Goal: Task Accomplishment & Management: Use online tool/utility

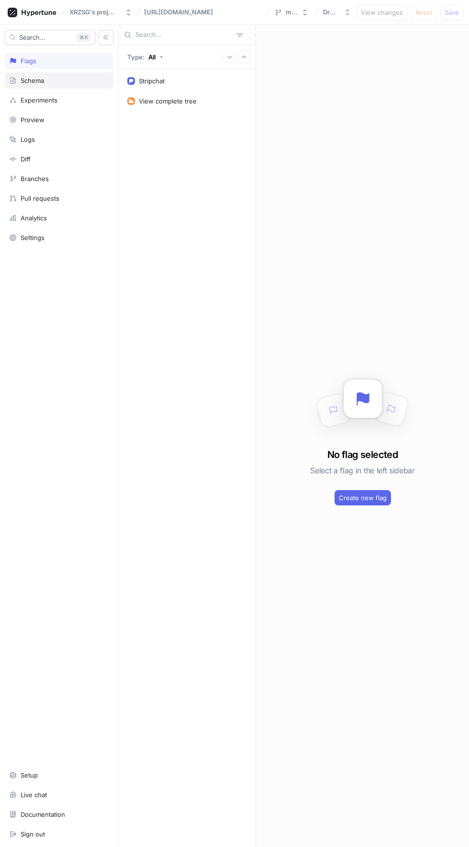
click at [42, 80] on div "Schema" at bounding box center [32, 81] width 23 height 8
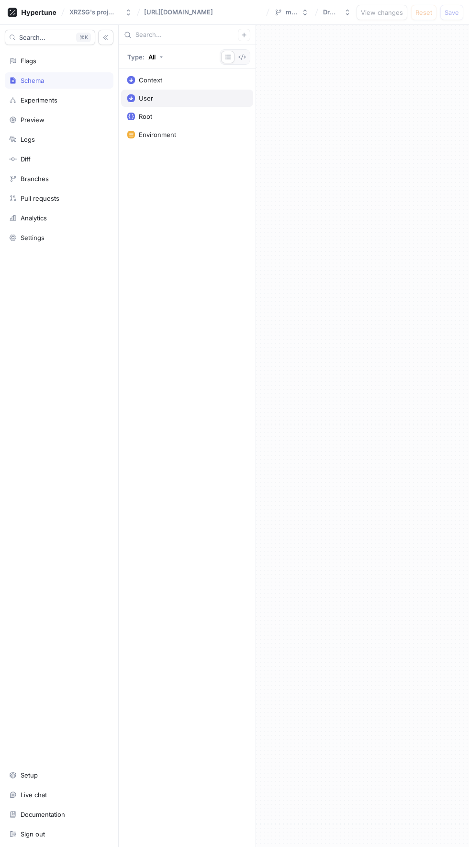
click at [129, 98] on rect at bounding box center [130, 99] width 2 height 2
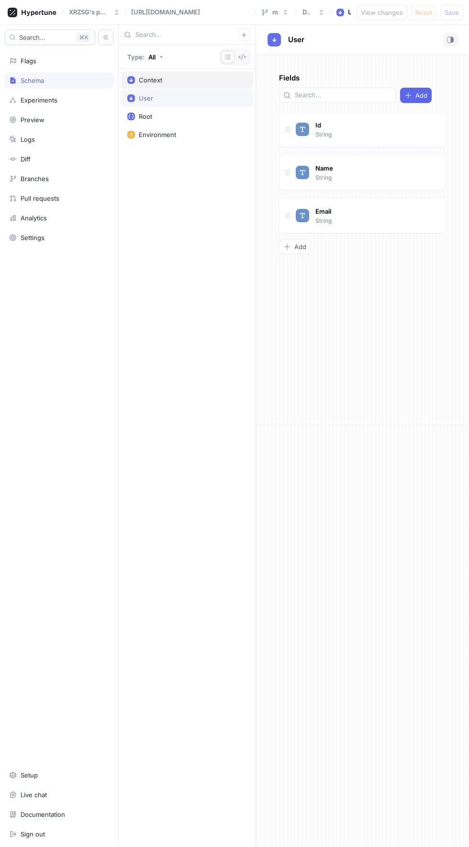
click at [138, 80] on div "Context" at bounding box center [187, 80] width 120 height 8
click at [145, 115] on div "Root" at bounding box center [145, 117] width 13 height 8
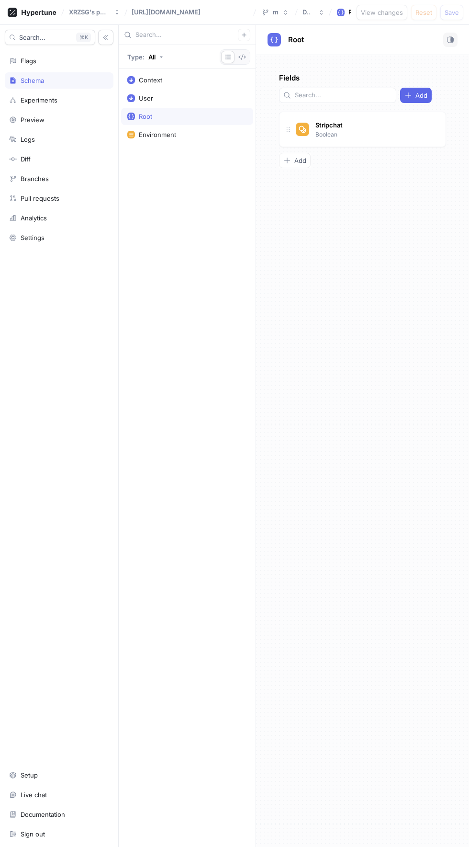
click at [131, 115] on icon at bounding box center [131, 117] width 6 height 6
click at [164, 16] on div "[URL][DOMAIN_NAME]" at bounding box center [190, 12] width 121 height 10
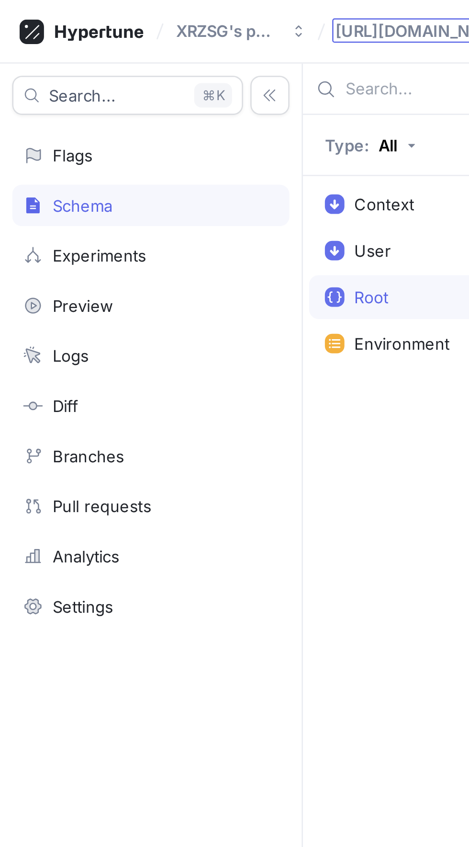
click at [141, 15] on span "[URL][DOMAIN_NAME]" at bounding box center [166, 12] width 69 height 7
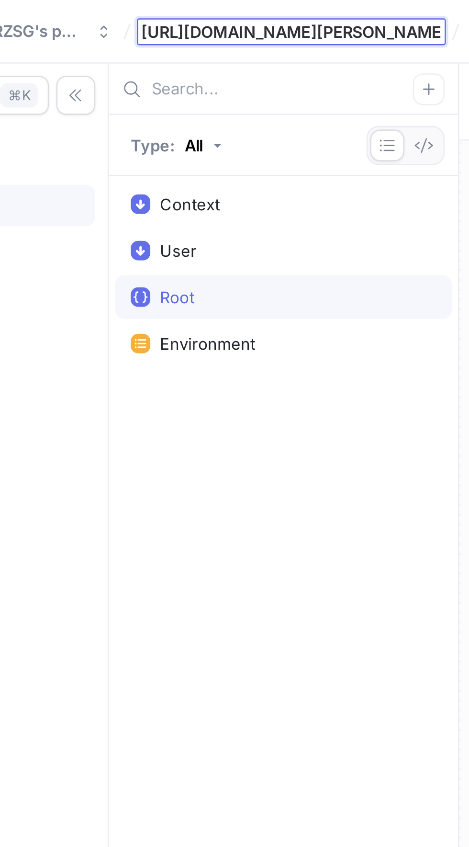
click at [159, 11] on input "[URL][DOMAIN_NAME][PERSON_NAME]" at bounding box center [190, 13] width 118 height 8
click at [165, 12] on input "[URL][DOMAIN_NAME][PERSON_NAME]" at bounding box center [190, 13] width 118 height 8
click at [161, 11] on input "[URL][DOMAIN_NAME][PERSON_NAME]" at bounding box center [190, 13] width 118 height 8
type input "[URL][DOMAIN_NAME][PERSON_NAME]"
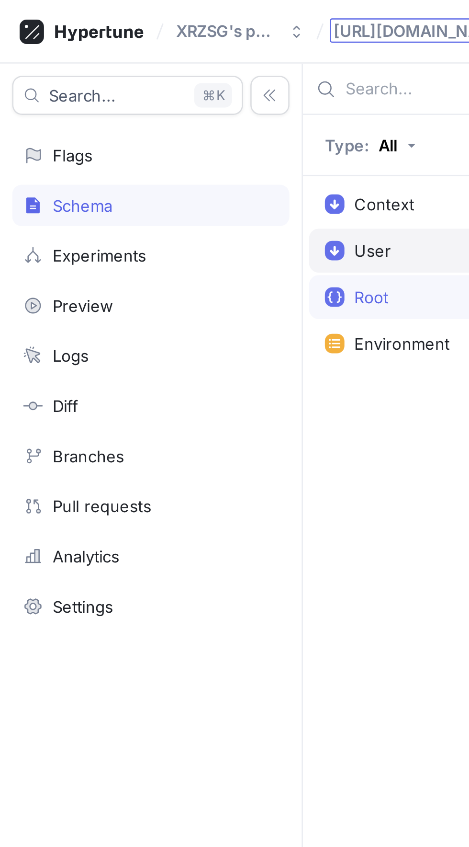
click at [159, 102] on div "User" at bounding box center [187, 98] width 132 height 17
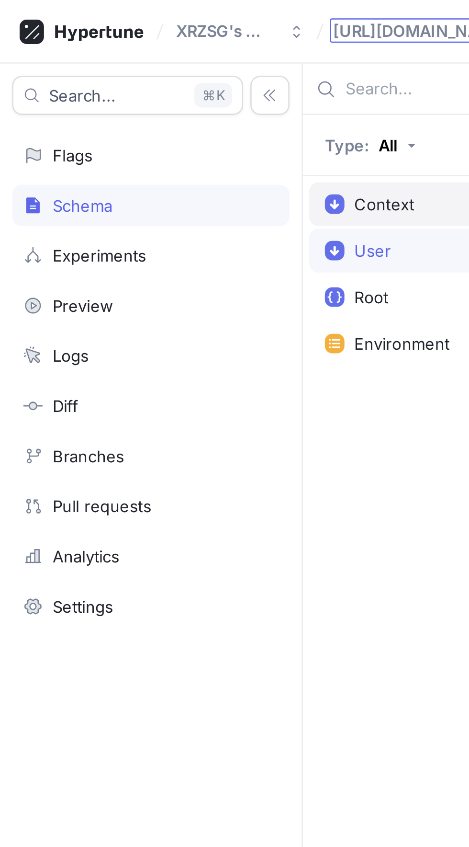
click at [165, 82] on div "Context" at bounding box center [187, 80] width 120 height 8
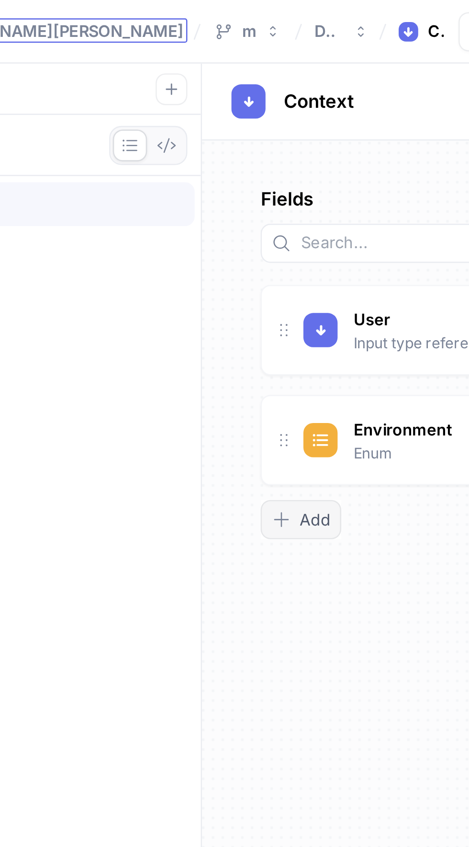
click at [296, 207] on button "Add" at bounding box center [295, 203] width 32 height 15
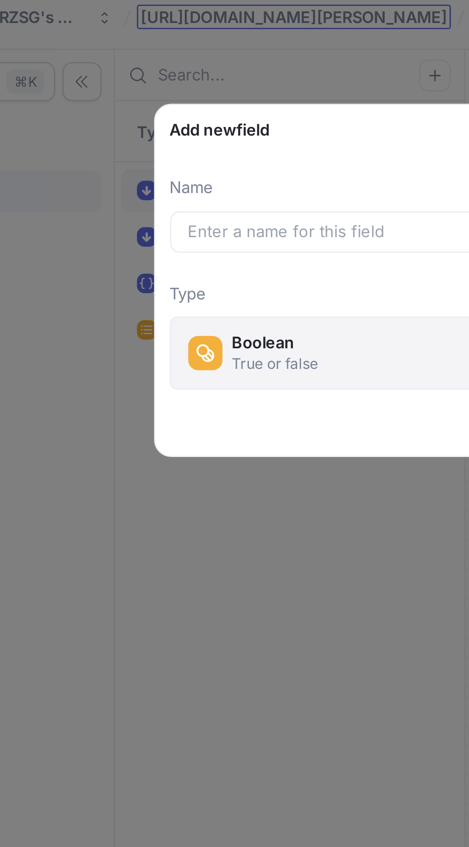
click at [206, 152] on button "Boolean True or false" at bounding box center [234, 143] width 189 height 29
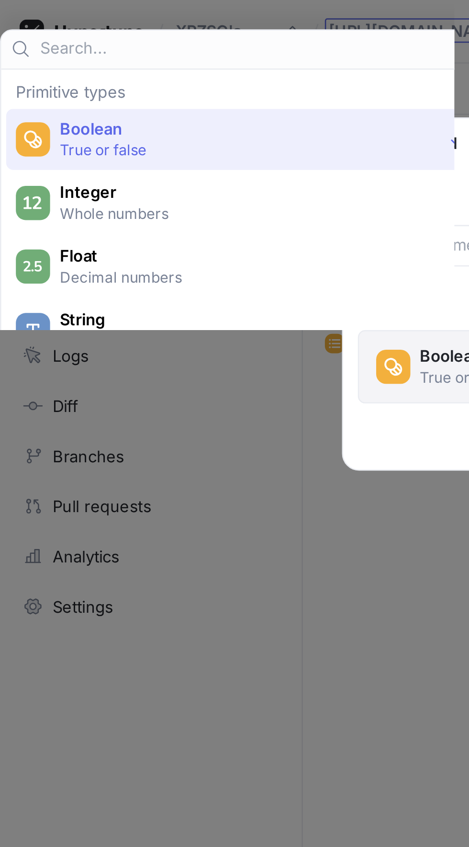
scroll to position [0, 3]
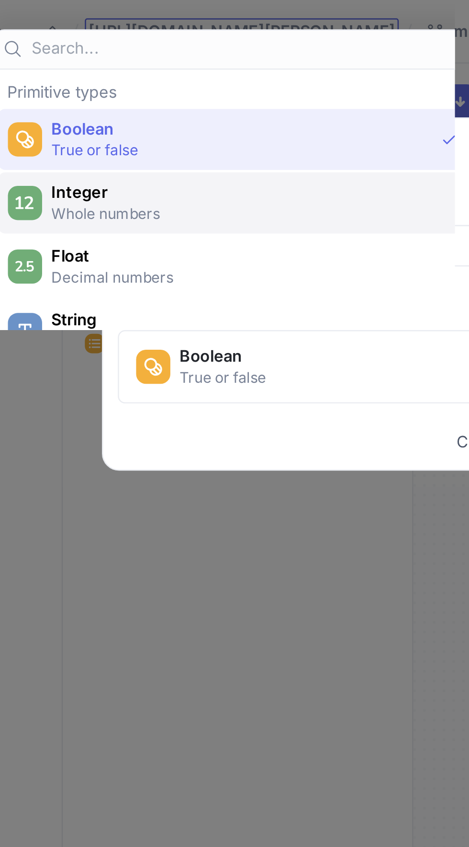
click at [177, 81] on p "Whole numbers" at bounding box center [190, 84] width 153 height 8
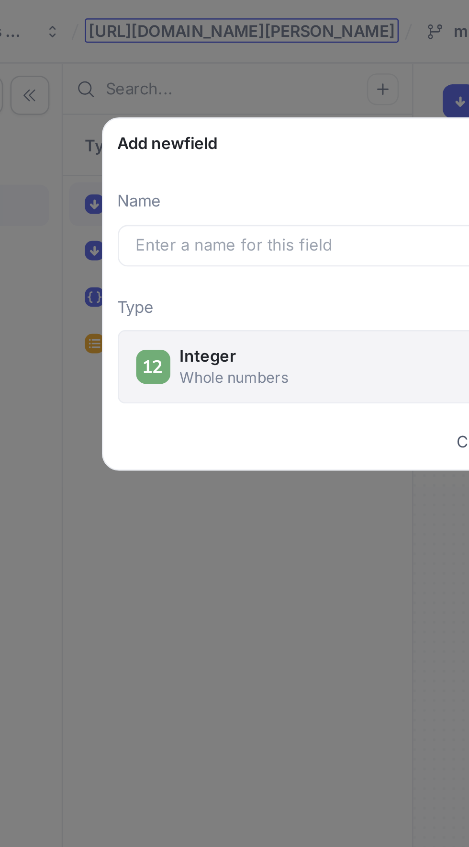
click at [225, 153] on button "Integer Whole numbers" at bounding box center [234, 143] width 189 height 29
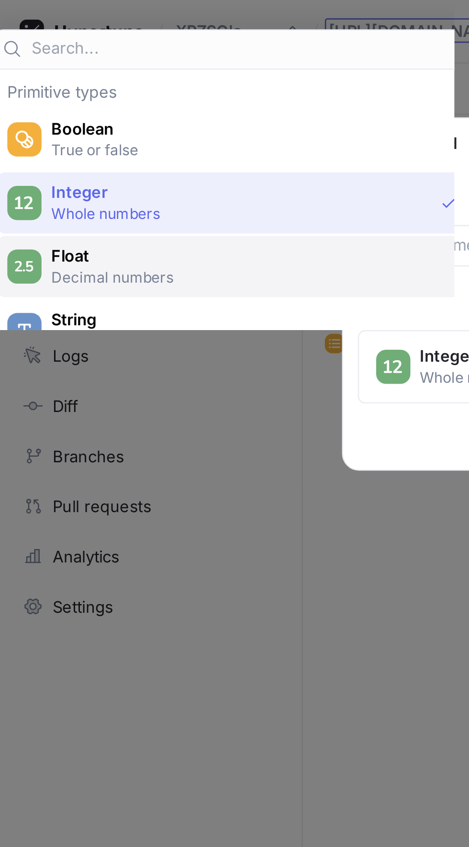
click at [111, 102] on span "Float" at bounding box center [97, 100] width 155 height 8
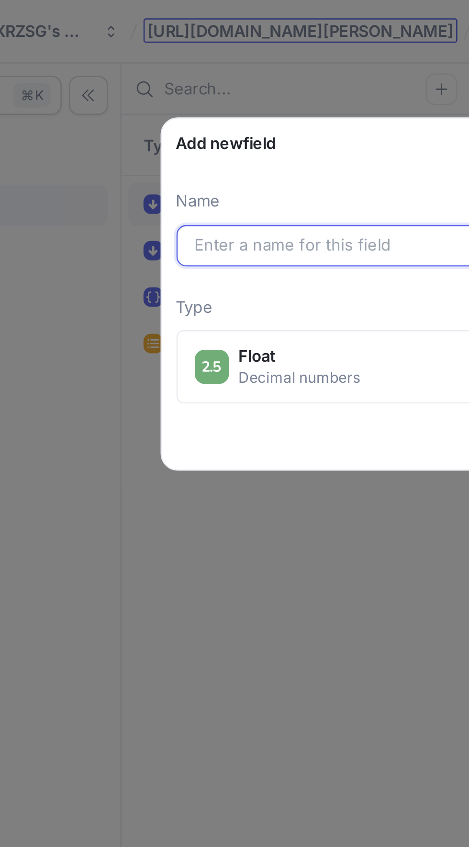
click at [212, 98] on input "text" at bounding box center [235, 96] width 175 height 10
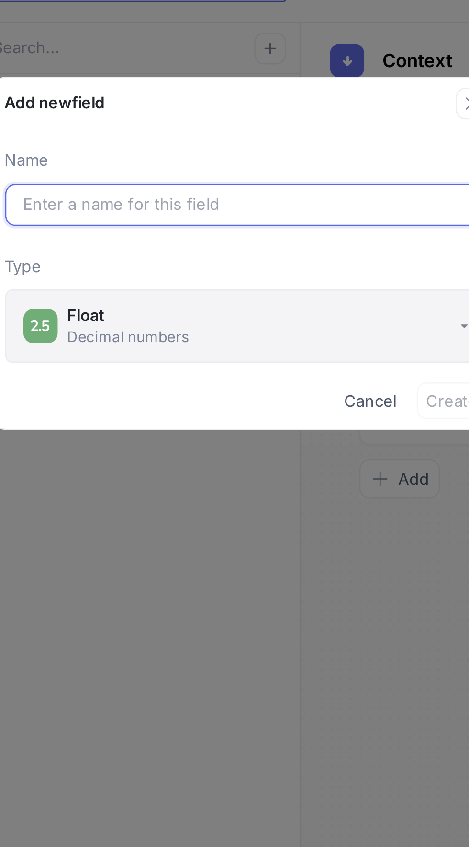
click at [290, 156] on button "Float Decimal numbers" at bounding box center [234, 143] width 189 height 29
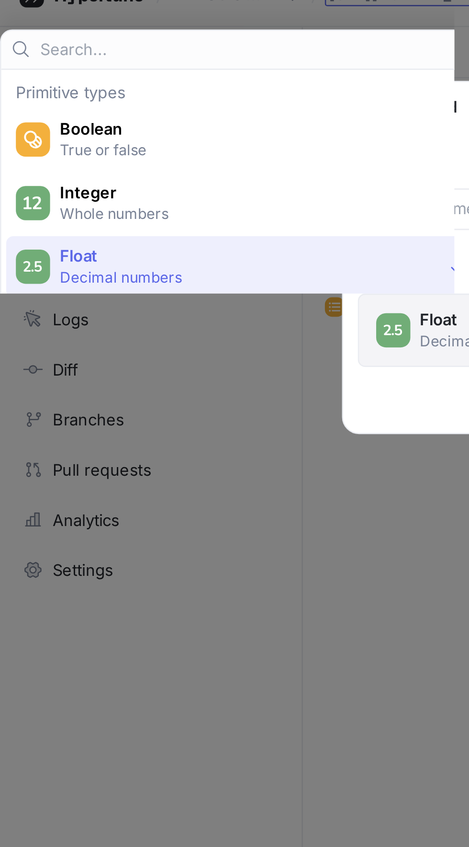
scroll to position [10, 0]
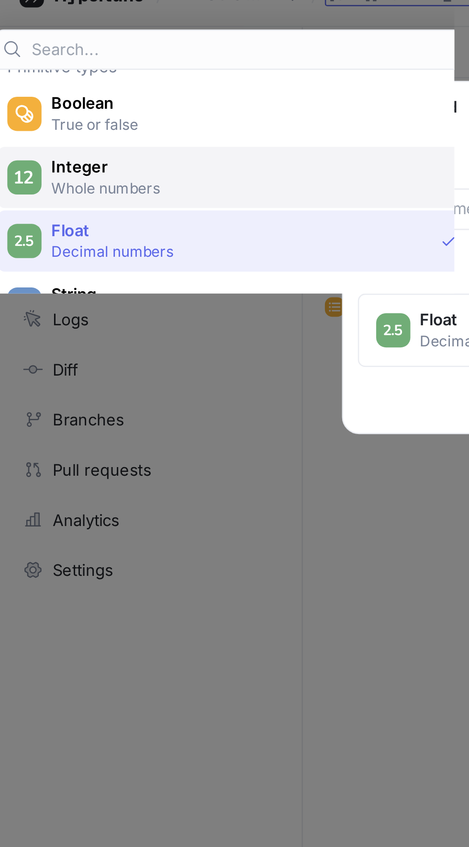
click at [59, 85] on p "Whole numbers" at bounding box center [96, 88] width 153 height 8
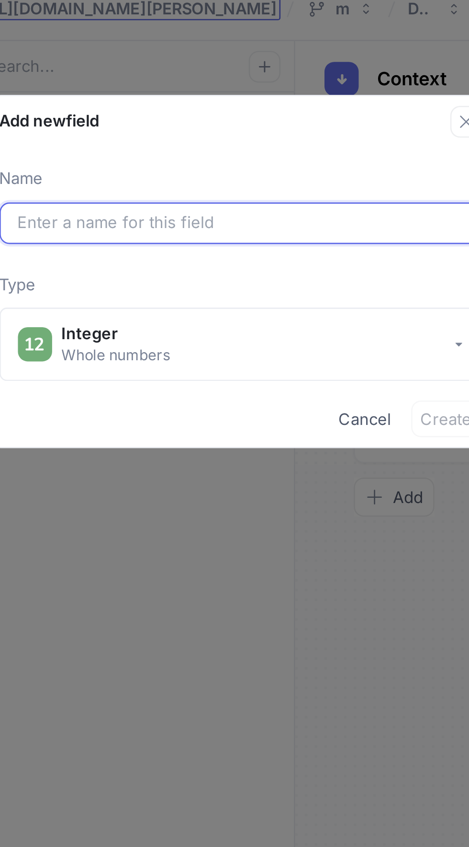
click at [184, 98] on input "text" at bounding box center [235, 96] width 175 height 10
click at [165, 100] on input "text" at bounding box center [235, 96] width 175 height 10
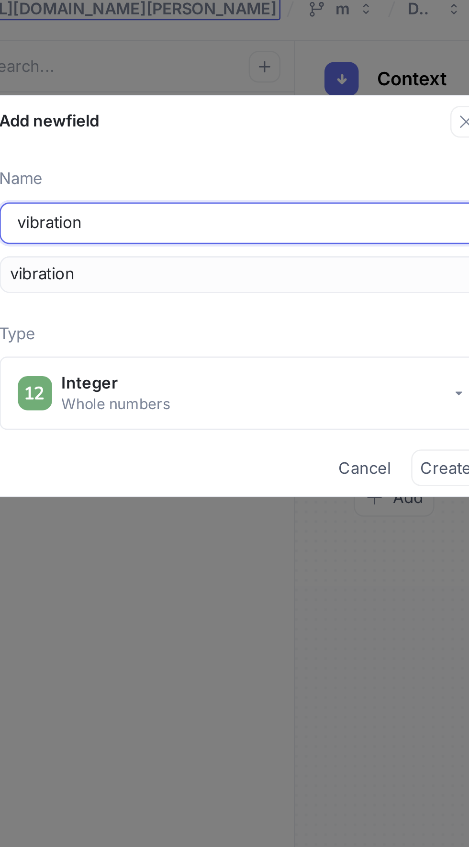
type input "vibration"
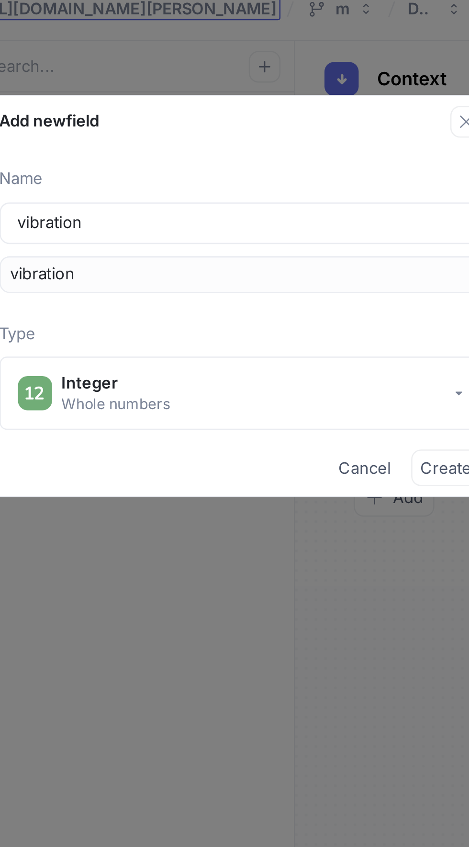
click at [169, 121] on div "vibration" at bounding box center [234, 116] width 189 height 14
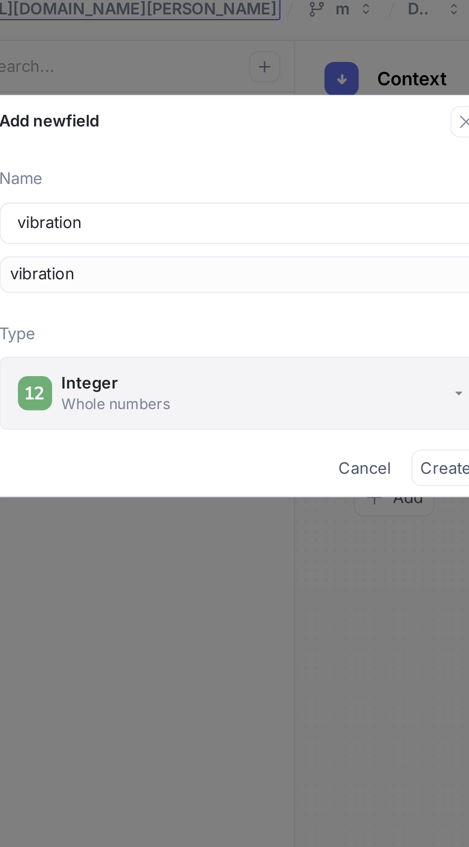
click at [183, 164] on div "Whole numbers" at bounding box center [186, 167] width 43 height 8
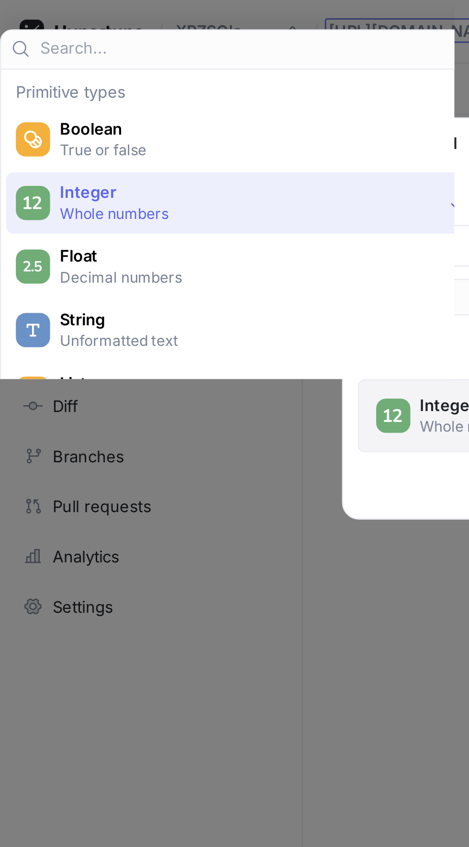
scroll to position [0, 3]
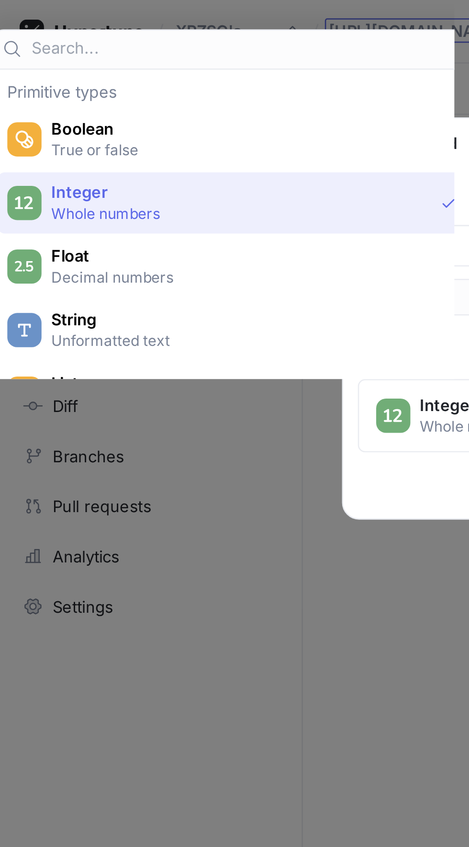
click at [28, 78] on span "Integer" at bounding box center [94, 75] width 149 height 8
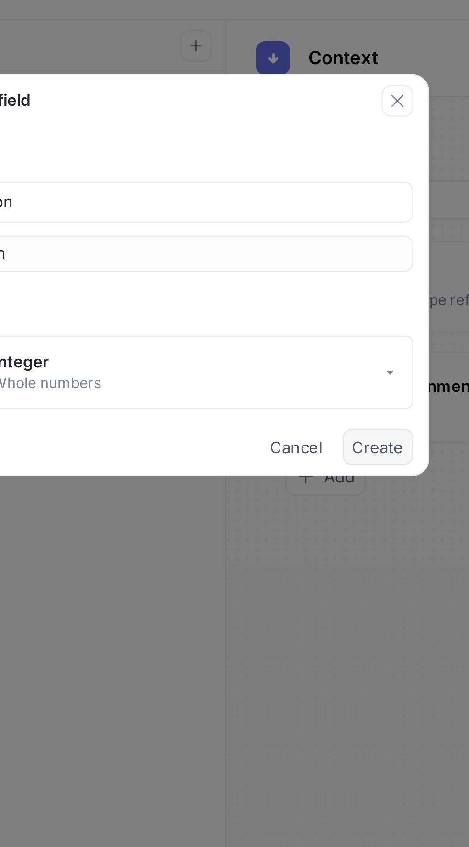
click at [317, 193] on span "Create" at bounding box center [316, 192] width 20 height 6
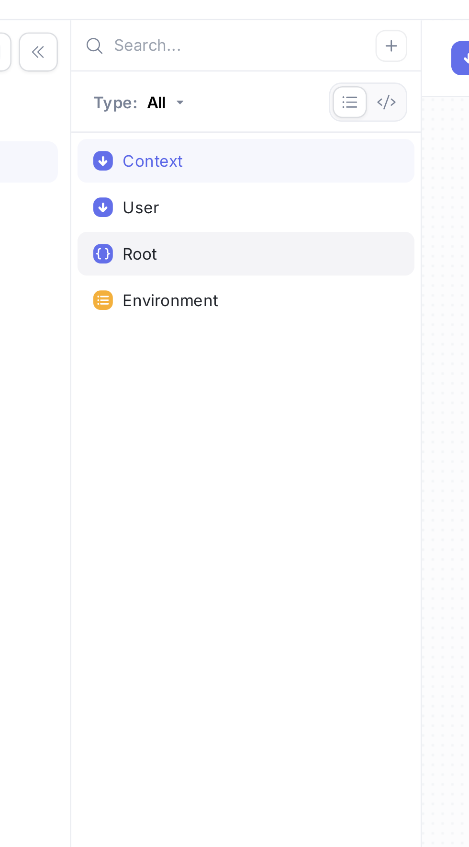
click at [137, 116] on div "Root" at bounding box center [187, 117] width 120 height 8
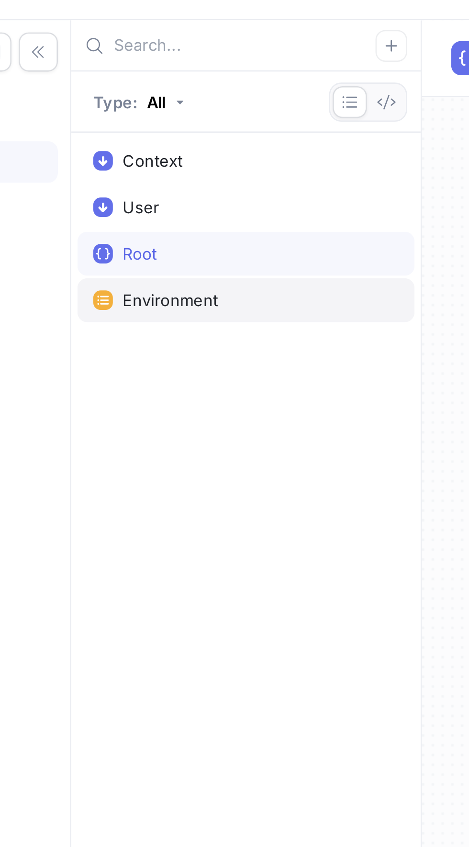
click at [137, 141] on div "Environment" at bounding box center [187, 134] width 132 height 17
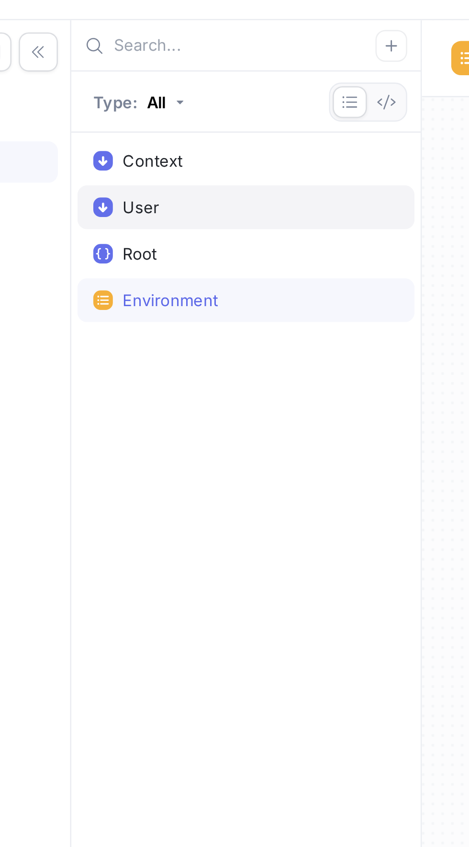
click at [135, 94] on div "User" at bounding box center [187, 98] width 120 height 8
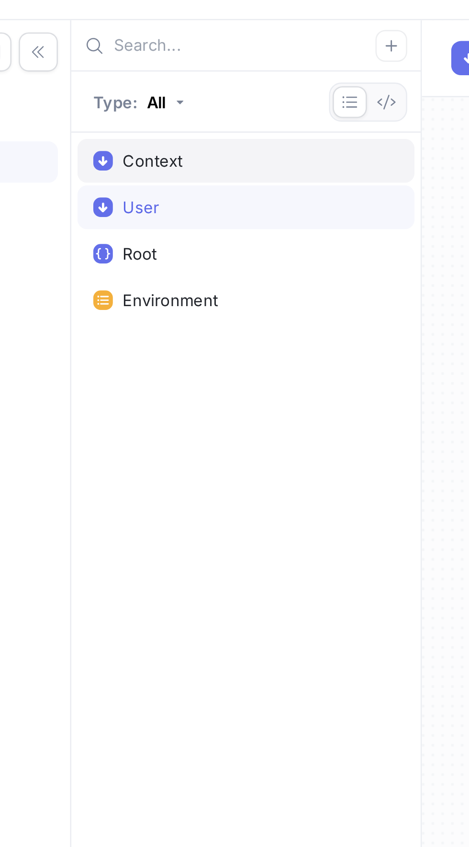
click at [137, 83] on div "Context" at bounding box center [187, 80] width 120 height 8
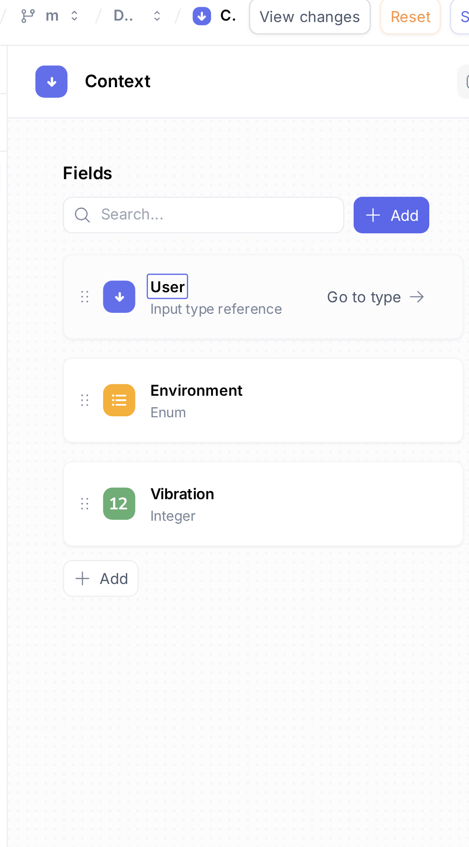
click at [316, 126] on span "User" at bounding box center [323, 125] width 14 height 8
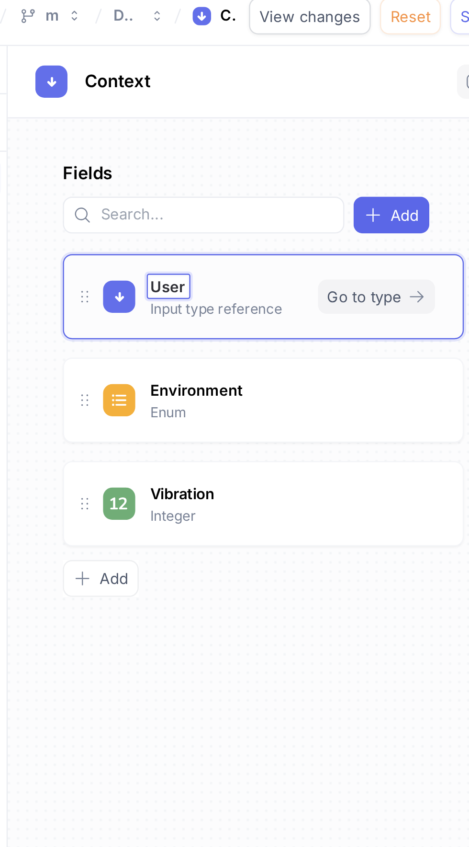
click at [400, 128] on span "Go to type" at bounding box center [404, 129] width 31 height 6
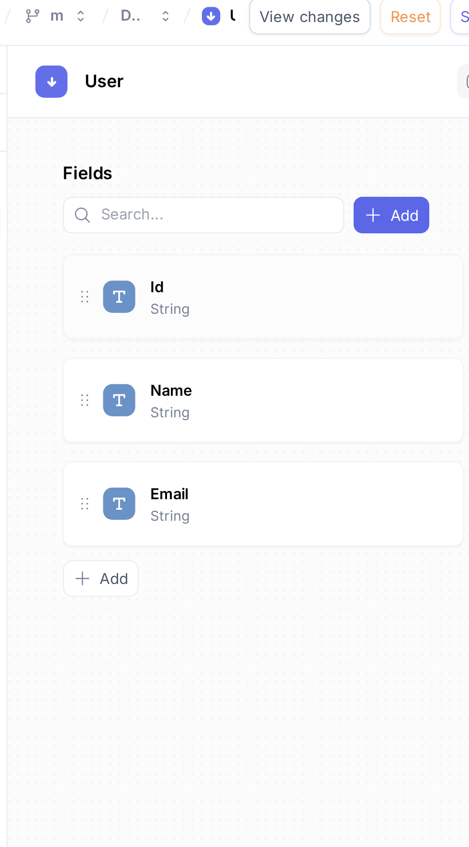
click at [411, 130] on div "Id String" at bounding box center [367, 129] width 142 height 19
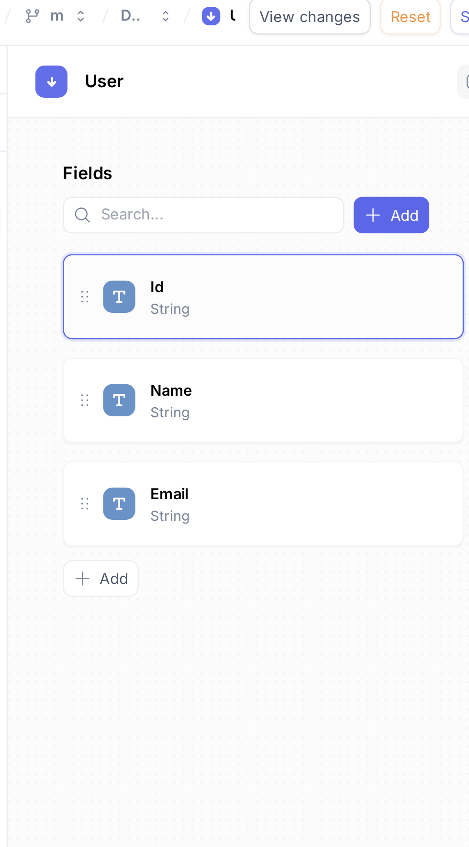
click at [331, 130] on p "String" at bounding box center [324, 134] width 16 height 9
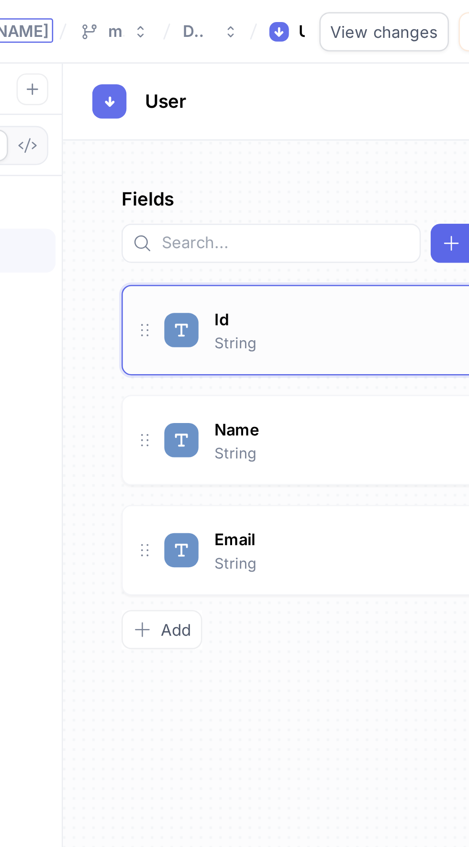
click at [305, 119] on div "Id String" at bounding box center [362, 129] width 167 height 35
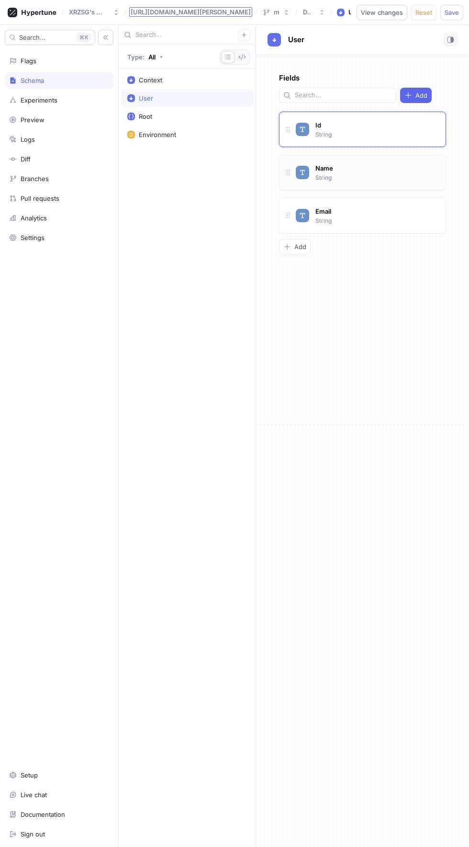
click at [289, 177] on span at bounding box center [288, 172] width 15 height 15
click at [32, 119] on div "Preview" at bounding box center [33, 120] width 24 height 8
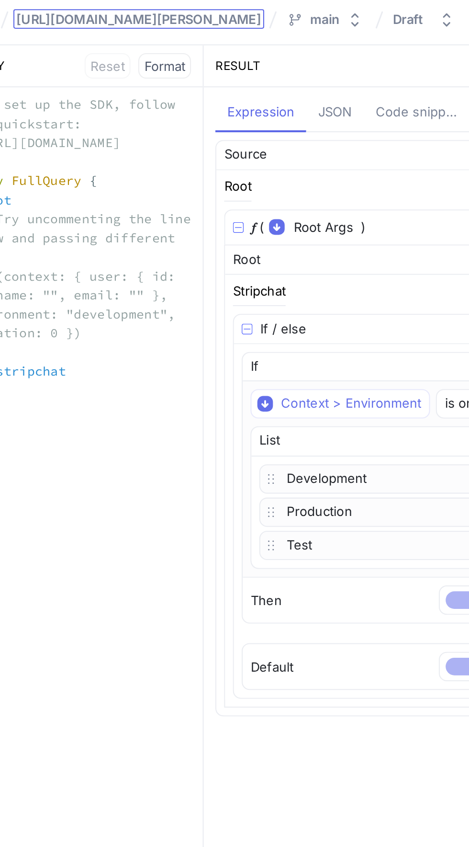
click at [322, 247] on div "Production" at bounding box center [327, 254] width 117 height 14
click at [323, 248] on div "Production" at bounding box center [327, 254] width 117 height 14
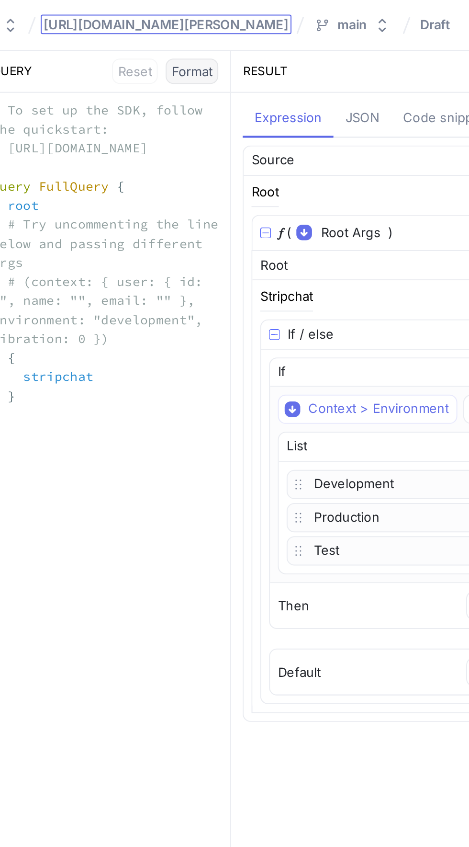
click at [221, 35] on span "Format" at bounding box center [223, 35] width 20 height 6
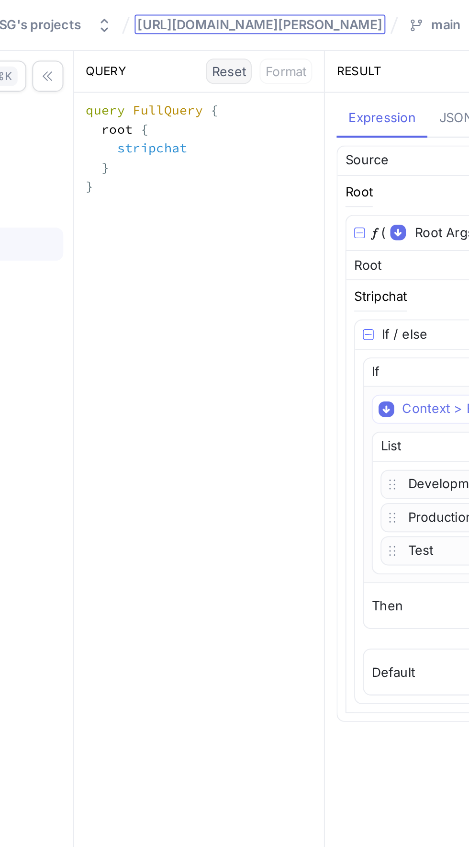
click at [185, 34] on button "Reset" at bounding box center [194, 35] width 23 height 12
type textarea "# To set up the SDK, follow the quickstart: # [URL][DOMAIN_NAME] query FullQuer…"
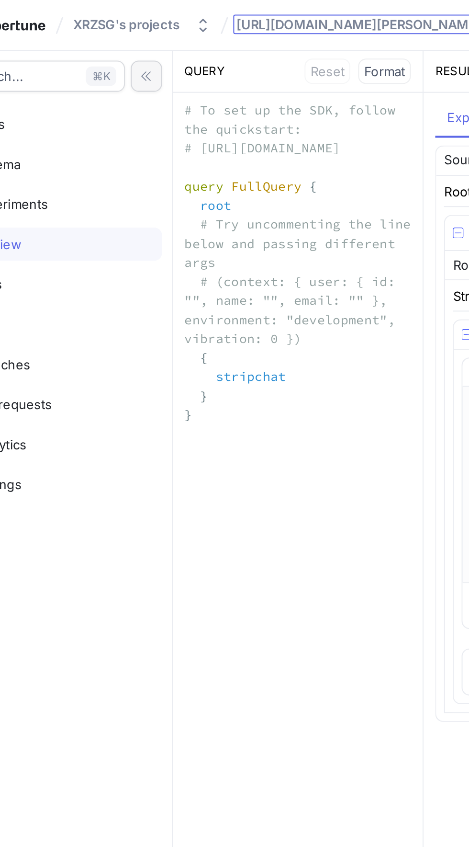
click at [101, 34] on button "button" at bounding box center [105, 37] width 15 height 15
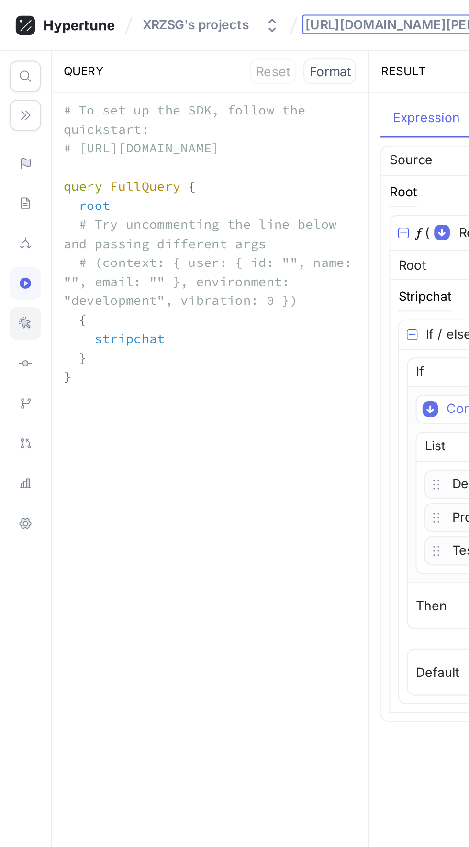
click at [17, 152] on div at bounding box center [12, 158] width 15 height 16
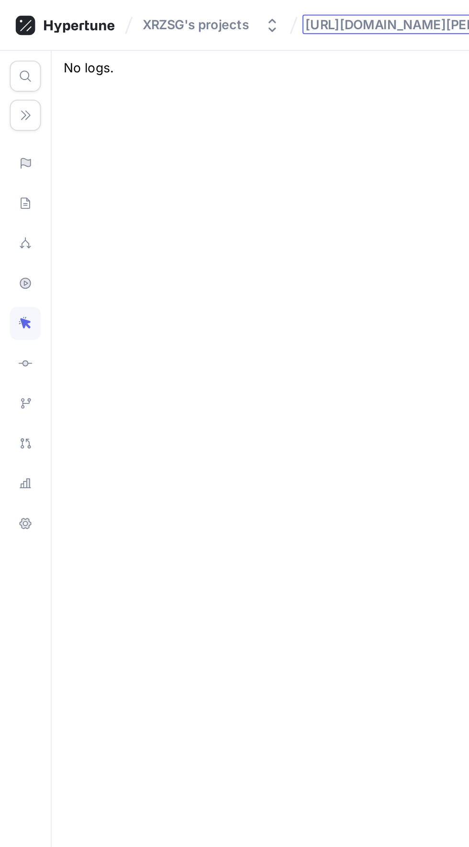
click at [12, 158] on icon at bounding box center [12, 158] width 6 height 6
click at [10, 124] on div at bounding box center [12, 119] width 15 height 16
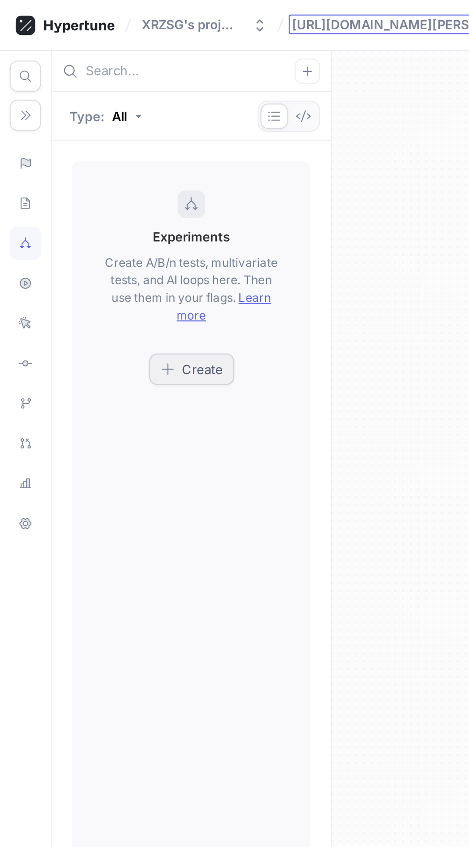
click at [74, 177] on button "Create" at bounding box center [94, 180] width 42 height 15
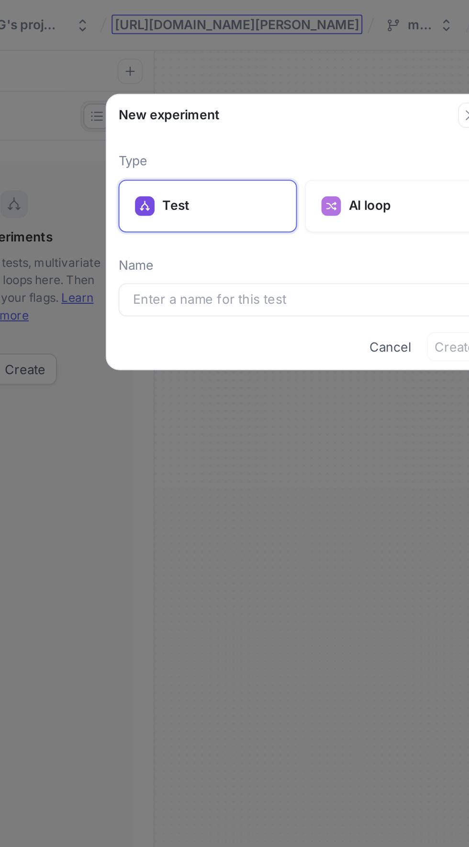
click at [177, 181] on div "Cancel Create" at bounding box center [234, 170] width 191 height 22
click at [254, 91] on div "AI loop" at bounding box center [281, 101] width 88 height 26
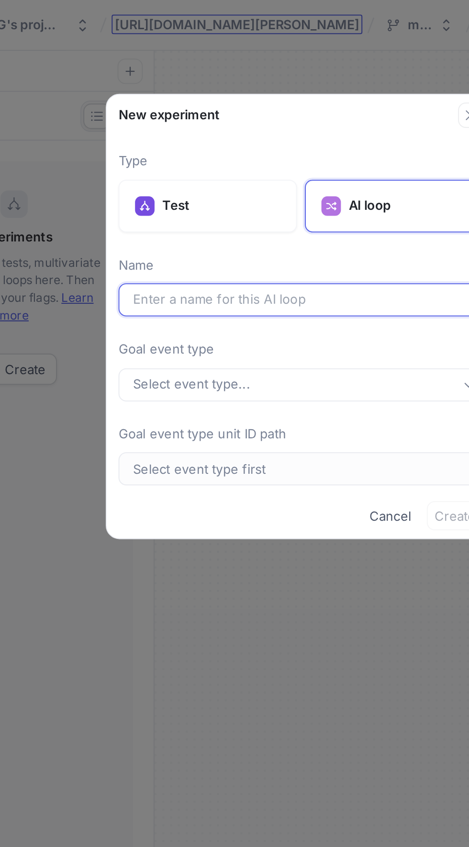
click at [196, 146] on input "text" at bounding box center [234, 147] width 165 height 10
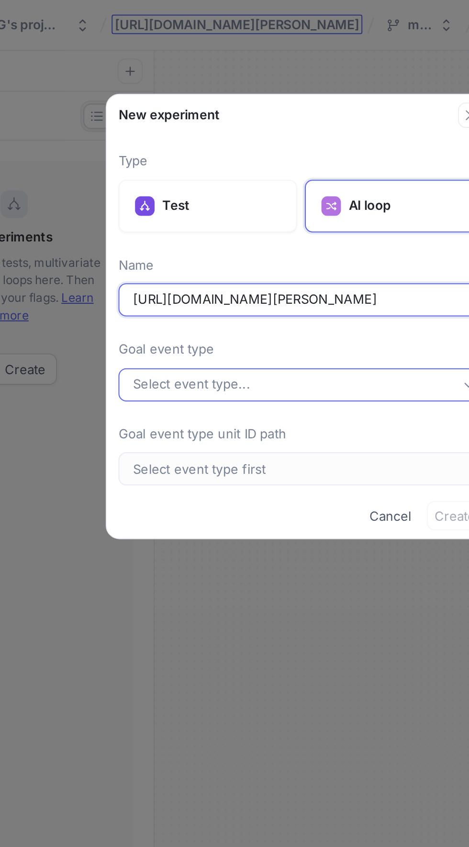
click at [181, 184] on div "Select event type..." at bounding box center [180, 188] width 57 height 8
type input "[URL][DOMAIN_NAME][PERSON_NAME]"
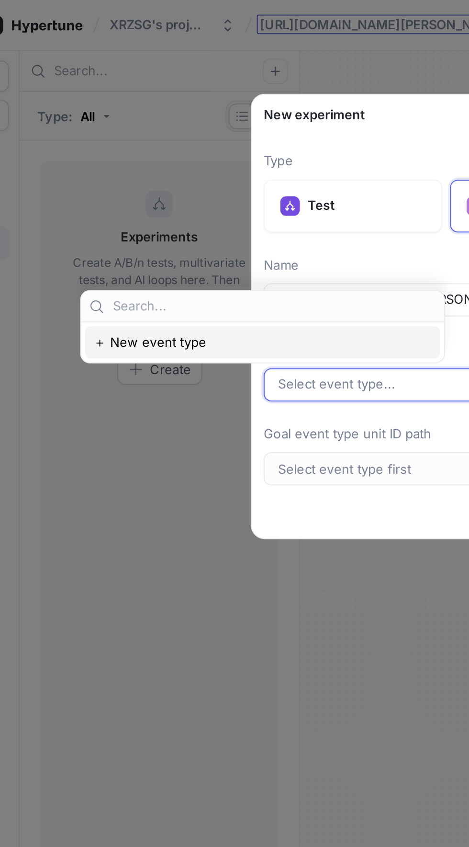
click at [93, 175] on div "＋ New event type" at bounding box center [144, 168] width 174 height 16
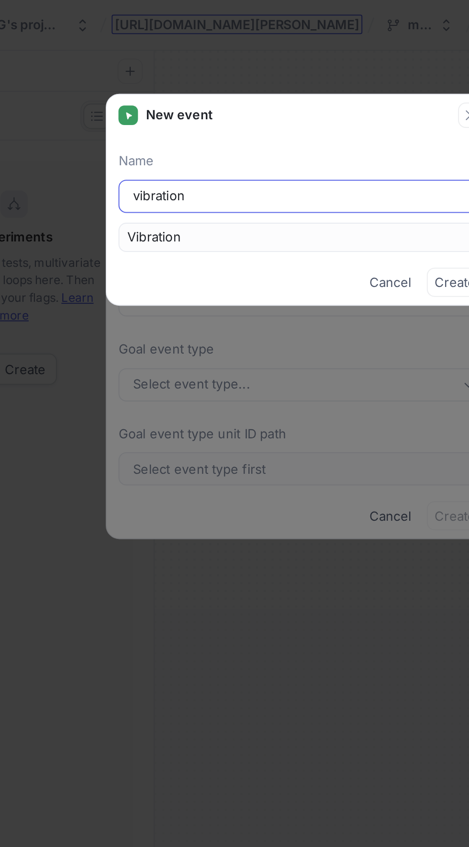
type input "vibration"
click at [167, 103] on div "vibration" at bounding box center [234, 96] width 179 height 16
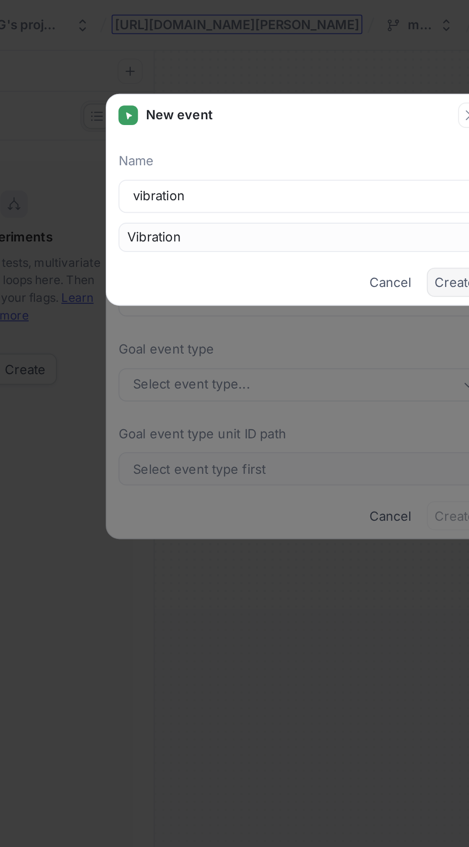
click at [307, 139] on span "Create" at bounding box center [310, 139] width 20 height 6
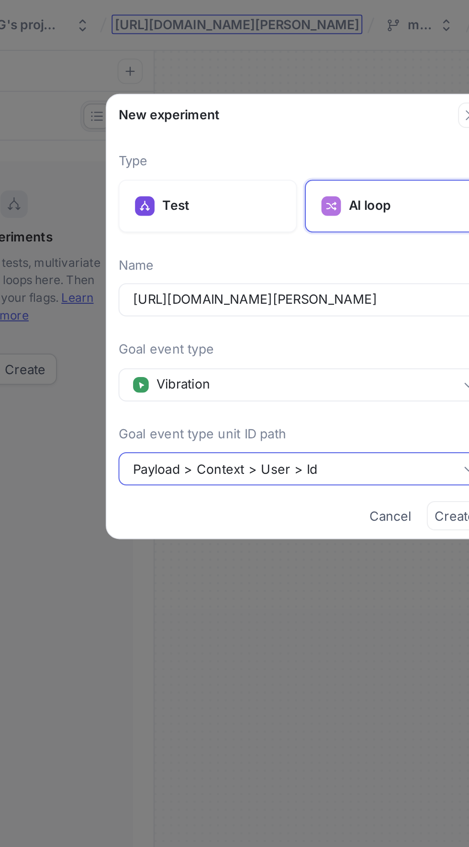
click at [247, 233] on button "Payload > Context > User > Id" at bounding box center [234, 230] width 179 height 16
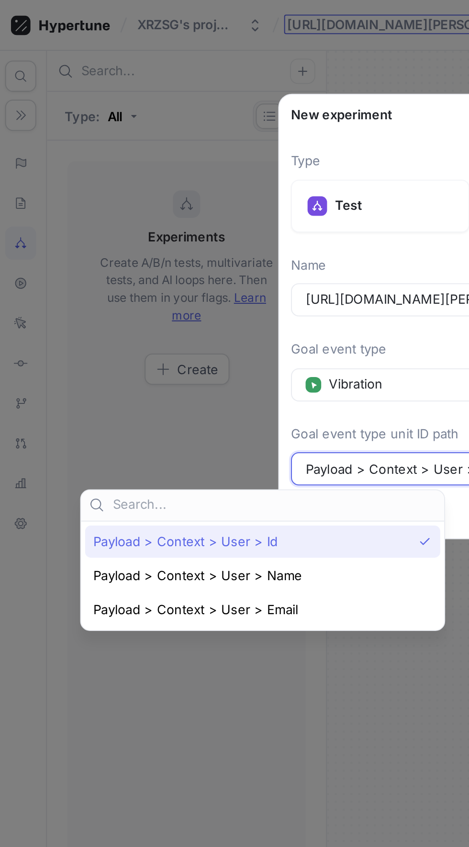
click at [168, 271] on div "Payload > Context > User > Id" at bounding box center [131, 266] width 174 height 16
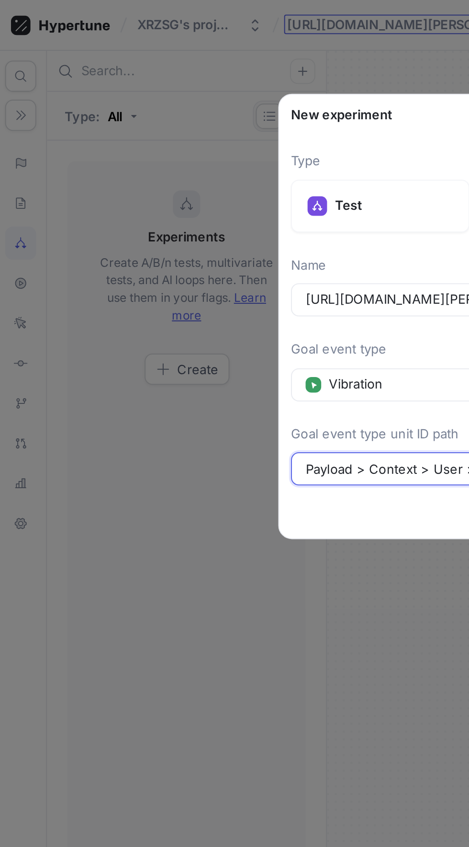
click at [187, 235] on button "Payload > Context > User > Id" at bounding box center [234, 230] width 179 height 16
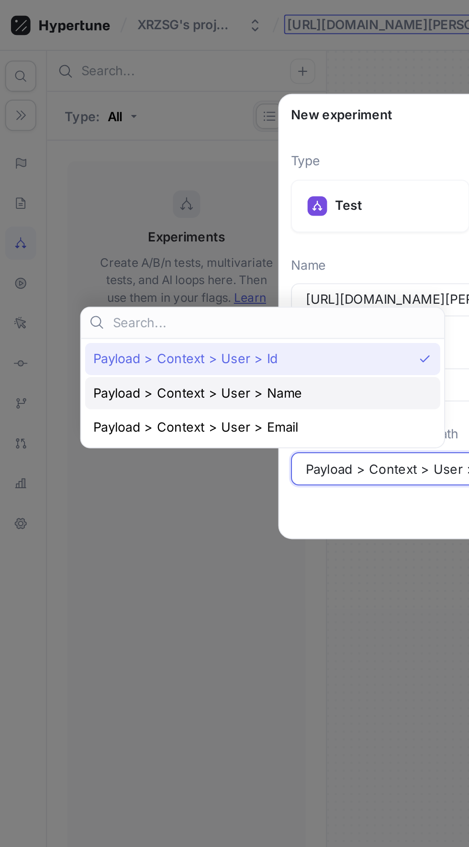
click at [81, 191] on span "Payload > Context > User > Name" at bounding box center [99, 193] width 102 height 8
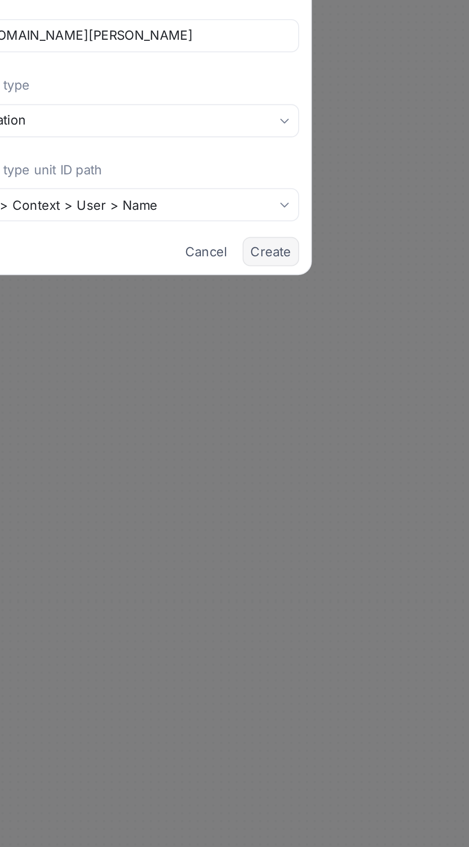
click at [314, 259] on button "Create" at bounding box center [310, 253] width 28 height 14
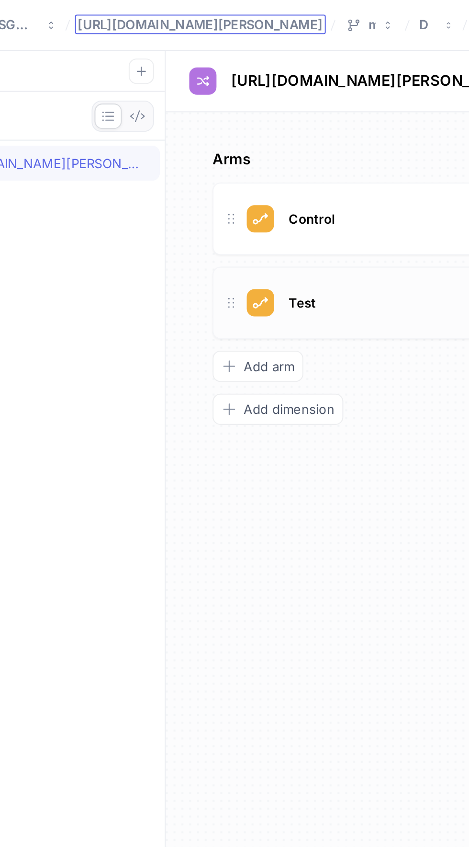
click at [257, 156] on div "Test" at bounding box center [316, 148] width 261 height 35
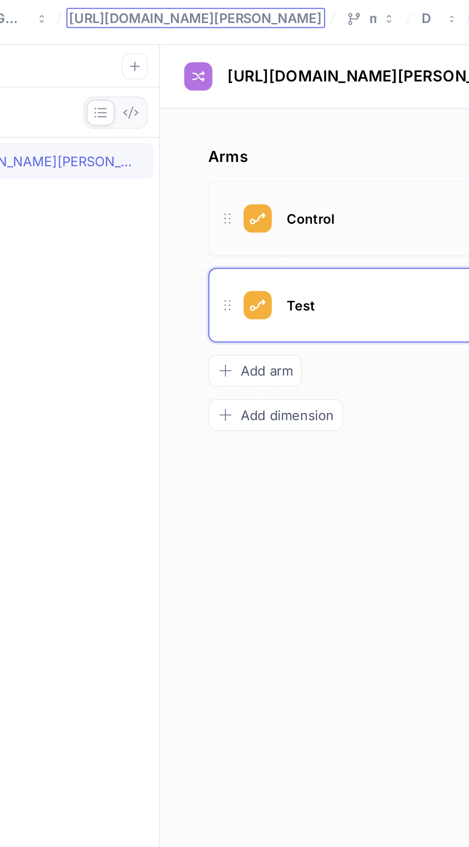
click at [255, 114] on div "Control" at bounding box center [316, 107] width 261 height 35
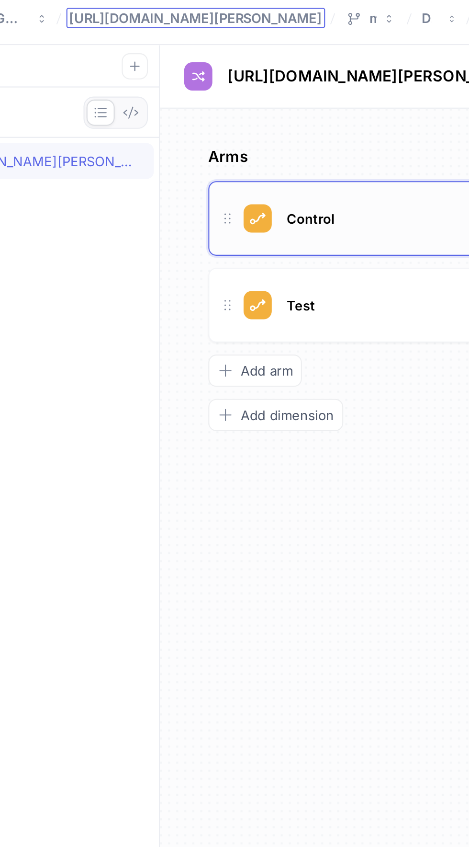
click at [270, 119] on div "Control" at bounding box center [316, 107] width 261 height 35
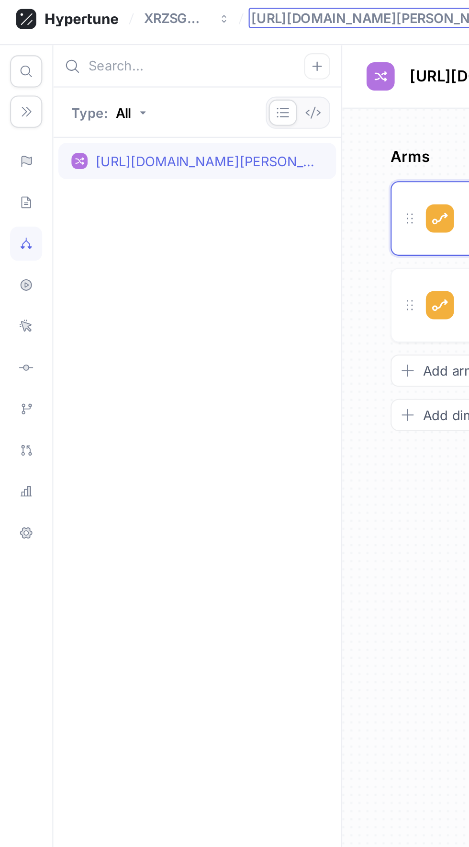
click at [66, 86] on div "[URL][DOMAIN_NAME][PERSON_NAME]" at bounding box center [94, 79] width 132 height 17
click at [62, 77] on div "[URL][DOMAIN_NAME][PERSON_NAME]" at bounding box center [98, 80] width 104 height 8
click at [148, 58] on icon "button" at bounding box center [149, 57] width 8 height 8
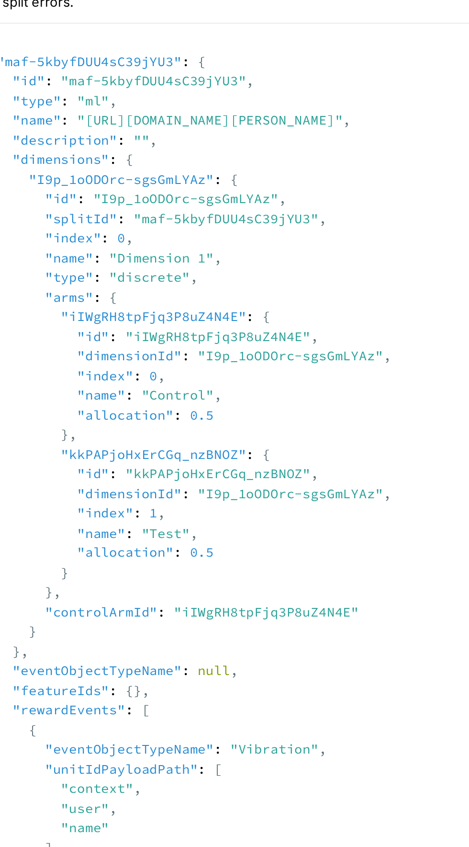
click at [250, 209] on textarea at bounding box center [316, 273] width 307 height 456
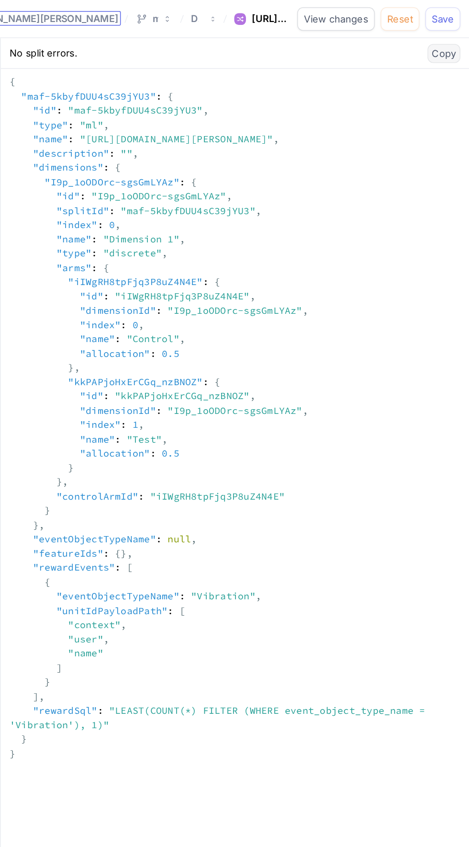
click at [448, 37] on span "Copy" at bounding box center [453, 35] width 16 height 6
click at [444, 13] on button "Save" at bounding box center [452, 12] width 23 height 15
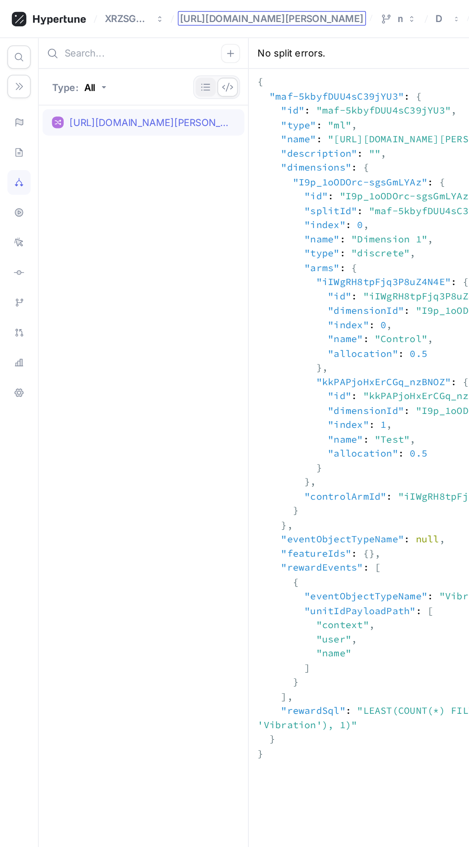
click at [135, 57] on icon "button" at bounding box center [135, 57] width 8 height 8
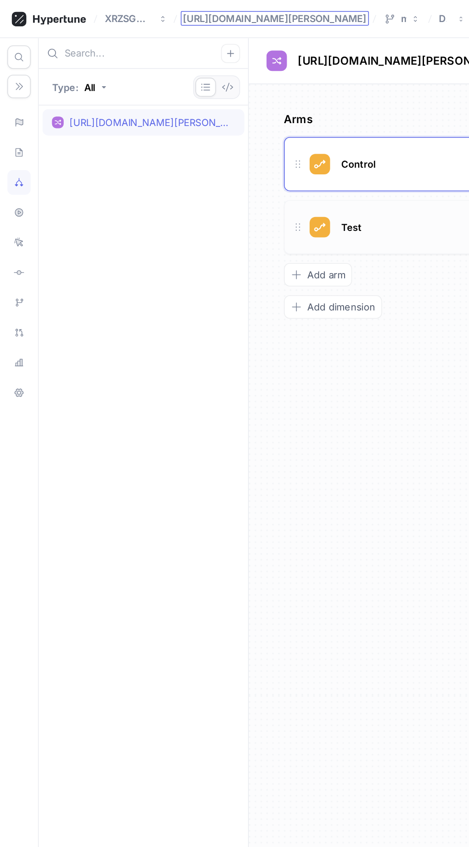
click at [201, 131] on div "Test" at bounding box center [316, 148] width 261 height 35
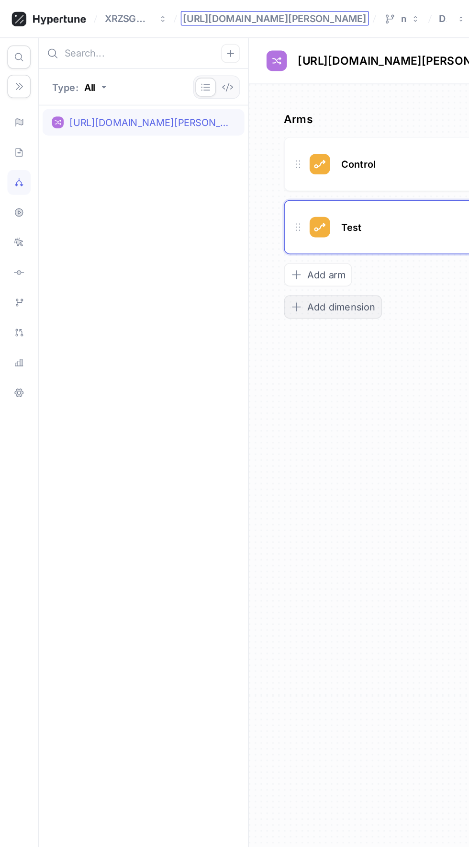
click at [199, 195] on button "Add dimension" at bounding box center [218, 200] width 64 height 15
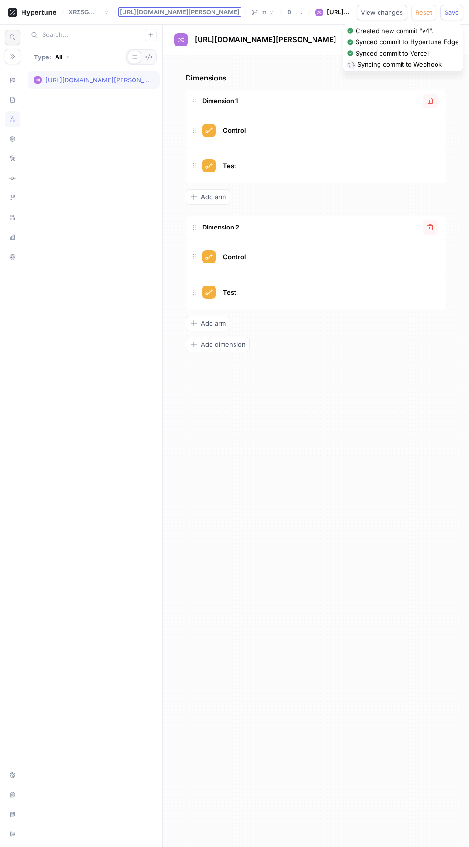
click at [12, 37] on icon "button" at bounding box center [12, 37] width 7 height 7
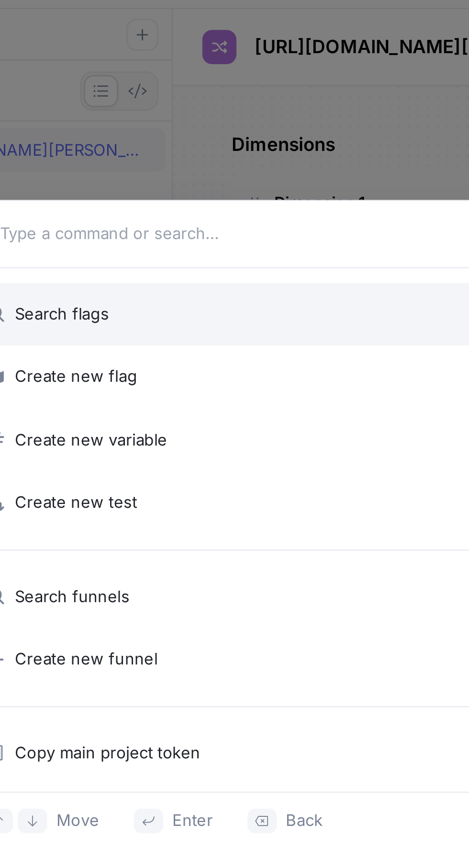
click at [132, 63] on div "Clear Search flags Create new flag Create new variable Create new test Search f…" at bounding box center [234, 423] width 469 height 847
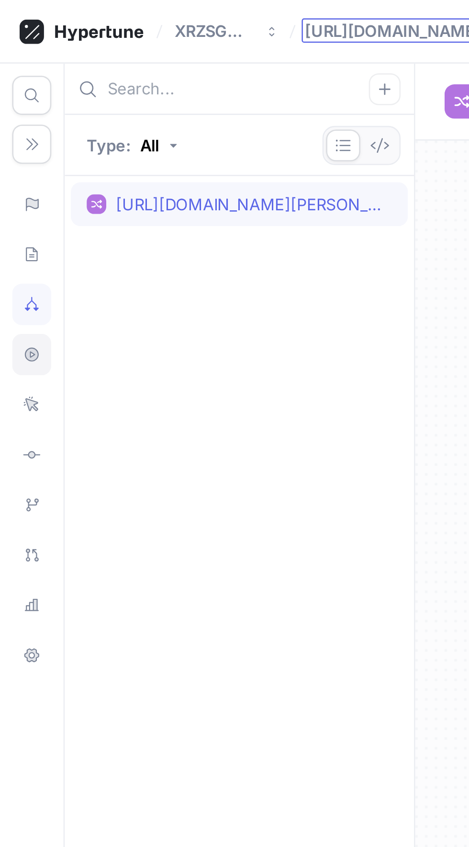
click at [12, 137] on icon at bounding box center [12, 138] width 5 height 5
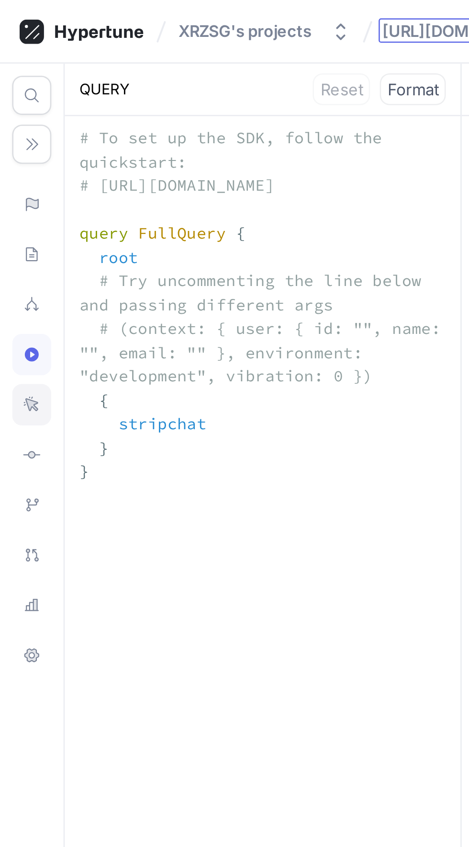
click at [14, 162] on div at bounding box center [12, 158] width 15 height 16
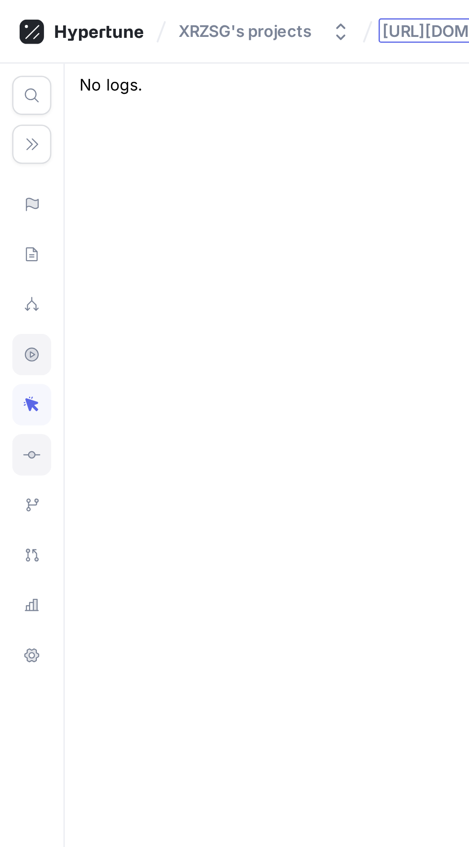
click at [11, 174] on icon at bounding box center [12, 178] width 7 height 8
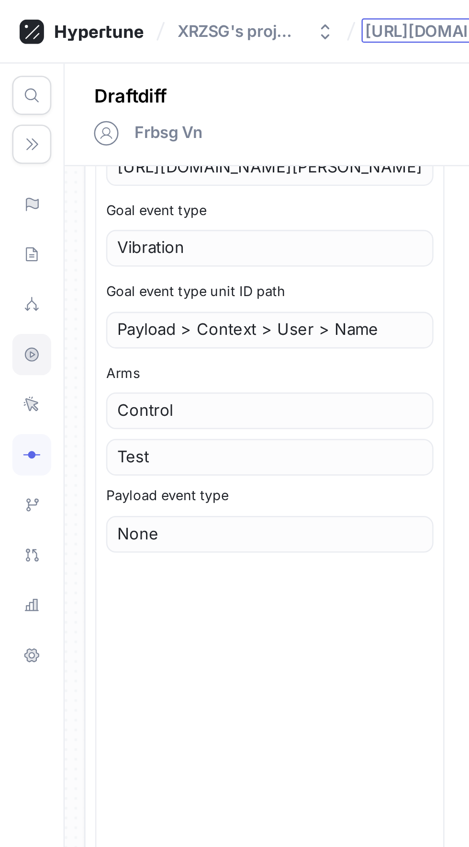
scroll to position [86, 0]
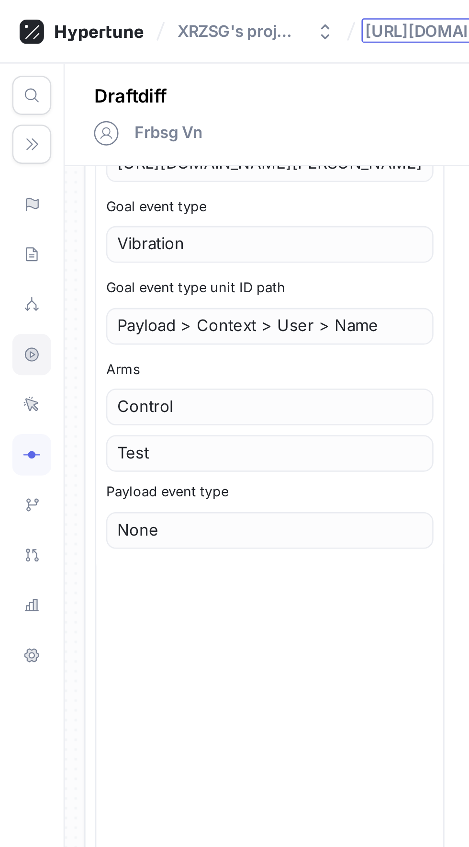
click at [114, 183] on div "Test" at bounding box center [106, 178] width 128 height 14
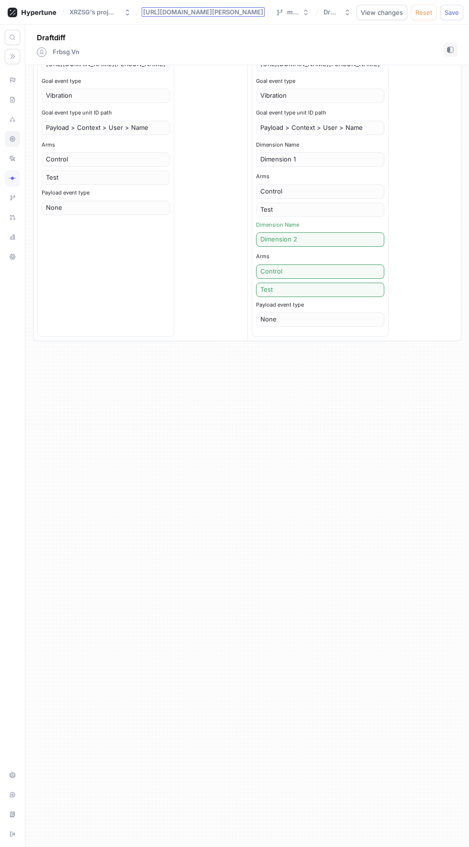
click at [296, 459] on div "[URL][DOMAIN_NAME][PERSON_NAME] Split type AI loop Split name [URL][DOMAIN_NAME…" at bounding box center [247, 456] width 444 height 782
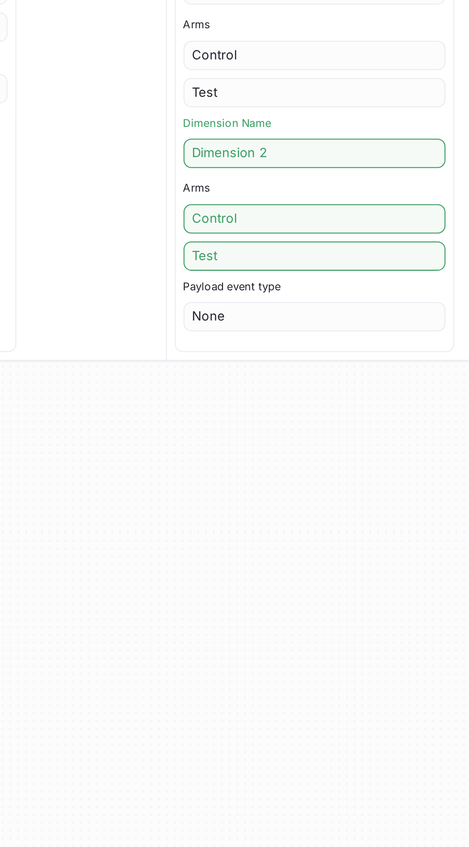
click at [276, 272] on div "Control" at bounding box center [320, 271] width 128 height 14
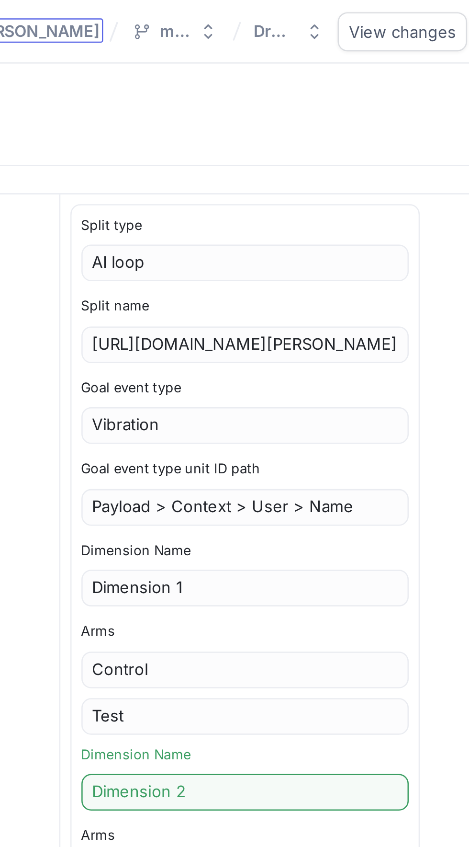
scroll to position [18, 0]
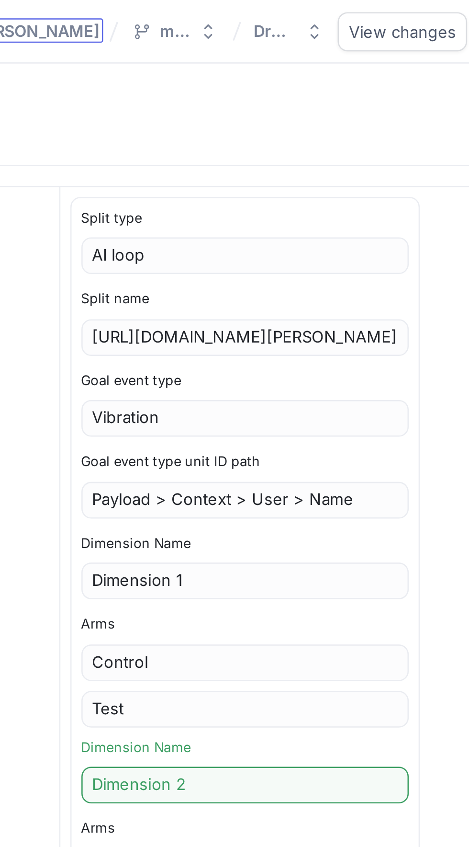
click at [288, 135] on div "[URL][DOMAIN_NAME][PERSON_NAME]" at bounding box center [320, 132] width 128 height 14
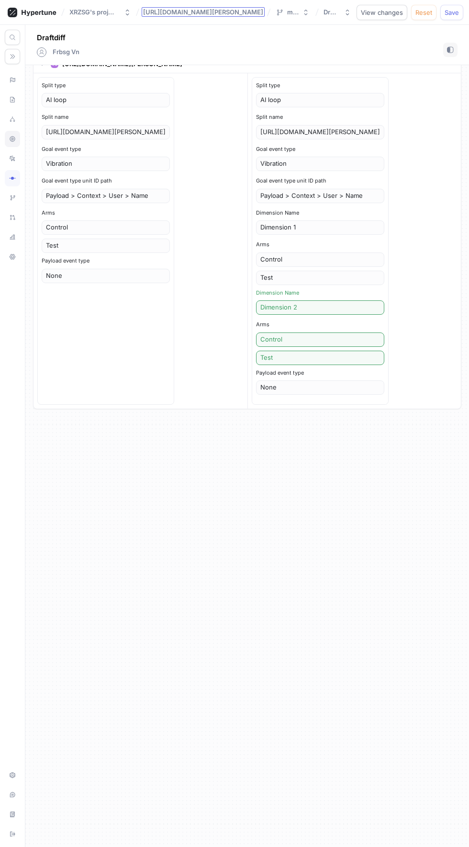
click at [48, 48] on div "Frbsg Vn" at bounding box center [62, 52] width 33 height 10
click at [12, 99] on icon at bounding box center [12, 100] width 7 height 8
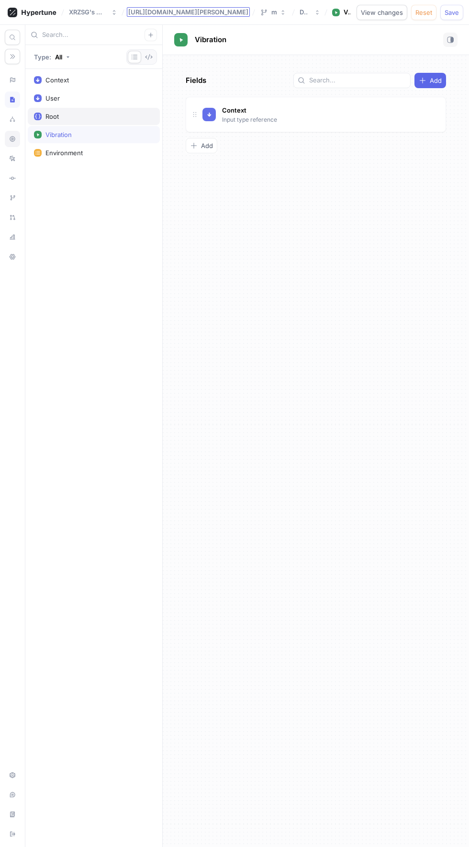
click at [42, 115] on div "Root" at bounding box center [94, 117] width 120 height 8
click at [200, 118] on span at bounding box center [194, 114] width 15 height 15
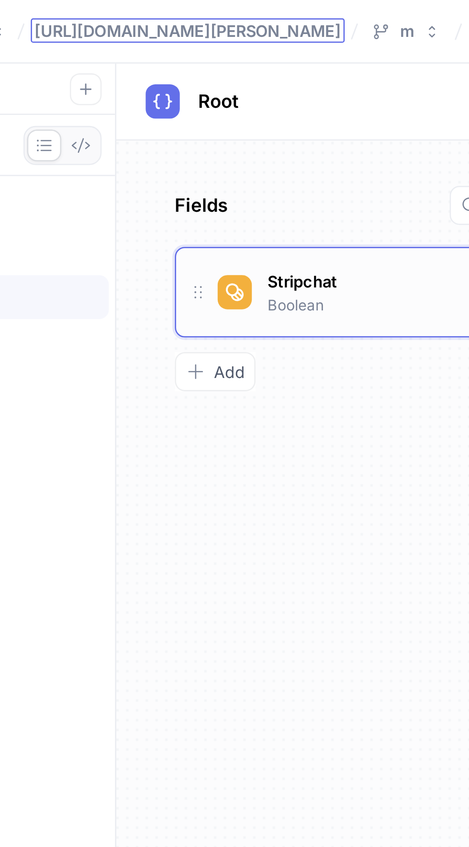
click at [262, 128] on div "Stripchat Boolean" at bounding box center [316, 114] width 261 height 35
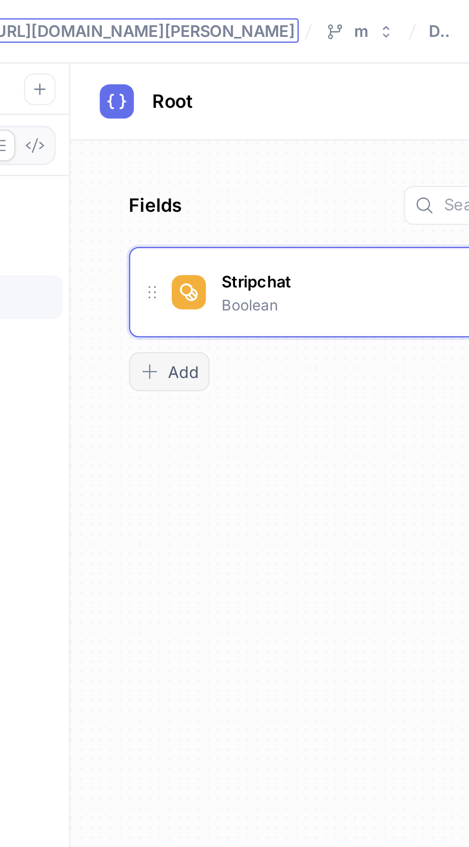
click at [203, 143] on span "Add" at bounding box center [207, 146] width 12 height 6
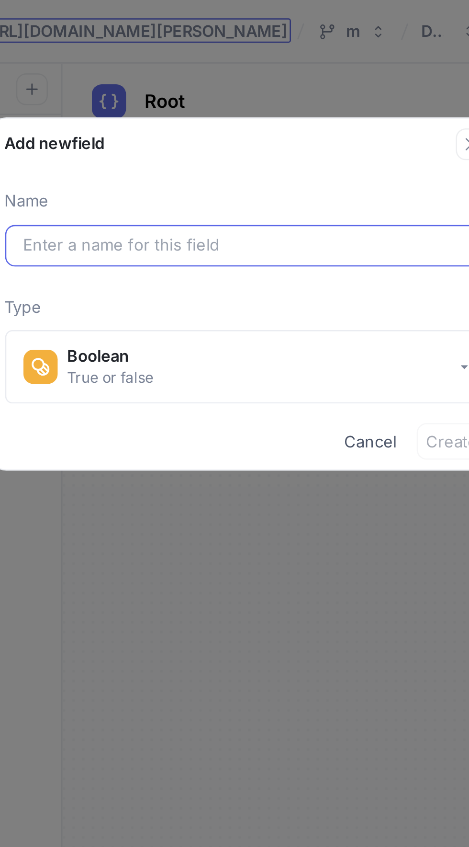
click at [177, 96] on input "text" at bounding box center [235, 96] width 175 height 10
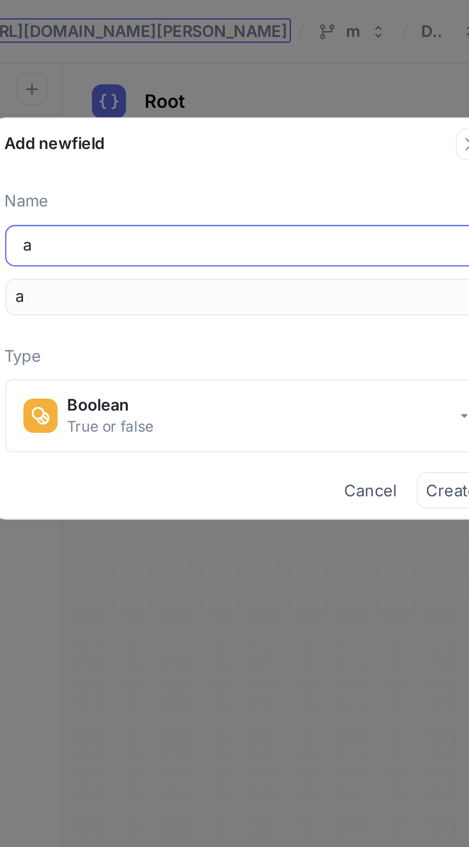
type input "ad"
type input "adm"
type input "admi"
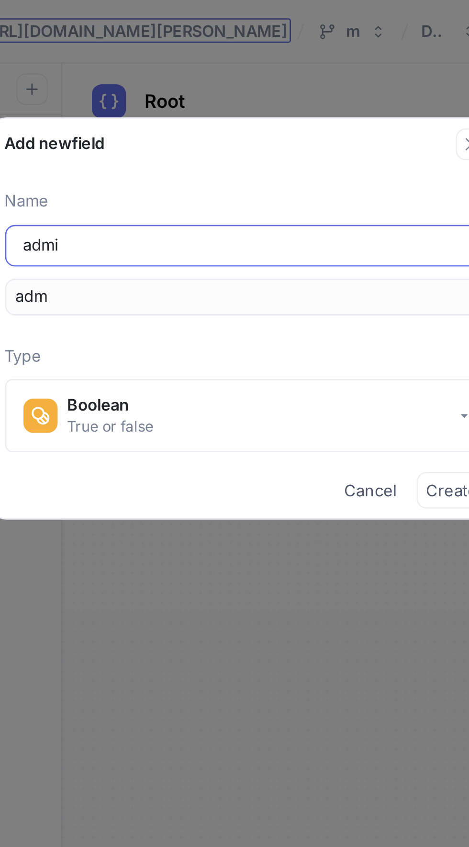
type input "admi"
type input "admin"
type input "admin4"
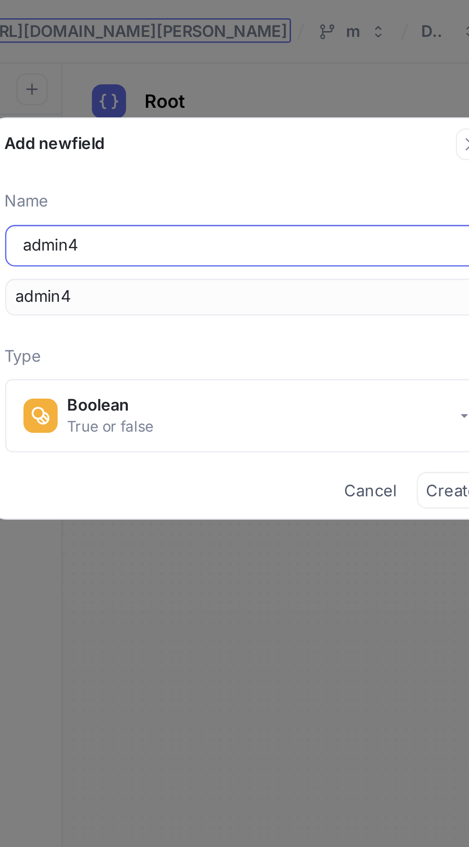
type input "admin4o"
type input "admin4oo"
type input "admin4o"
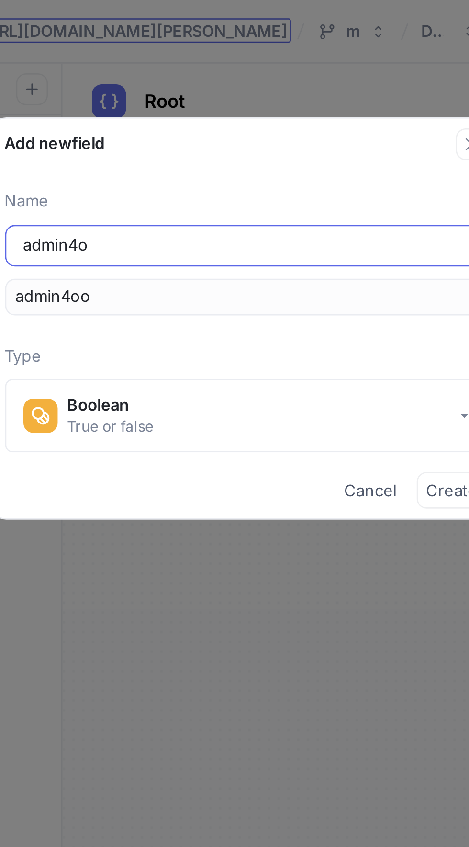
type input "admin4o"
type input "admin4"
type input "admin"
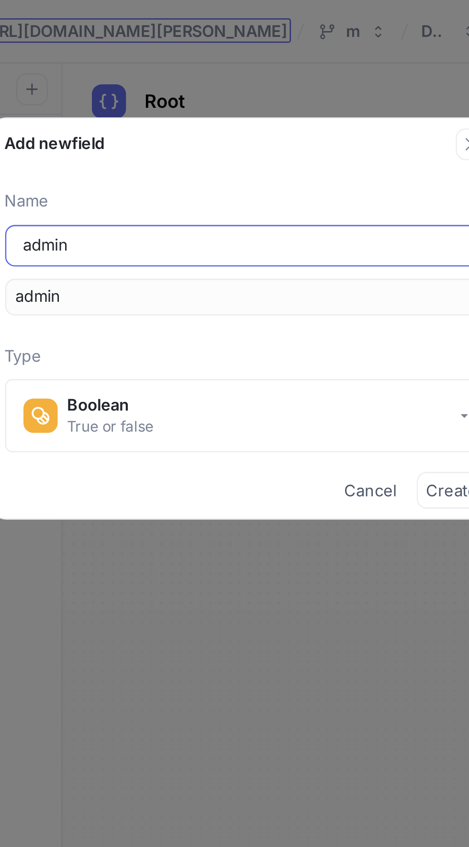
type input "admi"
type input "[PERSON_NAME]"
type input "admi"
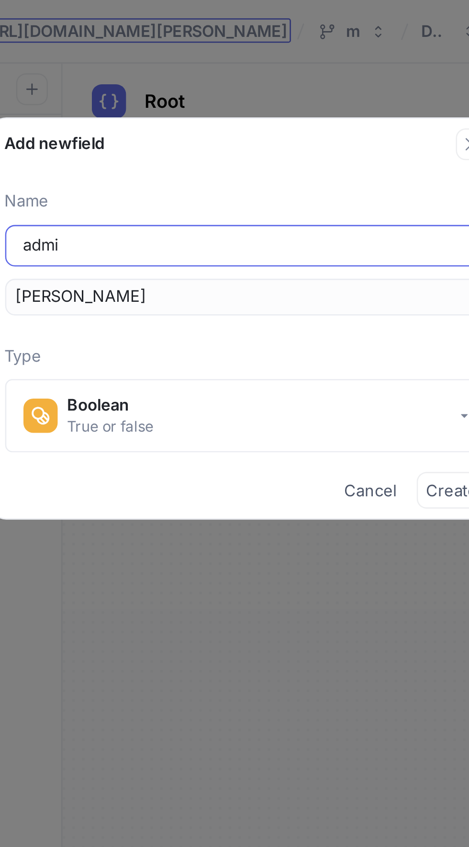
type input "admi"
type input "admin"
type input "adminr"
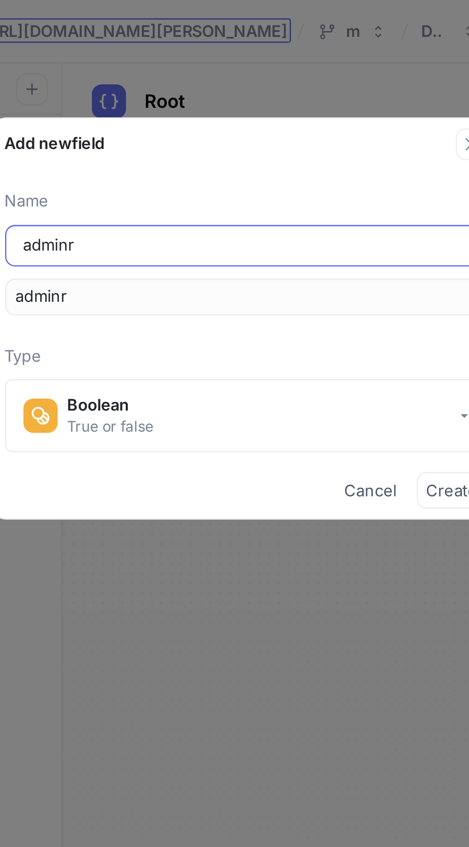
type input "adminro"
type input "adminroo"
type input "adminroot"
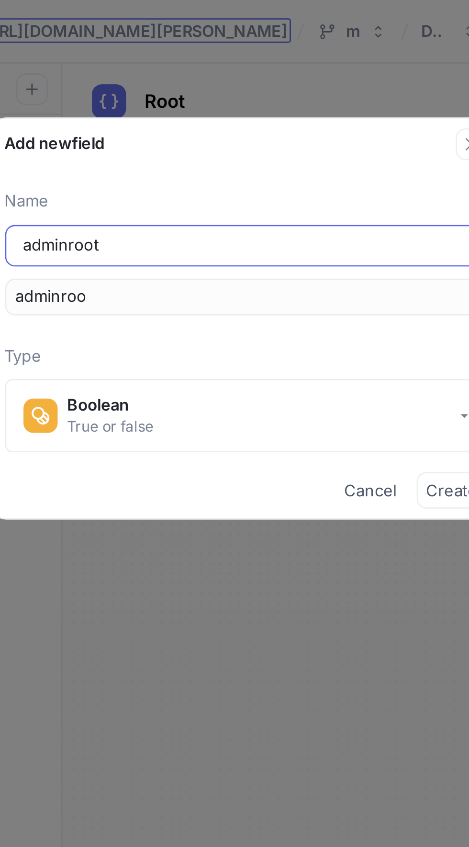
type input "adminroot"
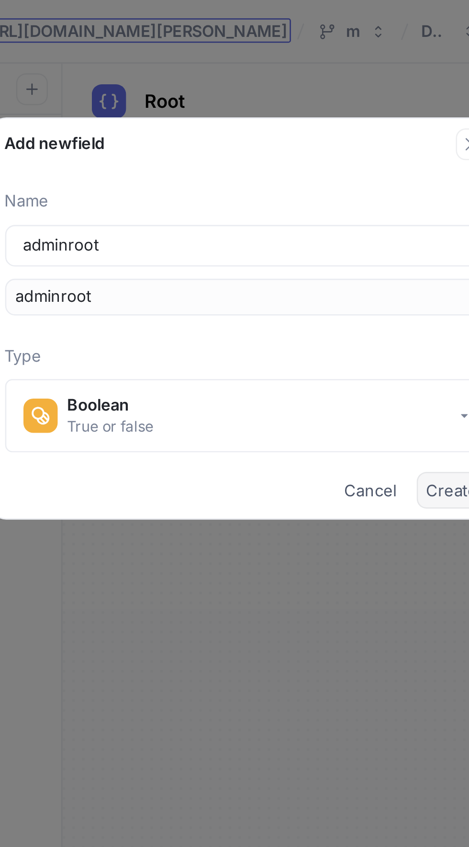
click at [309, 194] on span "Create" at bounding box center [316, 192] width 20 height 6
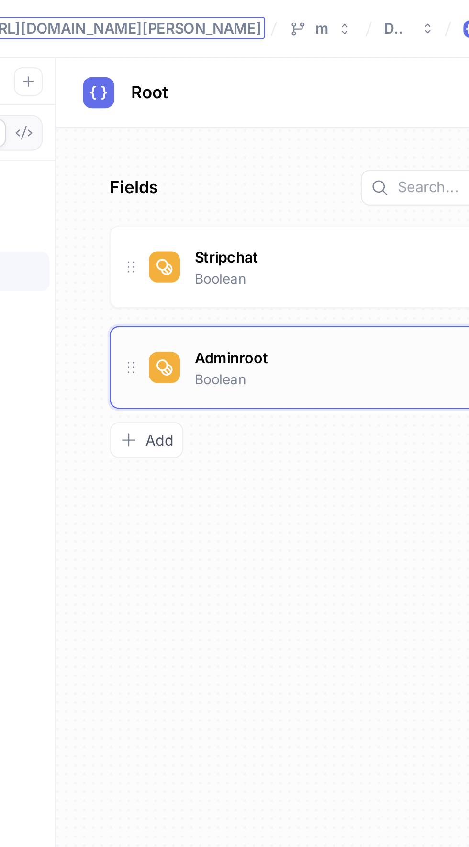
click at [210, 156] on icon at bounding box center [209, 158] width 8 height 8
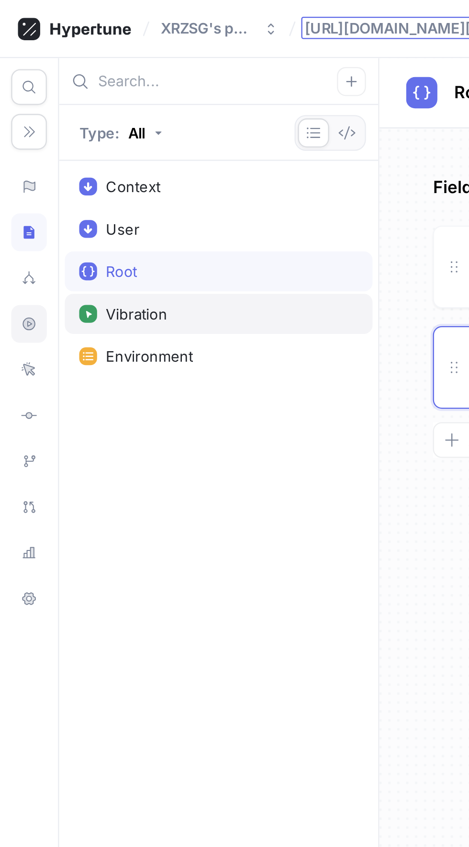
click at [39, 137] on rect at bounding box center [38, 135] width 6 height 6
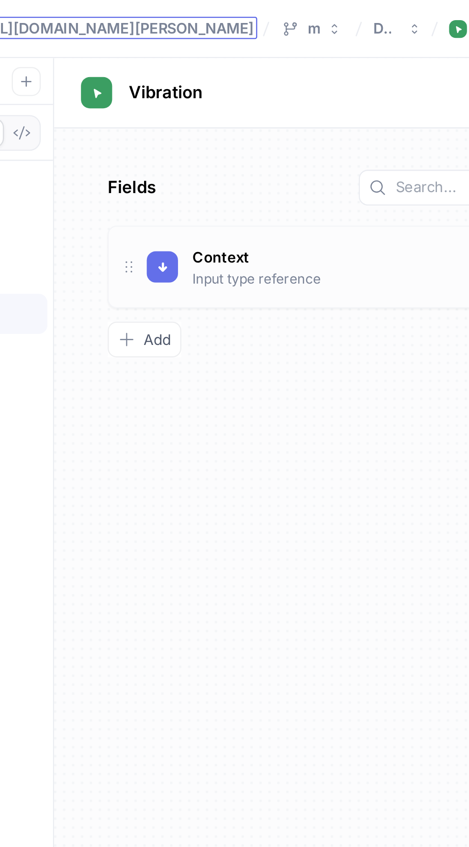
click at [194, 114] on icon at bounding box center [195, 115] width 8 height 8
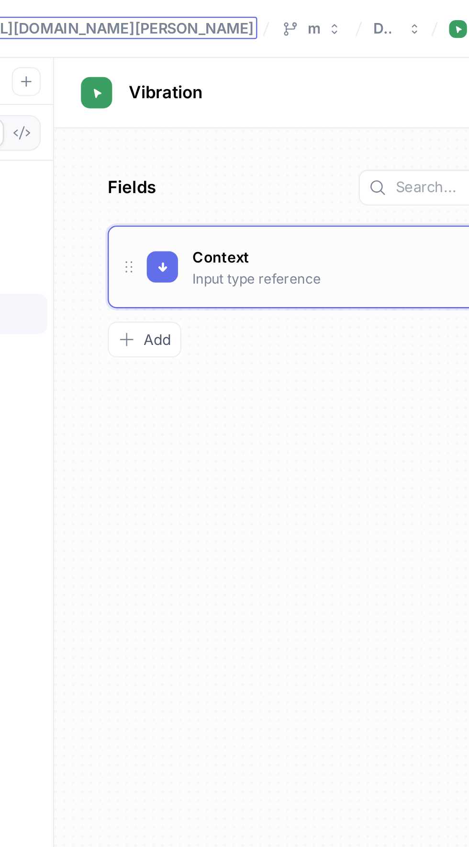
click at [201, 114] on span at bounding box center [194, 114] width 15 height 15
click at [222, 114] on div "Context" at bounding box center [234, 110] width 27 height 11
click at [197, 138] on button "Add" at bounding box center [202, 145] width 32 height 15
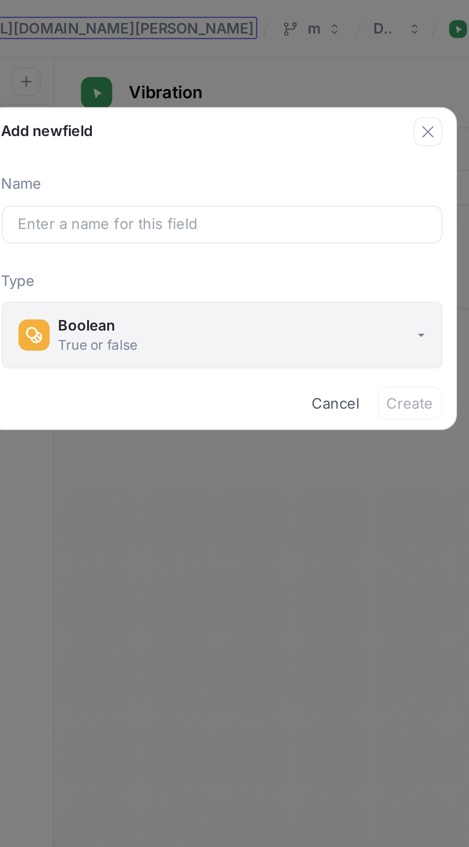
click at [182, 137] on div "Boolean" at bounding box center [182, 140] width 34 height 8
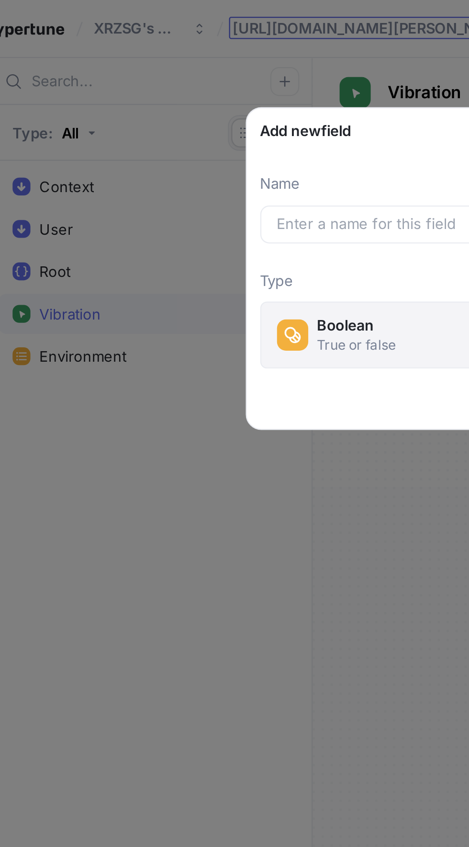
click at [162, 146] on div "Boolean True or false" at bounding box center [173, 144] width 51 height 16
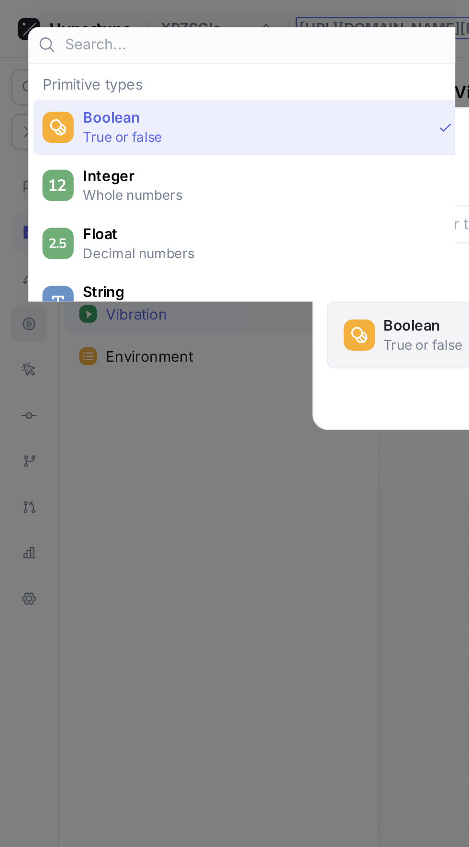
scroll to position [0, 3]
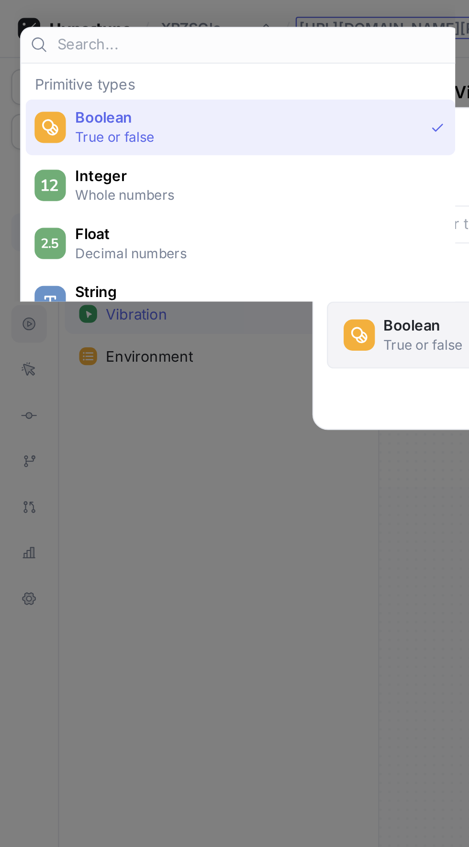
type input "t"
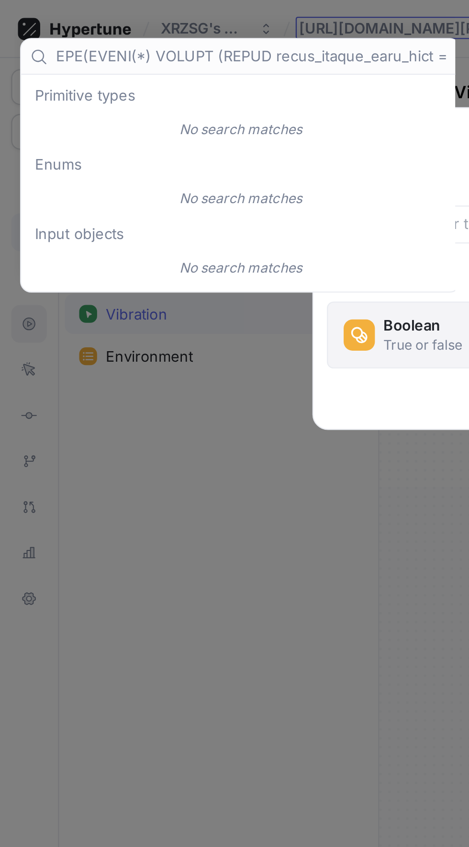
type input "{ "maf-5kbyfDUU4sC39jYU3": { "id": "maf-5kbyfDUU4sC39jYU3", "type": "ml", "name…"
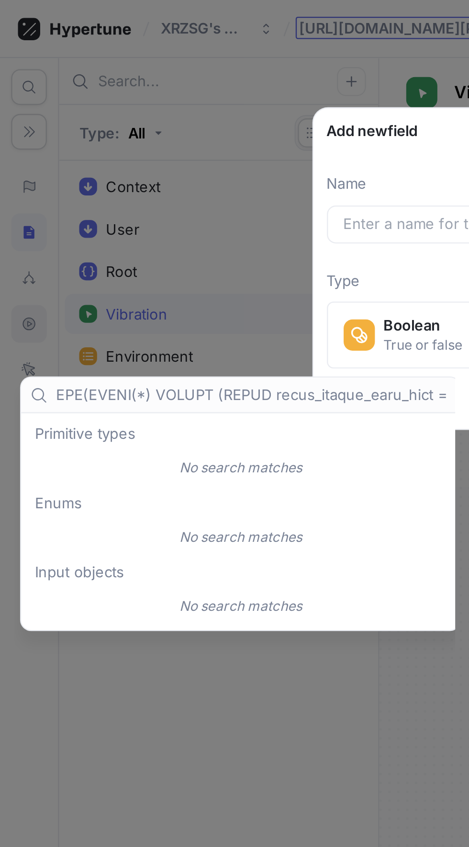
click at [145, 194] on div "No search matches" at bounding box center [103, 201] width 184 height 16
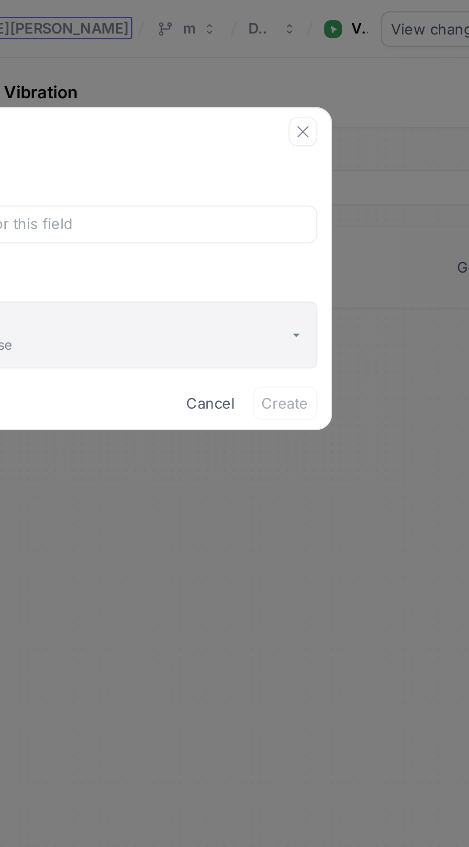
click at [324, 147] on button "Boolean True or false" at bounding box center [234, 143] width 189 height 29
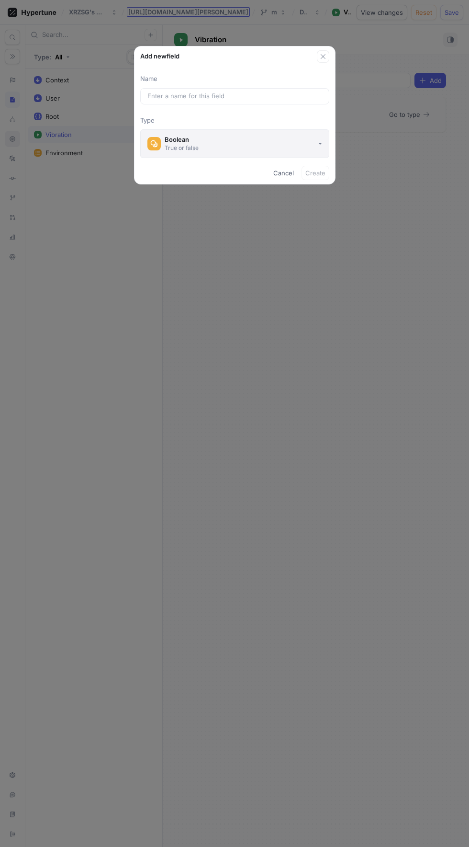
click at [280, 158] on button "Boolean True or false" at bounding box center [234, 143] width 189 height 29
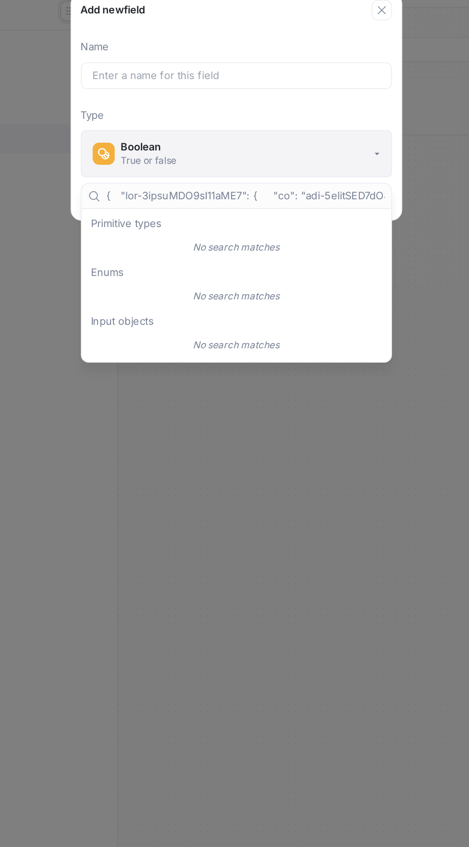
scroll to position [0, 3220]
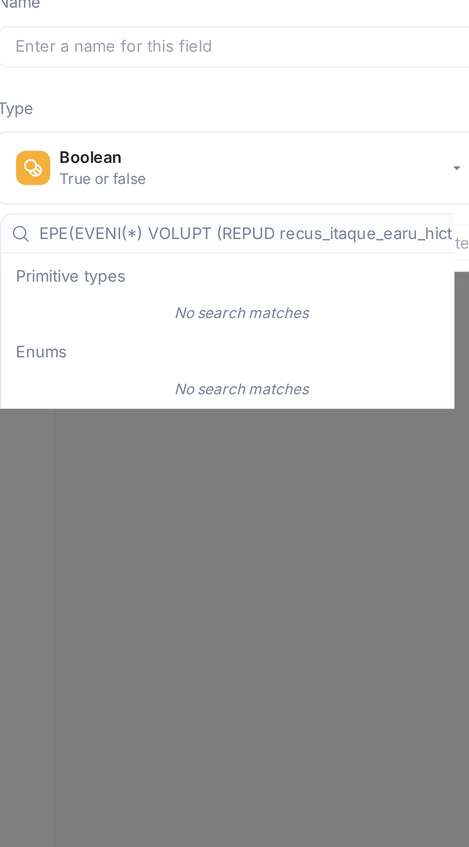
click at [266, 109] on div "Name Type Boolean True or false" at bounding box center [235, 116] width 201 height 84
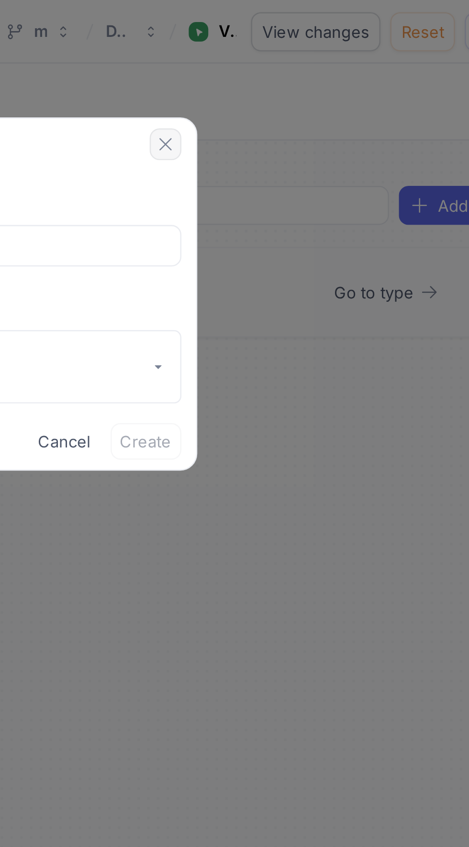
click at [327, 61] on button "button" at bounding box center [323, 56] width 12 height 12
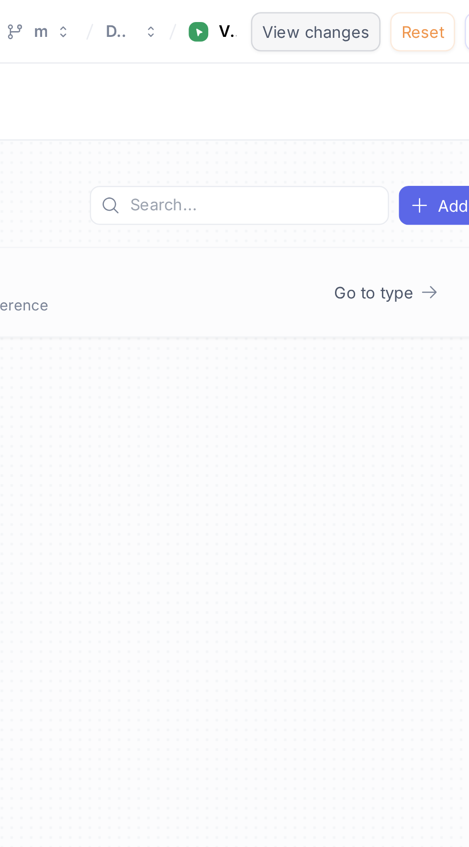
click at [377, 16] on button "View changes" at bounding box center [382, 12] width 51 height 15
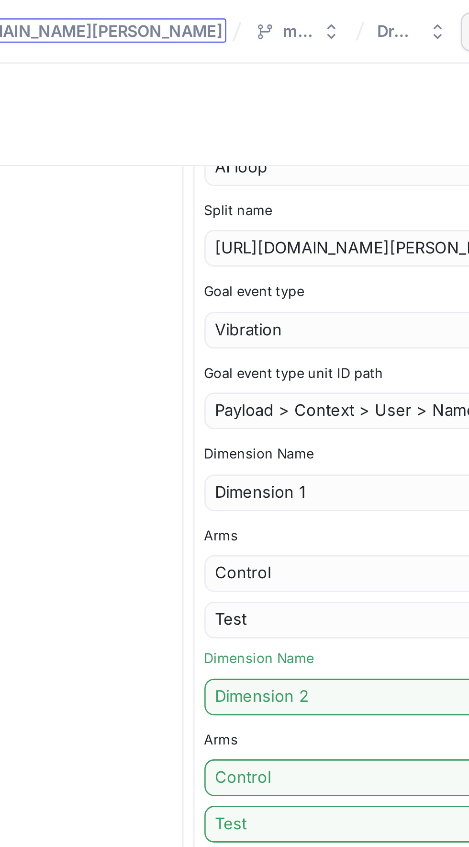
scroll to position [104, 0]
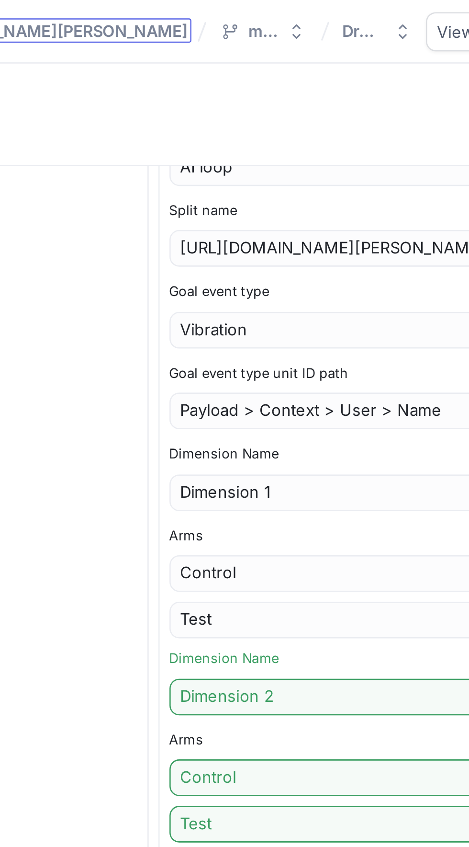
click at [286, 92] on div "[URL][DOMAIN_NAME][PERSON_NAME]" at bounding box center [320, 97] width 128 height 14
click at [293, 94] on div "[URL][DOMAIN_NAME][PERSON_NAME]" at bounding box center [320, 97] width 128 height 14
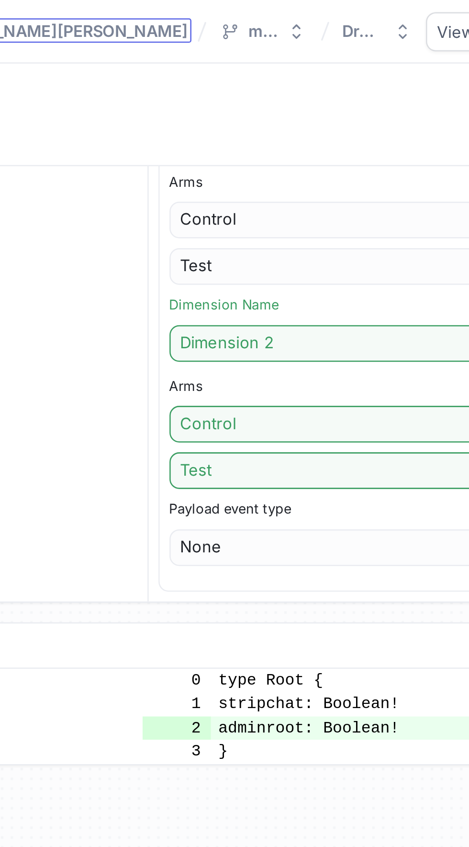
scroll to position [245, 0]
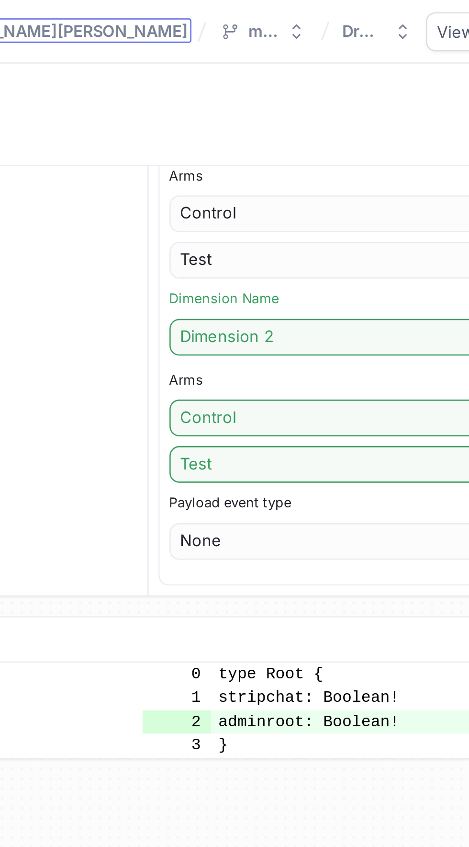
click at [322, 138] on div "Split type AI loop Split name [URL][DOMAIN_NAME][PERSON_NAME] Goal event type V…" at bounding box center [320, 65] width 128 height 319
click at [327, 165] on div "Control" at bounding box center [320, 164] width 128 height 14
click at [324, 193] on div "Payload event type" at bounding box center [320, 197] width 128 height 8
click at [316, 212] on div "None" at bounding box center [320, 212] width 128 height 14
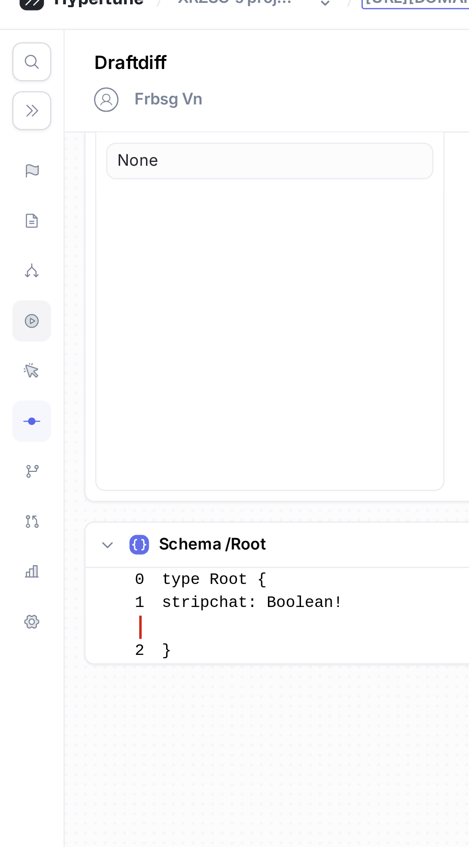
scroll to position [271, 0]
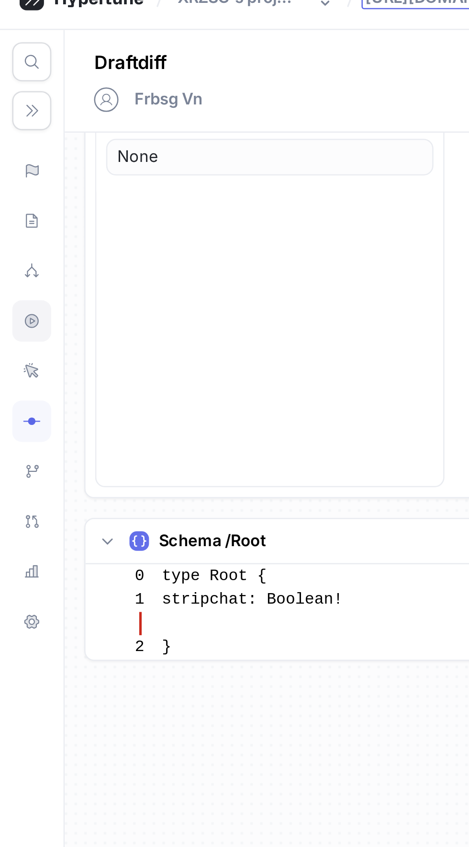
click at [86, 227] on p "Schema / Root" at bounding box center [83, 225] width 42 height 10
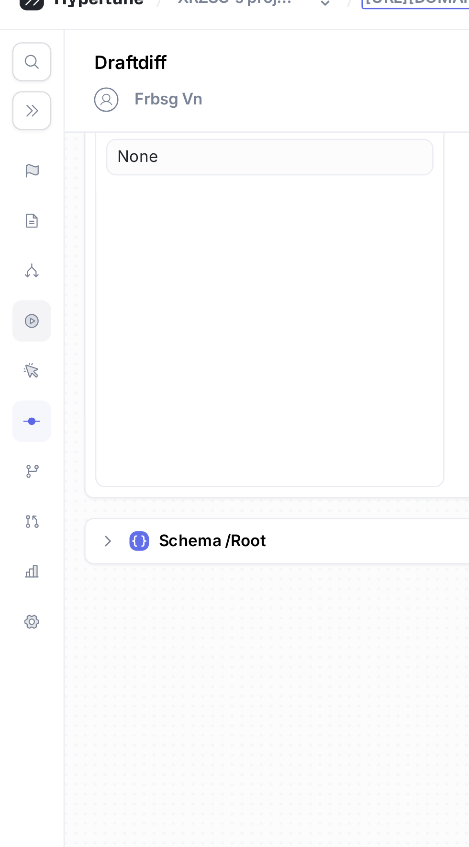
click at [66, 222] on p "Schema / Root" at bounding box center [83, 225] width 42 height 10
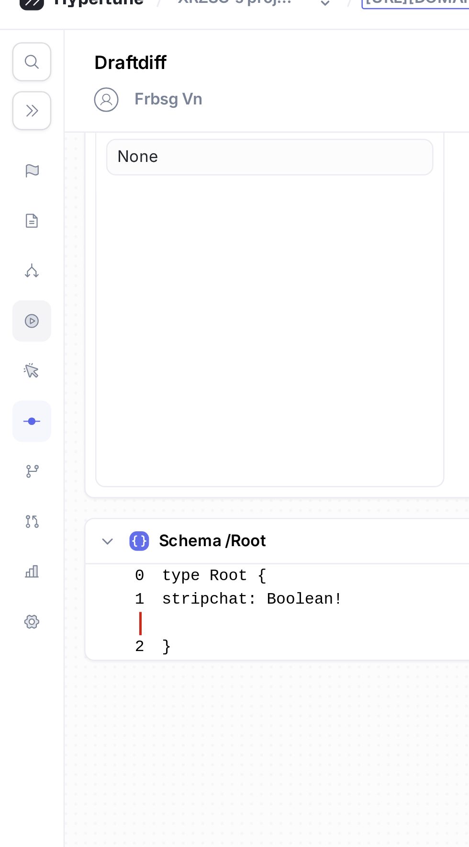
click at [53, 223] on icon at bounding box center [55, 225] width 6 height 6
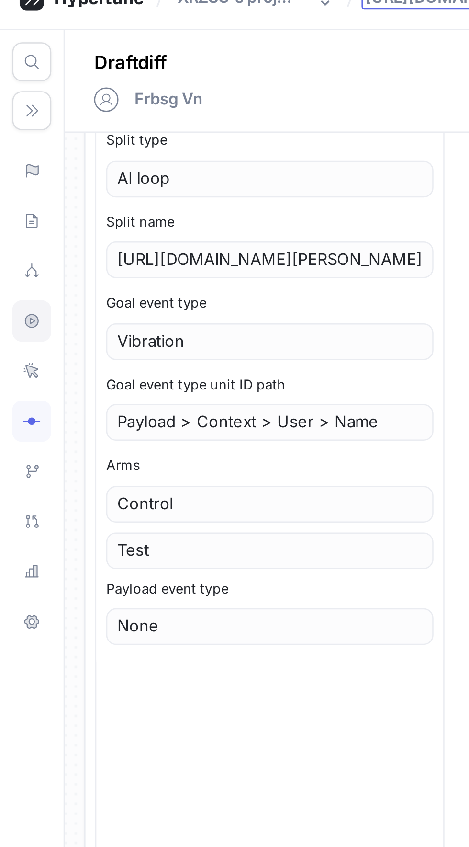
scroll to position [82, 0]
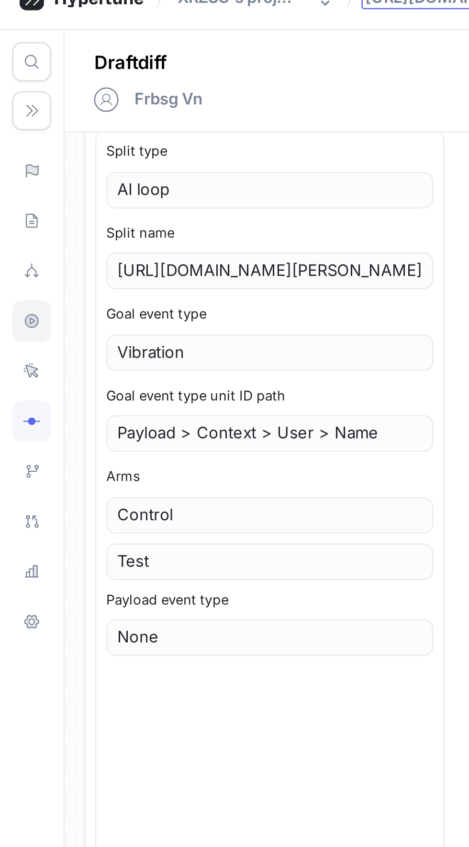
click at [110, 176] on div "Payload > Context > User > Name" at bounding box center [106, 183] width 128 height 14
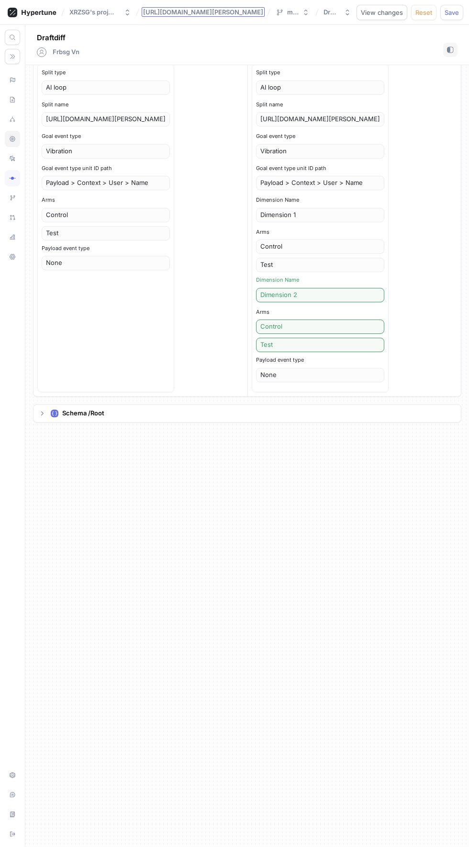
scroll to position [84, 0]
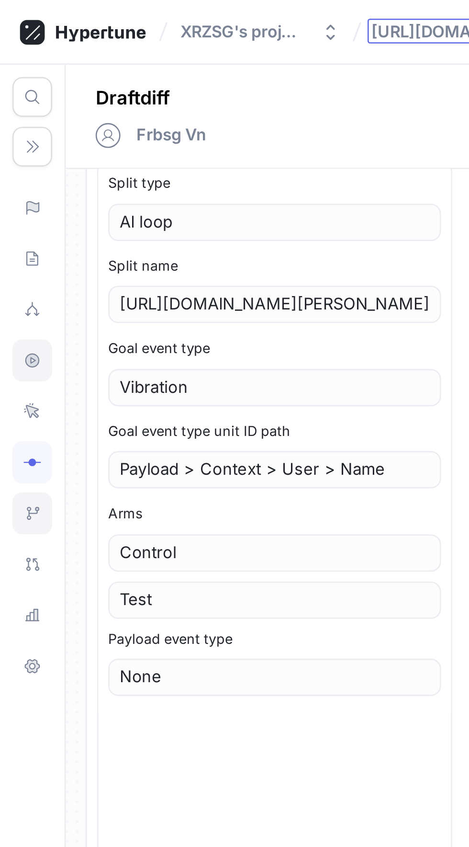
click at [14, 202] on div at bounding box center [12, 198] width 15 height 16
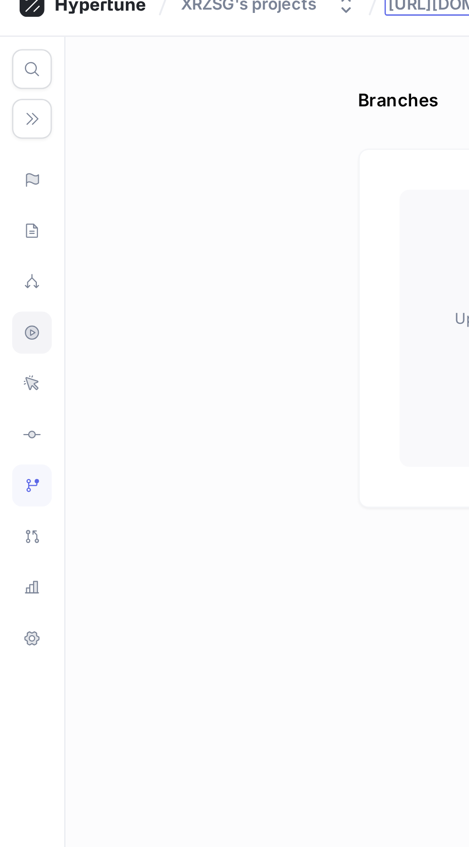
scroll to position [2, 0]
click at [16, 102] on div at bounding box center [12, 99] width 15 height 16
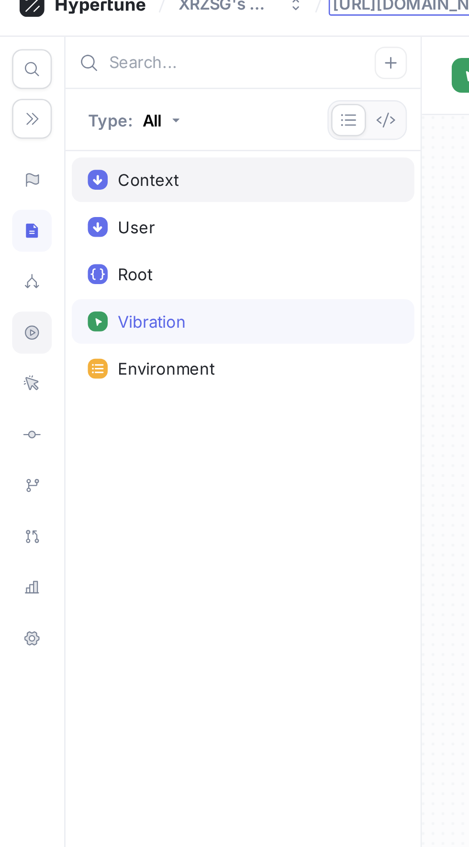
click at [72, 83] on div "Context" at bounding box center [94, 79] width 132 height 17
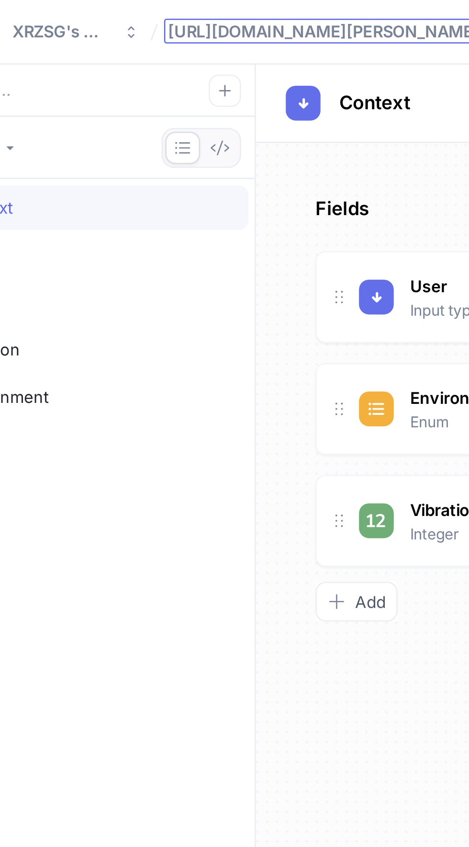
click at [178, 39] on icon at bounding box center [181, 40] width 8 height 8
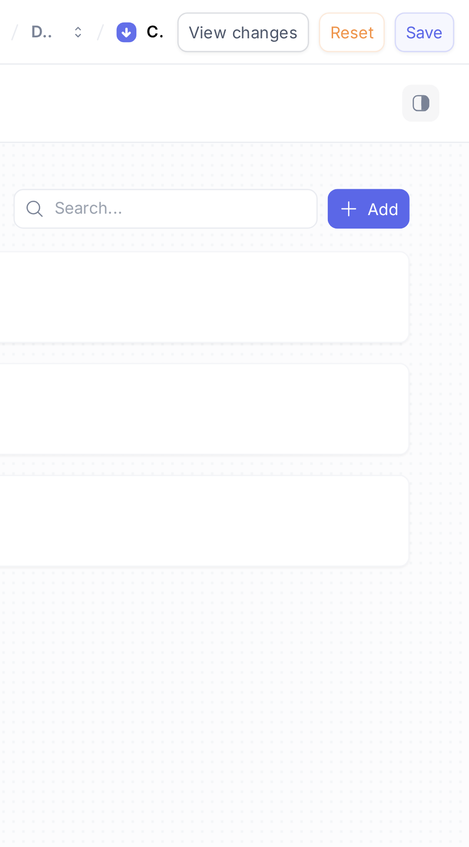
click at [456, 10] on span "Save" at bounding box center [452, 13] width 14 height 6
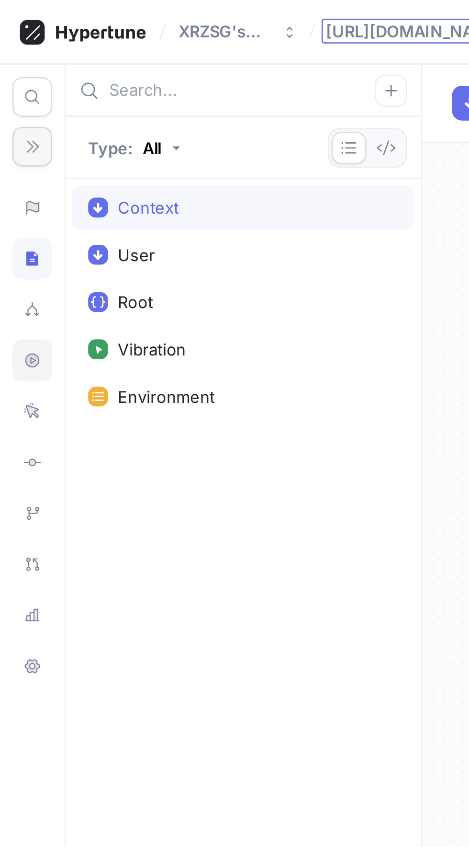
click at [14, 57] on icon "button" at bounding box center [12, 56] width 7 height 7
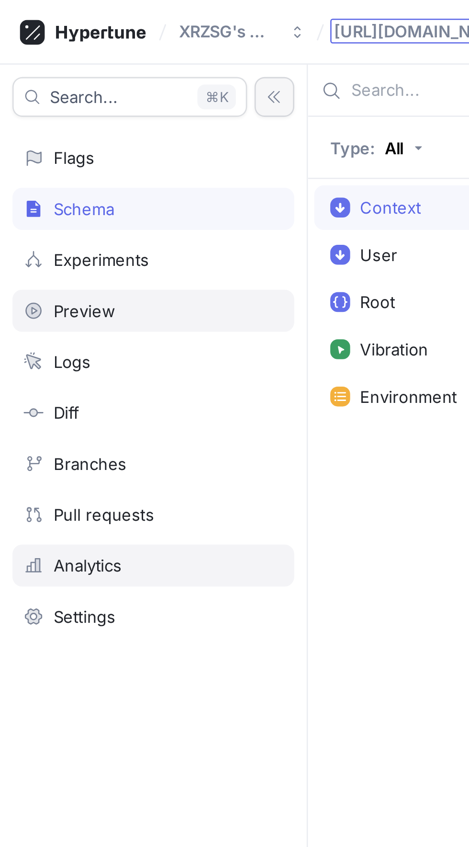
click at [58, 212] on div "Analytics" at bounding box center [59, 218] width 109 height 16
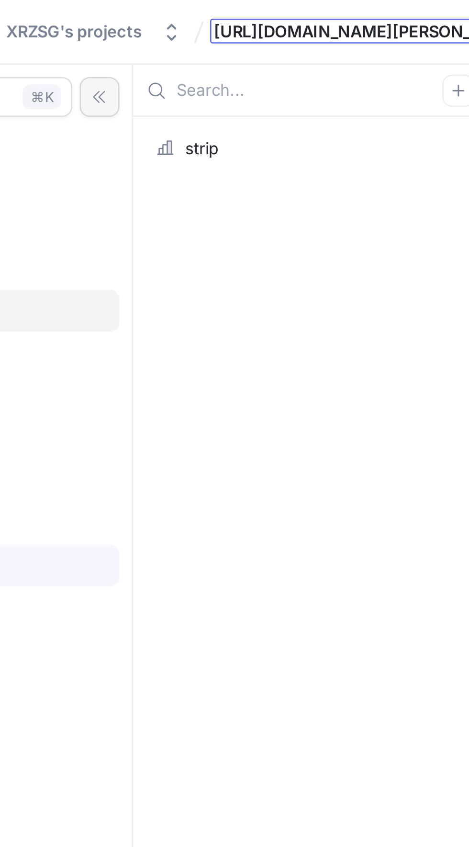
click at [193, 56] on div "strip" at bounding box center [187, 57] width 120 height 8
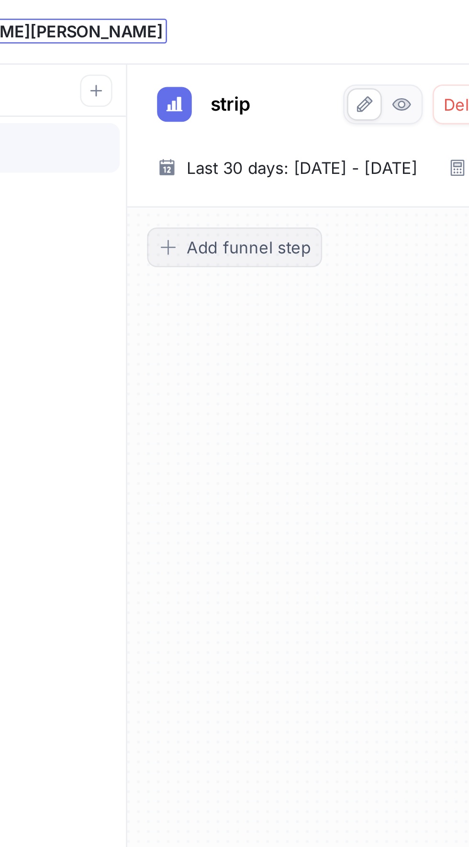
click at [317, 95] on span "Add funnel step" at bounding box center [303, 95] width 48 height 6
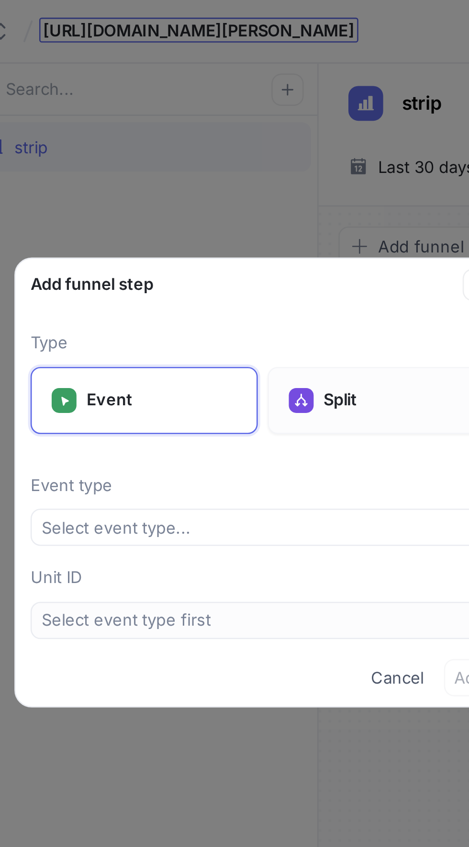
click at [268, 157] on p "Split" at bounding box center [287, 155] width 58 height 10
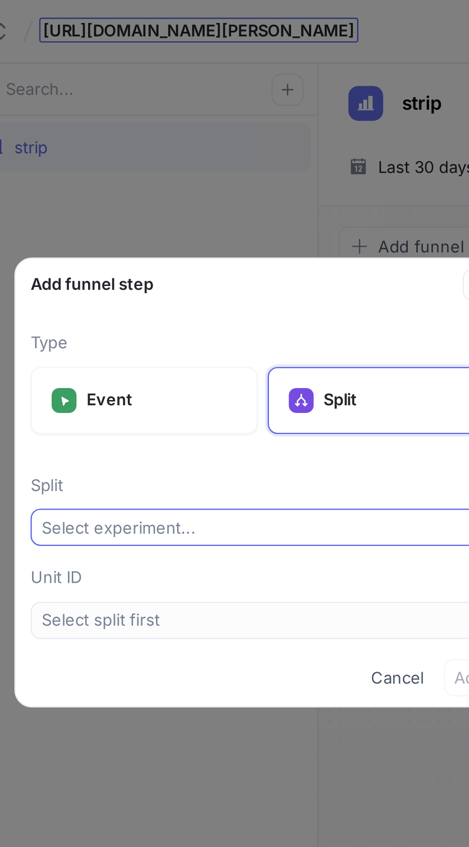
click at [235, 204] on button "Select experiment..." at bounding box center [234, 203] width 179 height 14
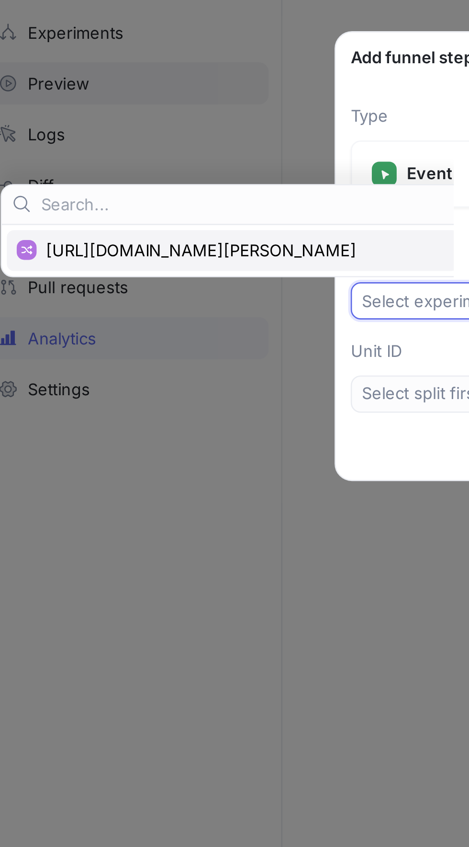
click at [65, 185] on span "[URL][DOMAIN_NAME][PERSON_NAME]" at bounding box center [103, 184] width 150 height 8
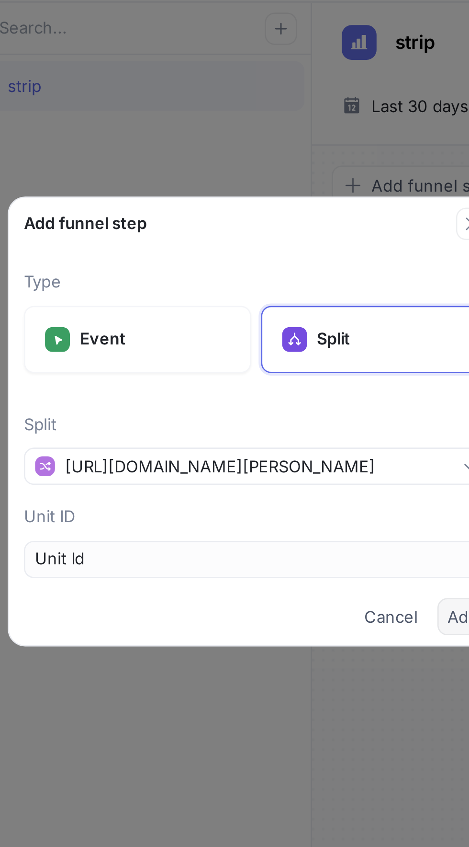
click at [313, 262] on span "Add" at bounding box center [314, 262] width 12 height 6
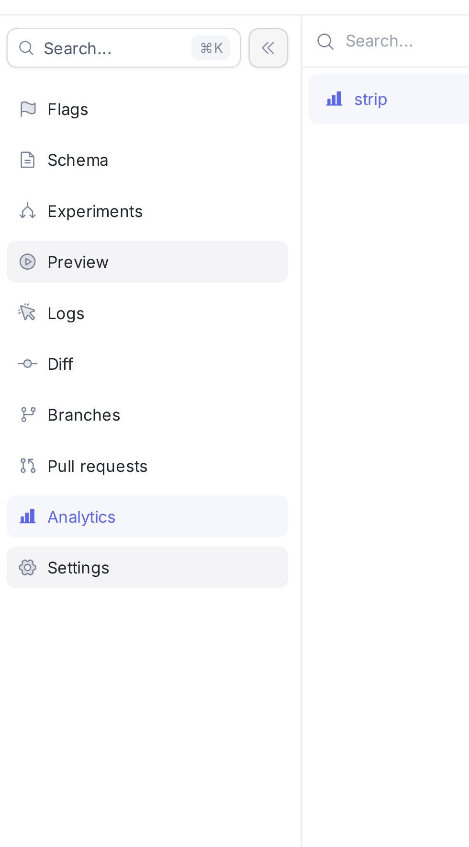
click at [80, 237] on div "Settings" at bounding box center [59, 238] width 100 height 8
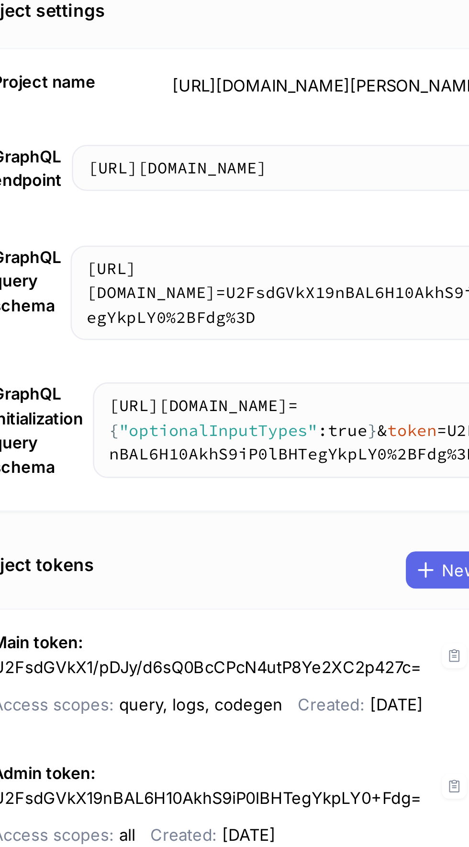
click at [334, 111] on textarea "[URL][DOMAIN_NAME]" at bounding box center [318, 110] width 187 height 17
click at [366, 108] on textarea "[URL][DOMAIN_NAME]" at bounding box center [318, 110] width 187 height 17
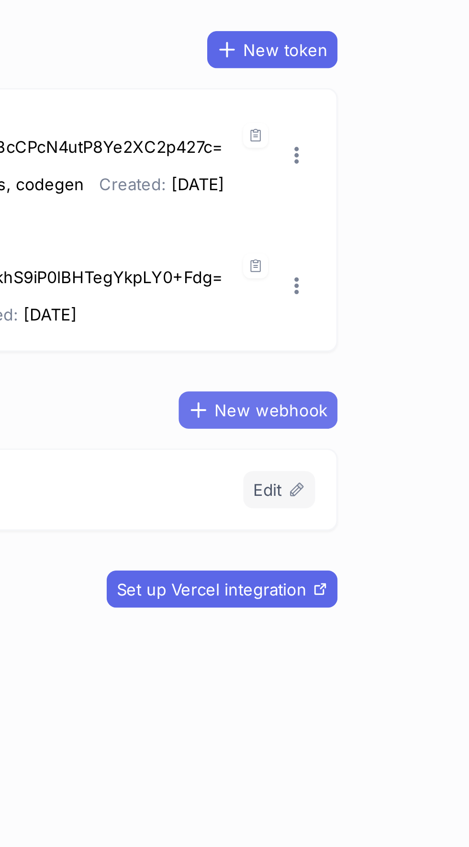
click at [396, 401] on span "New webhook" at bounding box center [378, 404] width 44 height 6
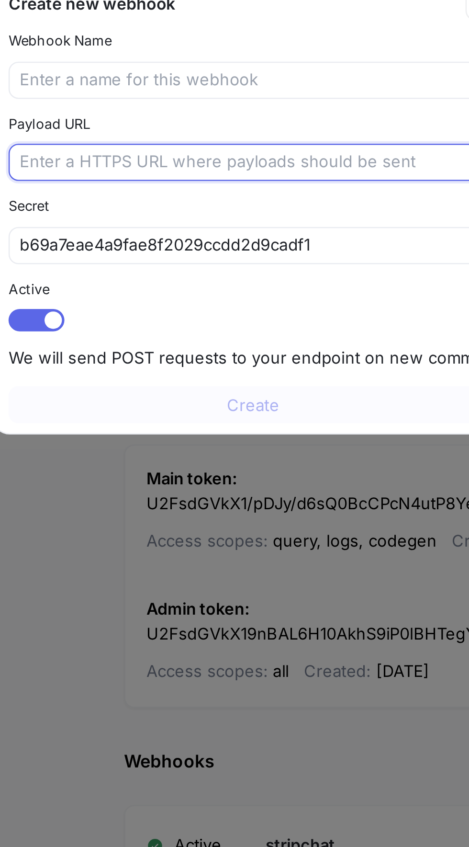
click at [255, 168] on input "text" at bounding box center [235, 171] width 180 height 10
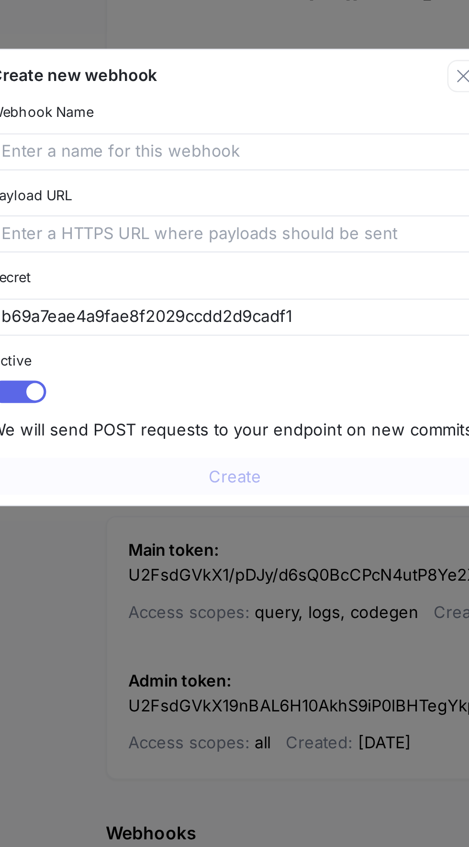
click at [273, 114] on div "Create new webhook" at bounding box center [228, 110] width 176 height 10
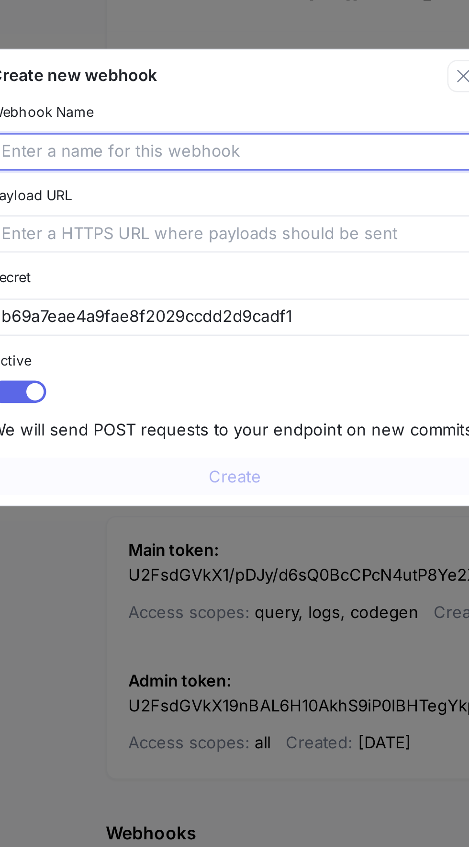
click at [256, 140] on input "text" at bounding box center [235, 140] width 180 height 10
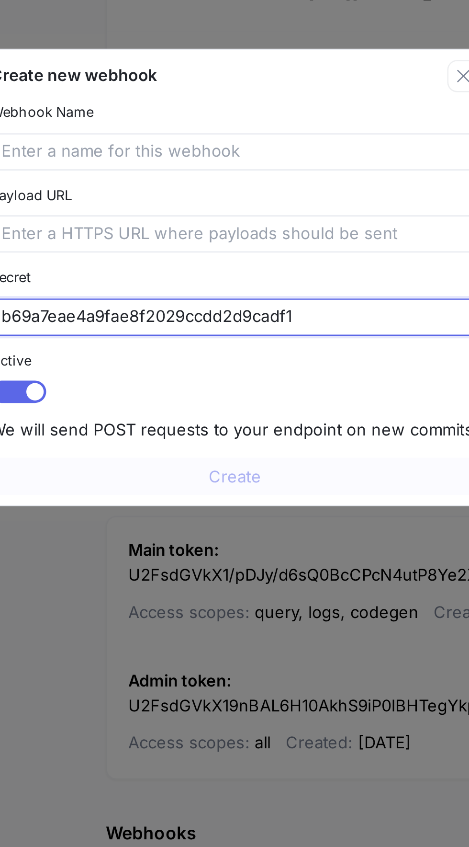
click at [192, 198] on input "b69a7eae4a9fae8f2029ccdd2d9cadf1" at bounding box center [235, 203] width 180 height 10
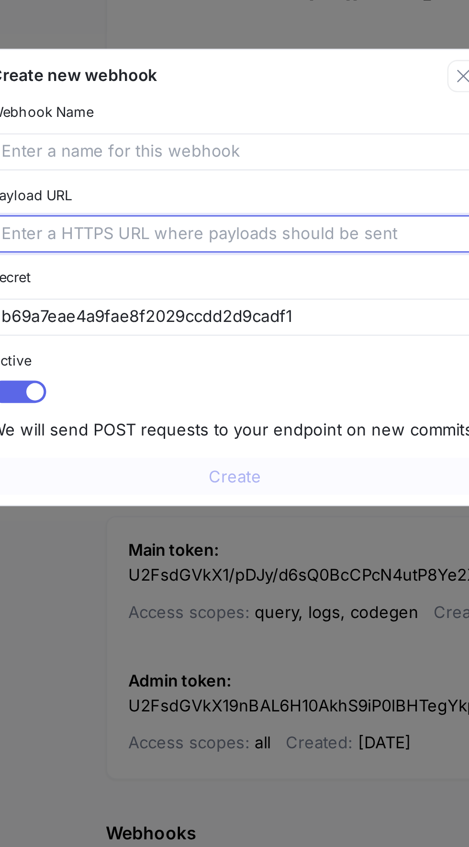
click at [195, 173] on input "text" at bounding box center [235, 171] width 180 height 10
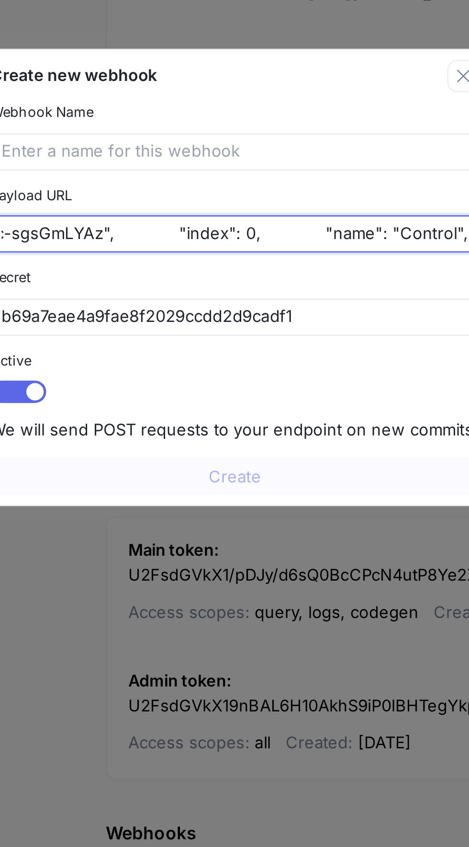
scroll to position [0, 1375]
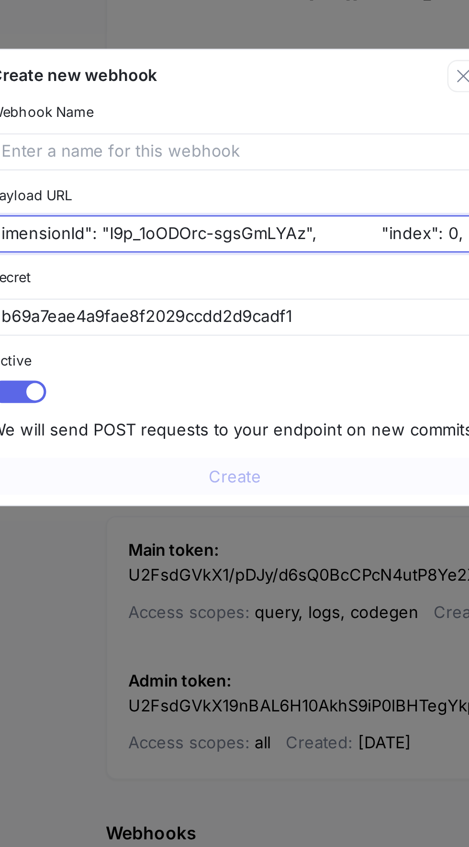
type input "{ "maf-5kbyfDUU4sC39jYU3": { "id": "maf-5kbyfDUU4sC39jYU3", "type": "ml", "name…"
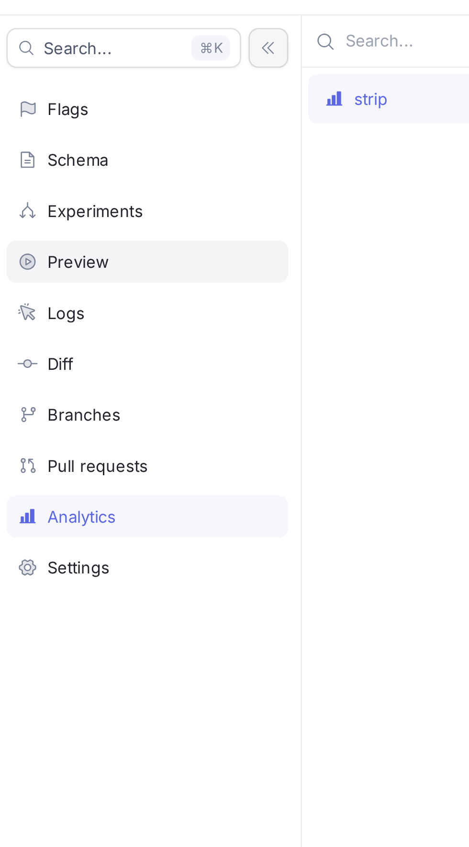
click at [81, 210] on div "Analytics" at bounding box center [59, 218] width 109 height 16
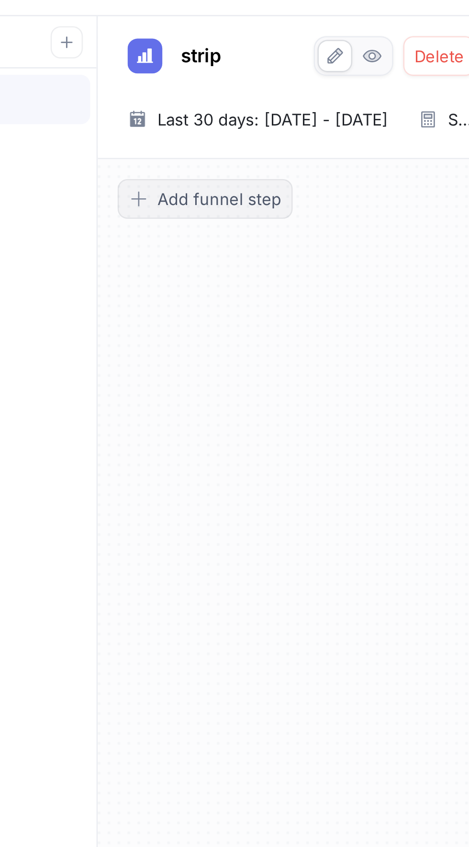
click at [307, 92] on span "Add funnel step" at bounding box center [303, 95] width 48 height 6
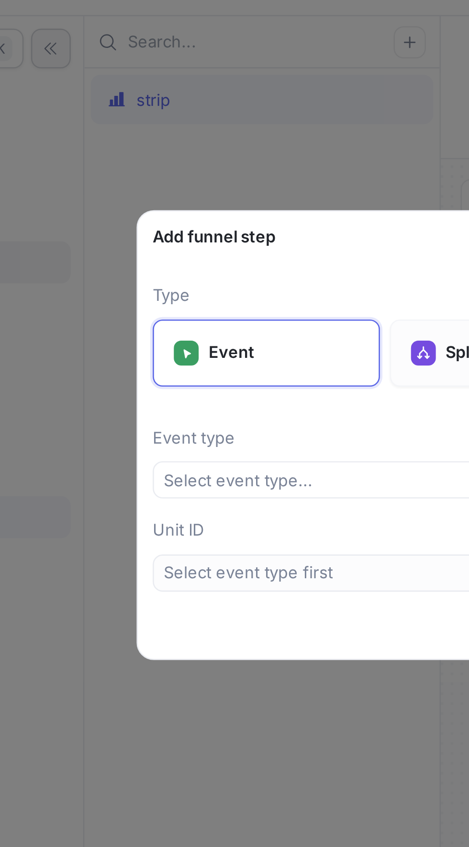
click at [241, 148] on div "Split" at bounding box center [281, 155] width 88 height 26
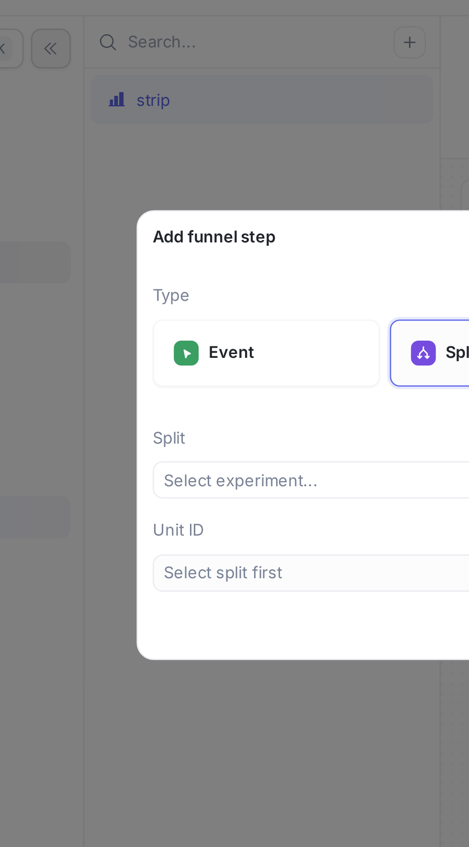
click at [251, 151] on div at bounding box center [250, 155] width 10 height 10
click at [229, 204] on button "Select experiment..." at bounding box center [234, 203] width 179 height 14
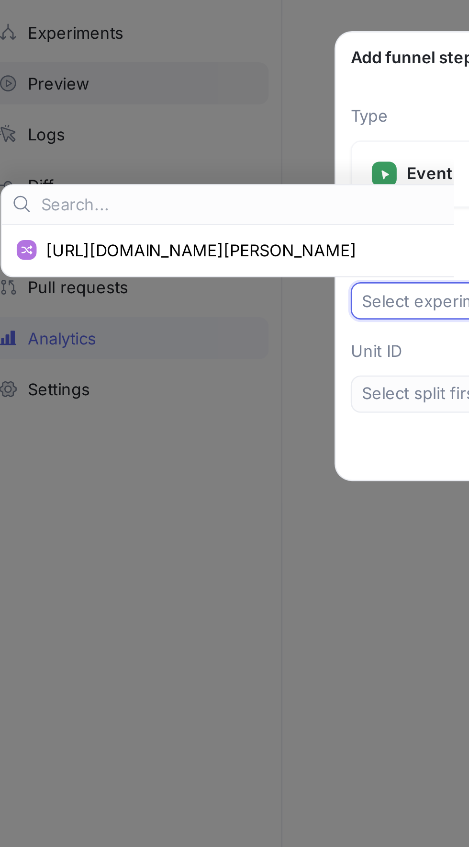
type input "[URL][DOMAIN_NAME][PERSON_NAME]"
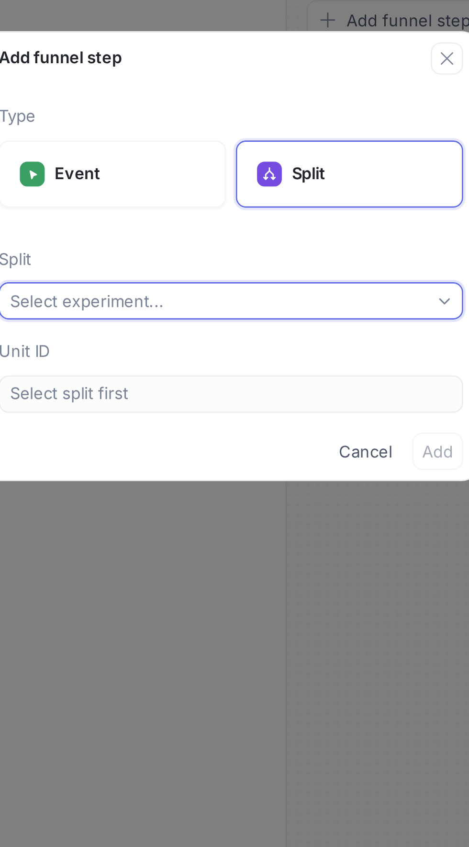
click at [279, 201] on button "Select experiment..." at bounding box center [234, 203] width 179 height 14
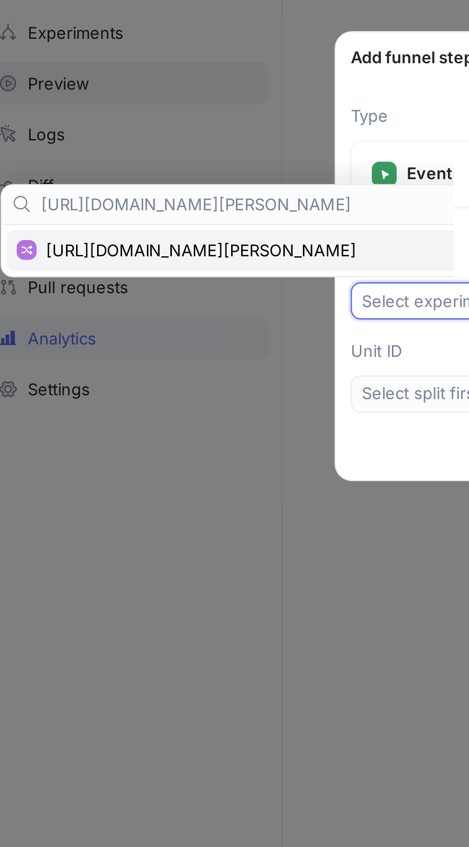
click at [120, 178] on div "[URL][DOMAIN_NAME][PERSON_NAME]" at bounding box center [99, 184] width 174 height 16
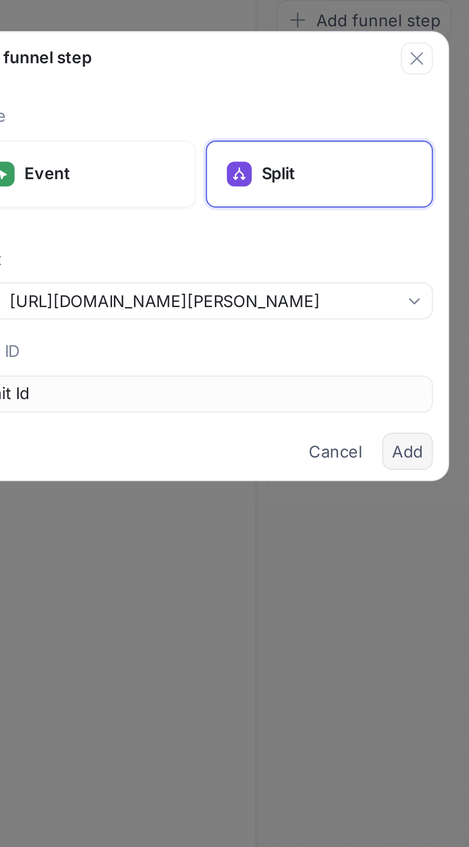
click at [311, 256] on button "Add" at bounding box center [315, 261] width 20 height 14
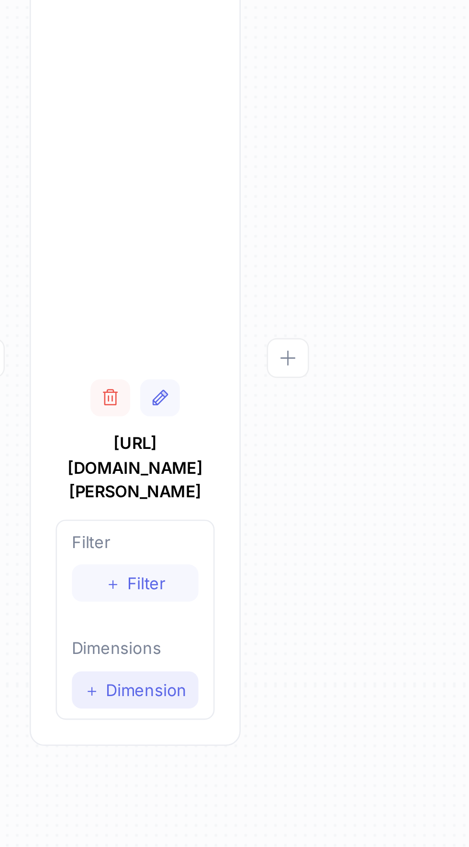
click at [350, 423] on span "Dimension" at bounding box center [345, 426] width 31 height 6
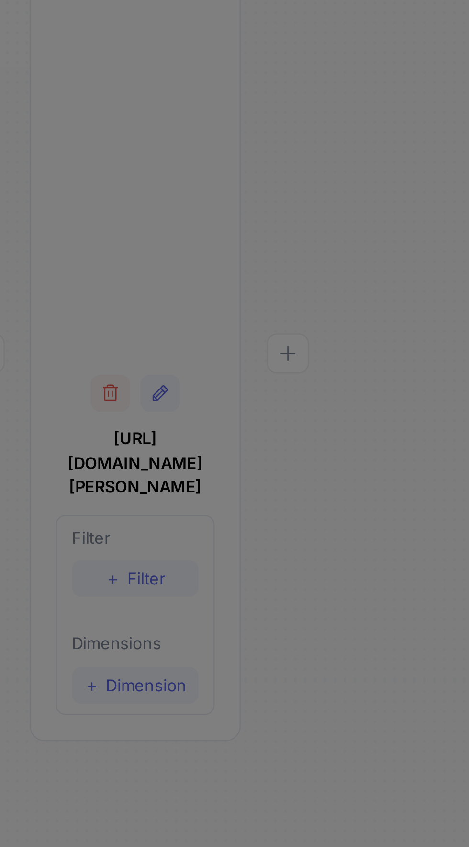
click at [395, 298] on div "Add dimension Select dimension..." at bounding box center [234, 423] width 469 height 847
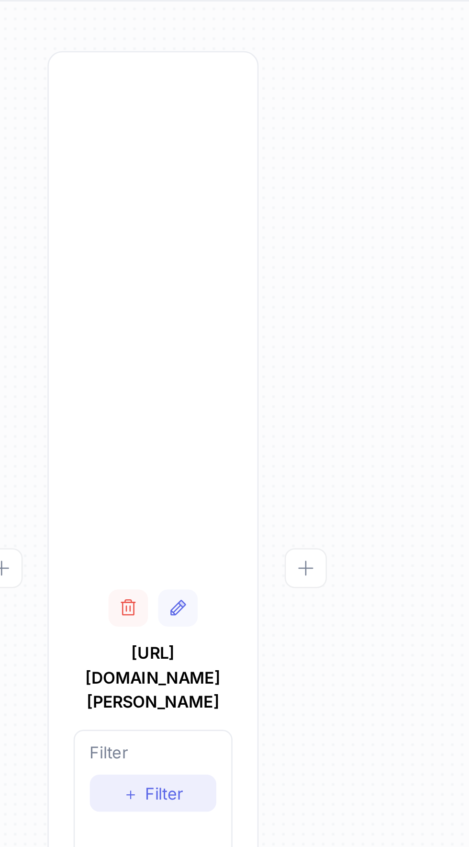
click at [351, 378] on button "＋ Filter" at bounding box center [340, 385] width 49 height 14
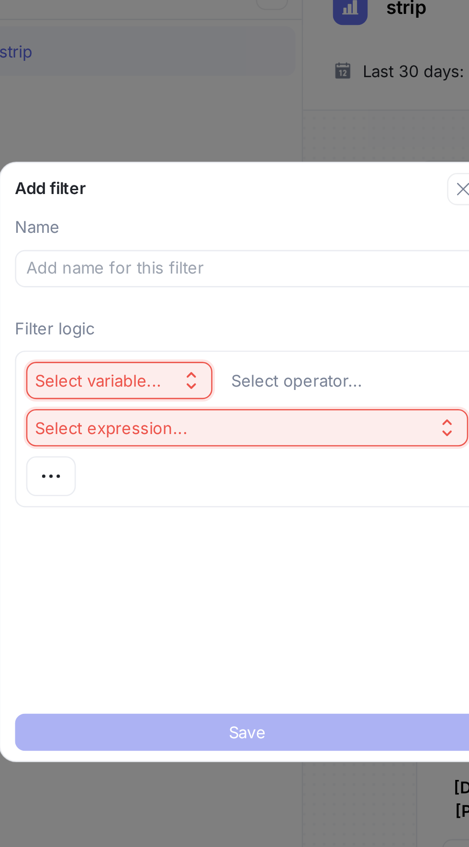
click at [214, 178] on button "Select variable..." at bounding box center [185, 184] width 72 height 14
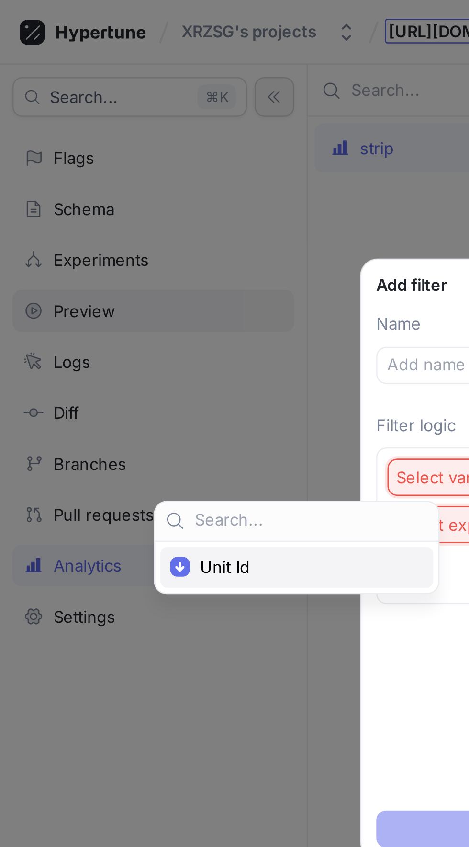
click at [132, 215] on span "Unit Id" at bounding box center [117, 219] width 81 height 8
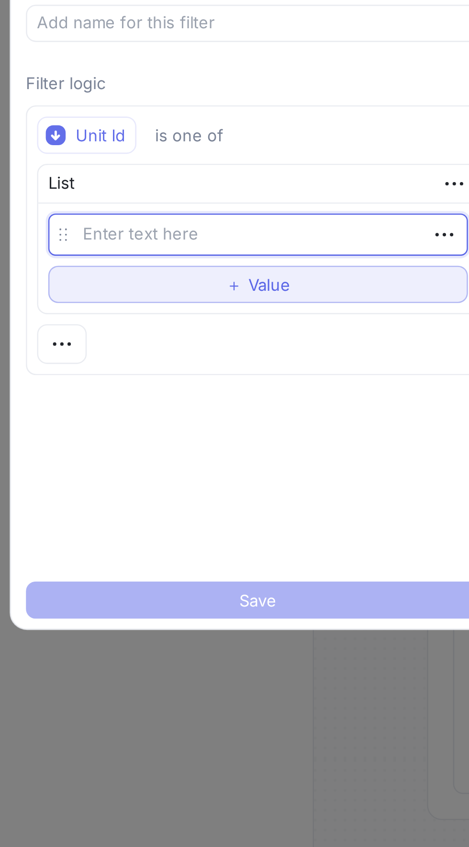
click at [273, 242] on button "＋ Value" at bounding box center [235, 241] width 162 height 14
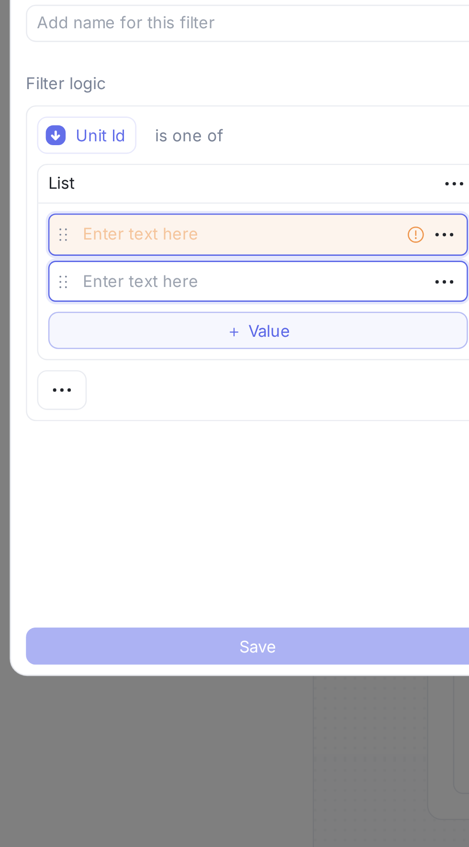
click at [282, 223] on textarea at bounding box center [235, 222] width 162 height 16
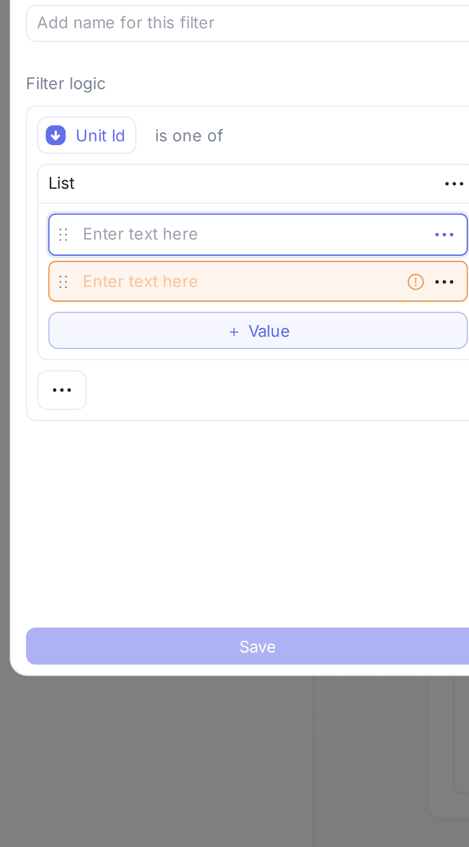
click at [306, 221] on icon "button" at bounding box center [306, 222] width 11 height 11
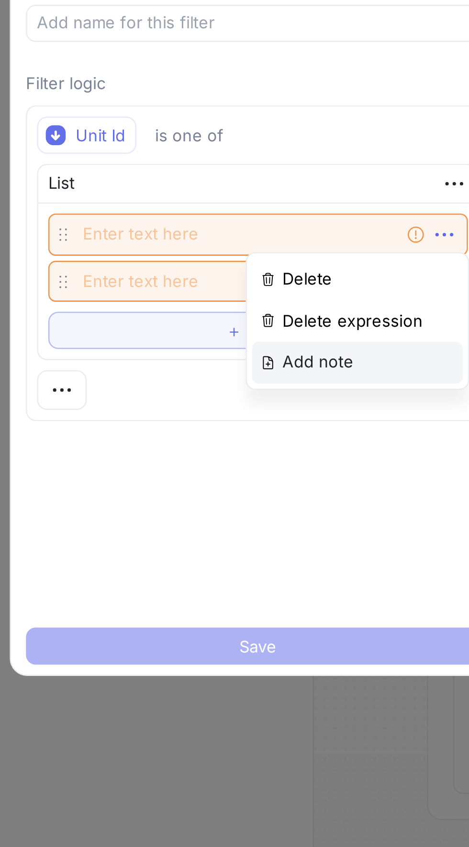
click at [284, 272] on div "Add note" at bounding box center [272, 271] width 81 height 16
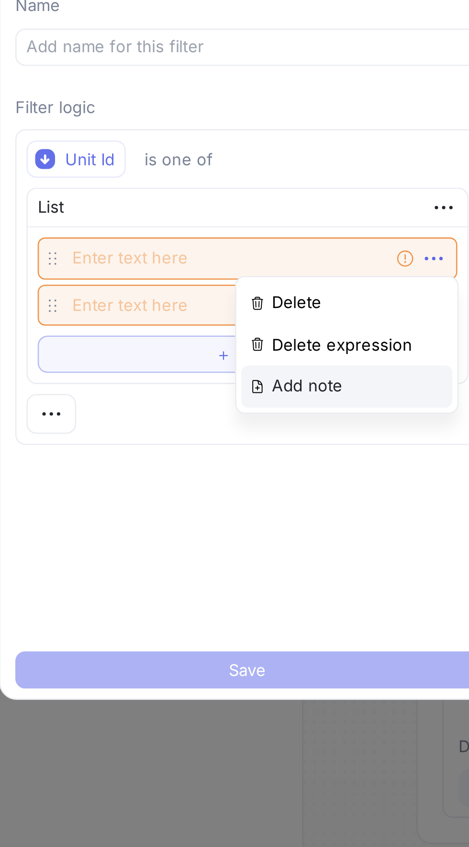
type textarea "x"
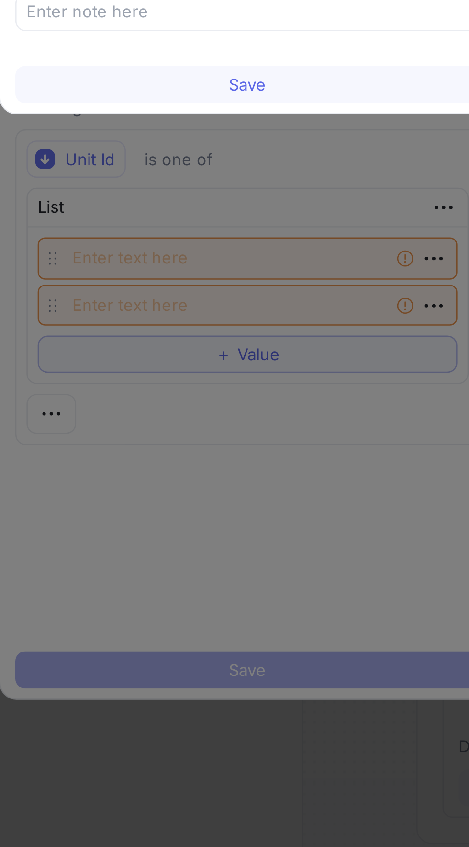
type input "vibration"
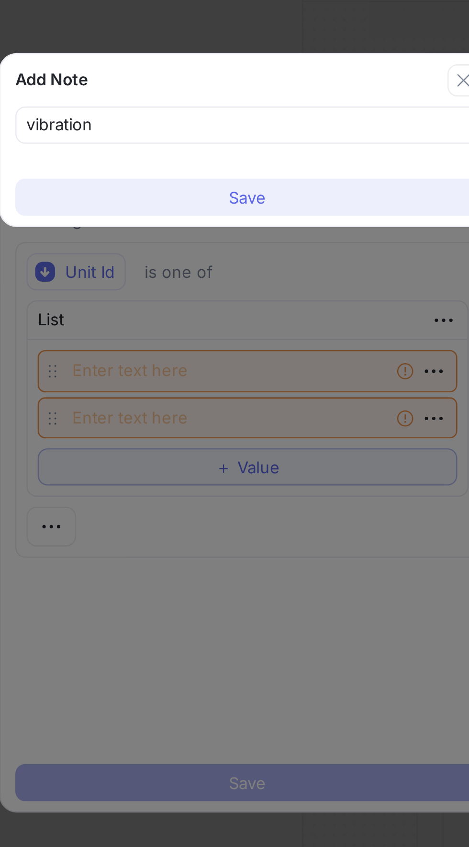
click at [262, 154] on button "Save" at bounding box center [234, 155] width 179 height 14
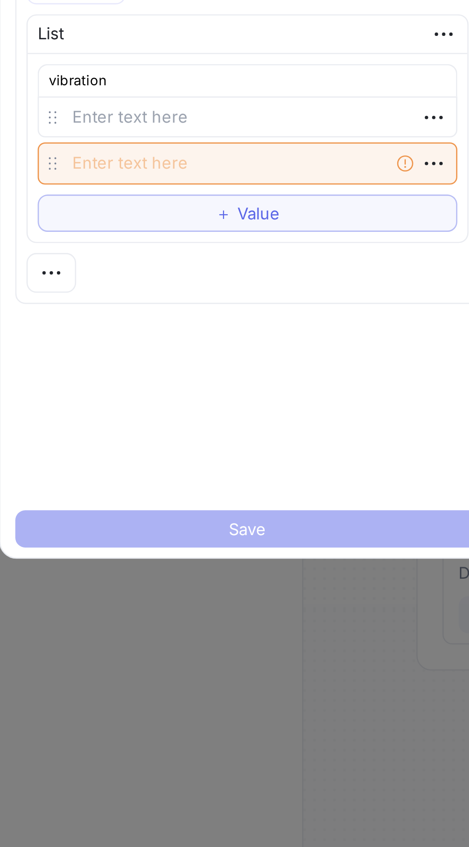
click at [159, 305] on div "Unit Id is one of List vibration Empty string To pick up a draggable item, pres…" at bounding box center [234, 239] width 179 height 134
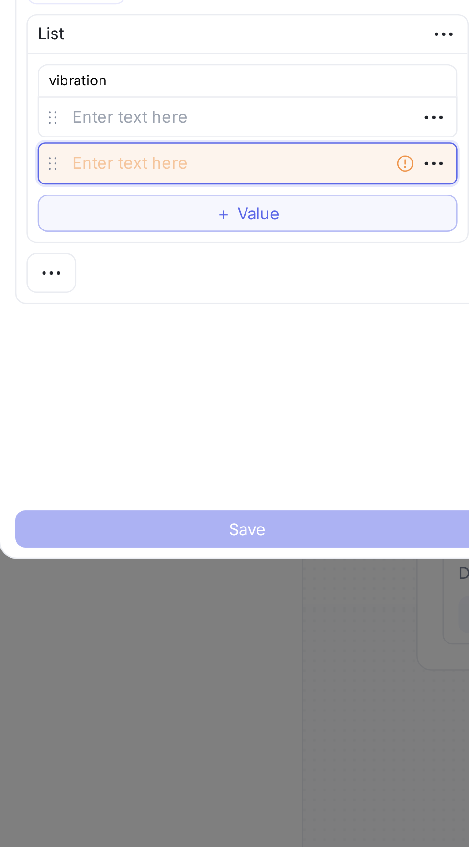
click at [255, 253] on textarea at bounding box center [235, 252] width 162 height 16
type textarea "x"
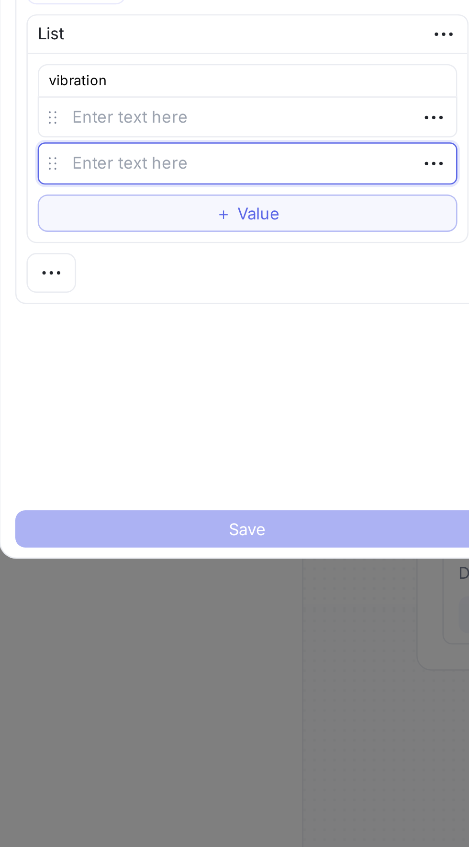
type textarea "vibration"
type textarea "x"
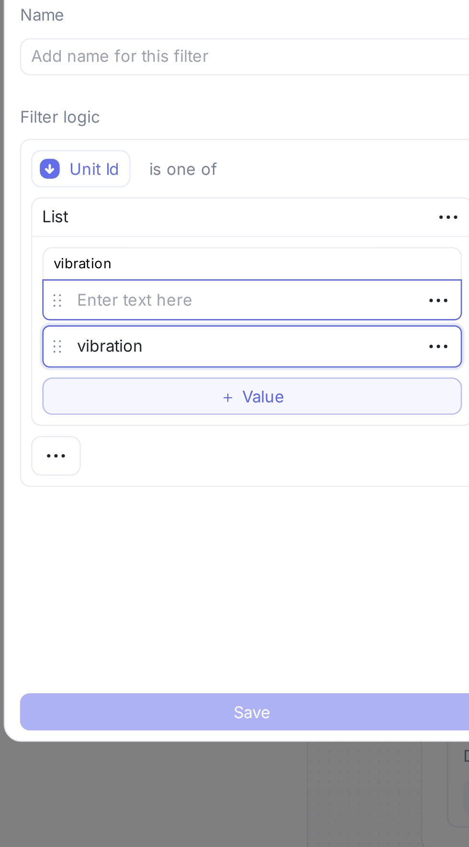
type textarea "vibration"
click at [262, 236] on textarea at bounding box center [235, 235] width 162 height 16
type textarea "x"
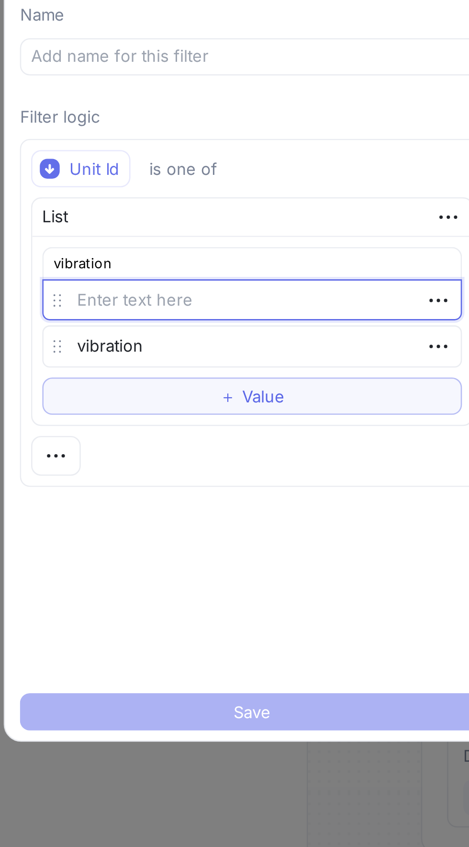
type textarea "H"
type textarea "x"
type textarea "HI"
type textarea "x"
type textarea "HIG"
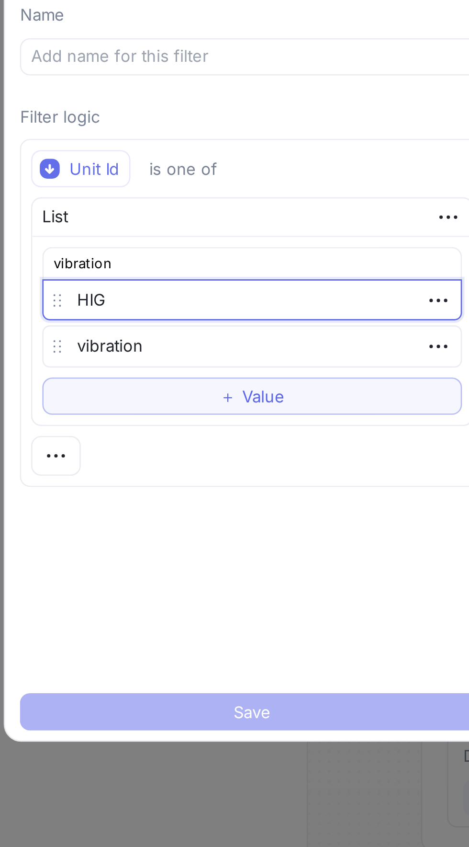
type textarea "x"
type textarea "HIGj"
type textarea "x"
type textarea "HIG"
type textarea "x"
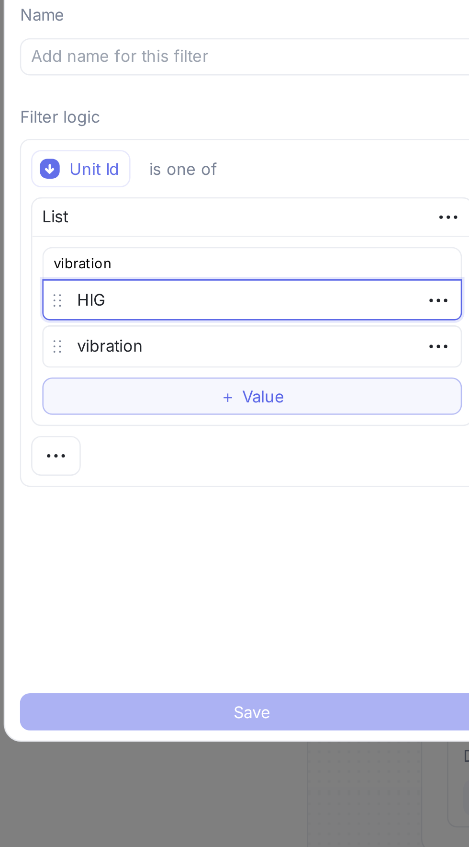
type textarea "HIGH"
type textarea "x"
type textarea "HIGH"
click at [269, 307] on div "Unit Id is one of List vibration HIGH vibration To pick up a draggable item, pr…" at bounding box center [234, 240] width 179 height 142
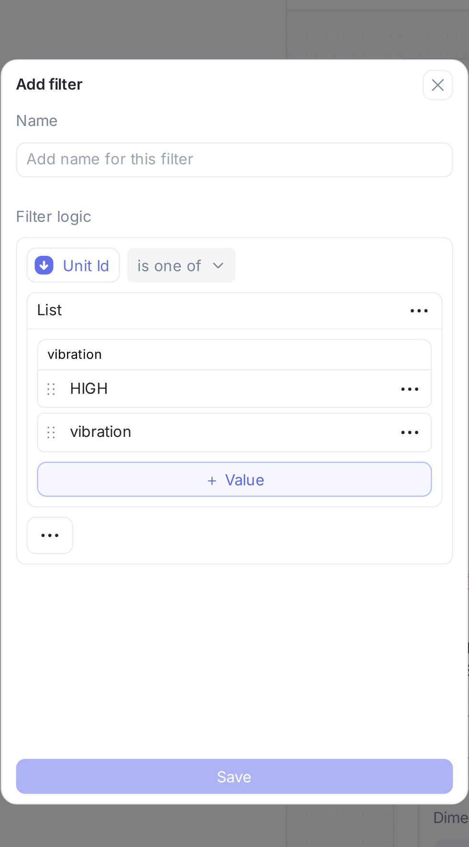
click at [208, 187] on div "is one of" at bounding box center [208, 184] width 26 height 8
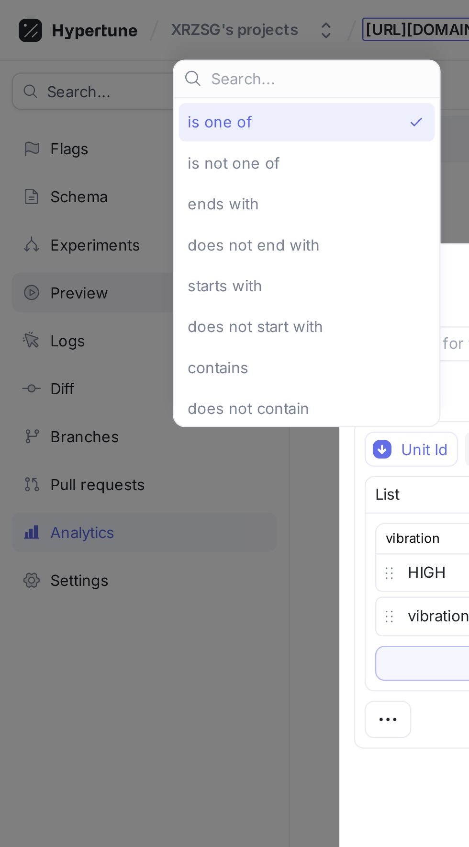
scroll to position [3, 0]
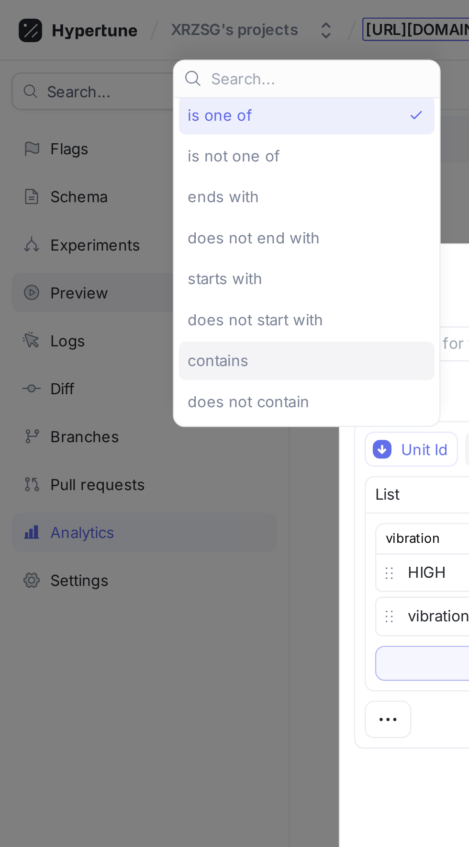
click at [130, 144] on div "contains" at bounding box center [123, 148] width 93 height 8
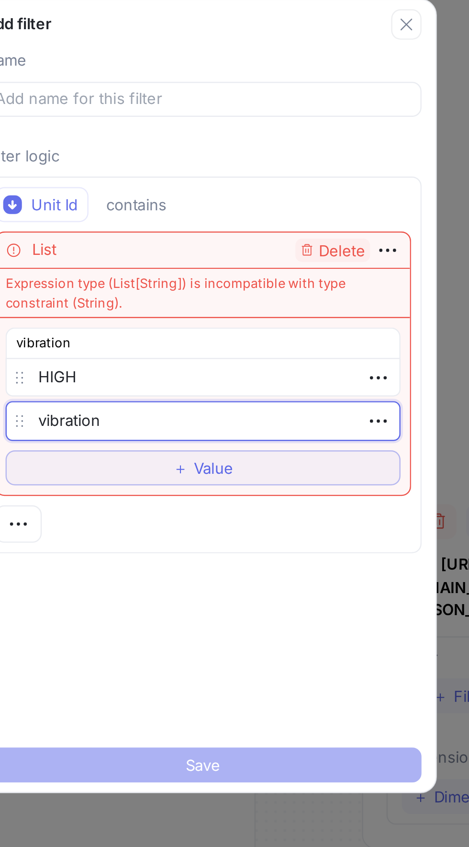
click at [314, 273] on textarea "vibration" at bounding box center [235, 272] width 162 height 16
click at [178, 209] on div "List Delete" at bounding box center [235, 202] width 170 height 15
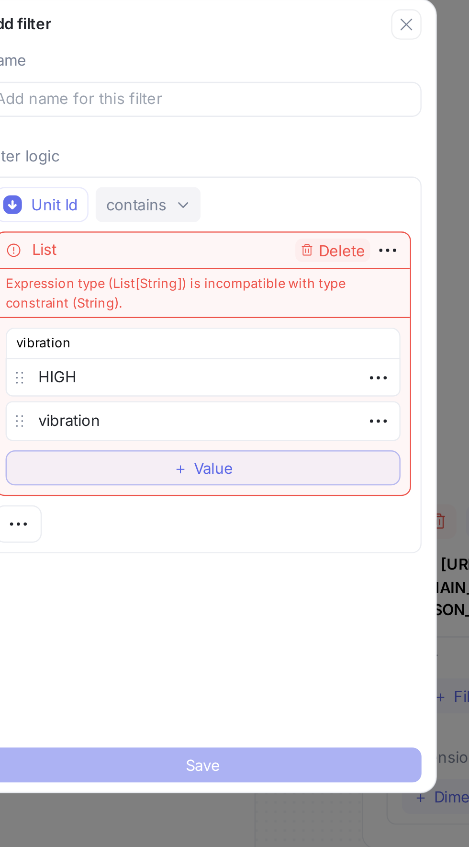
click at [207, 188] on div "contains" at bounding box center [207, 184] width 25 height 8
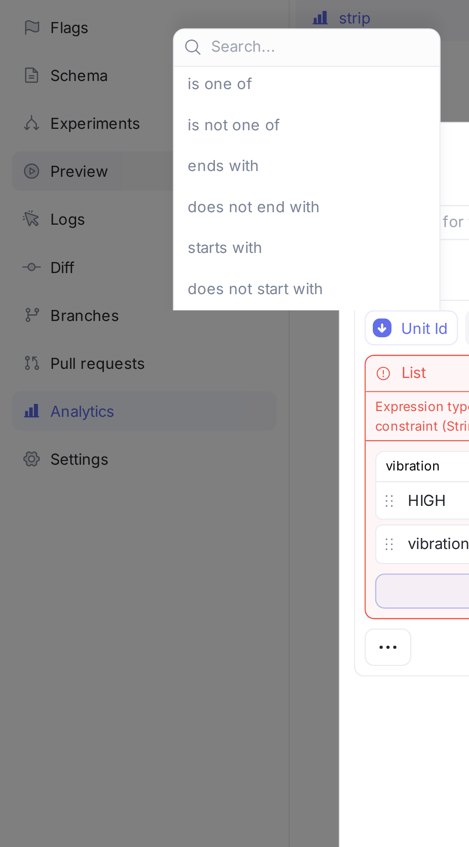
scroll to position [0, 0]
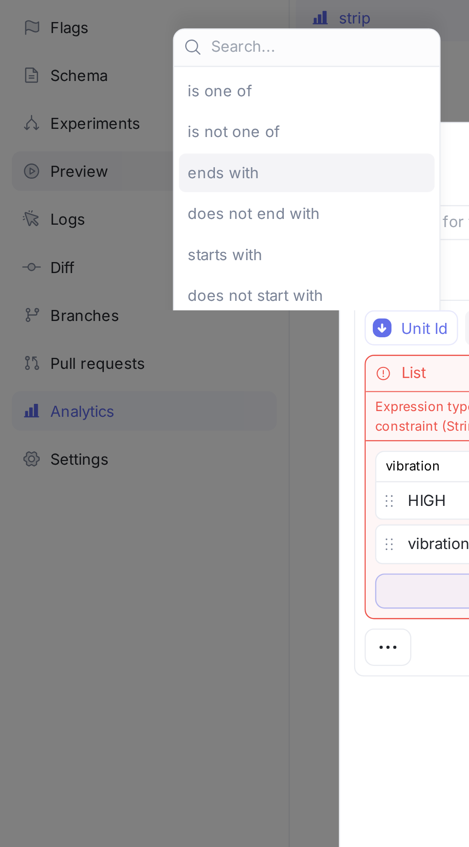
click at [136, 125] on div "ends with" at bounding box center [125, 121] width 105 height 16
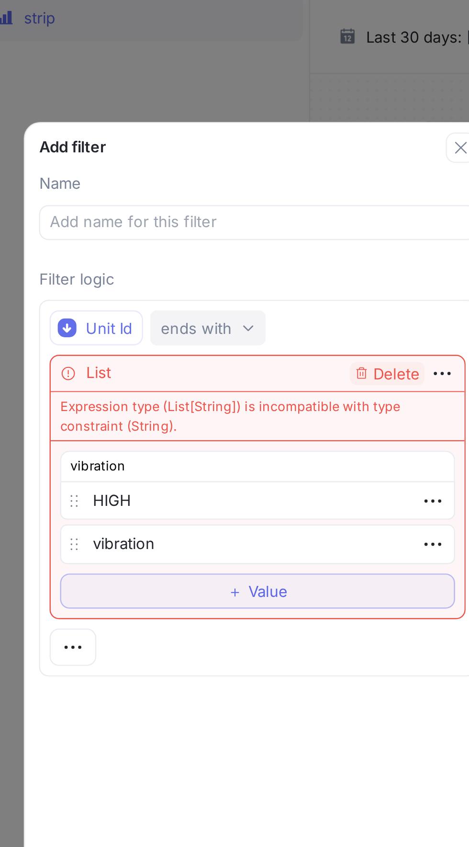
click at [217, 186] on div "ends with" at bounding box center [209, 184] width 29 height 8
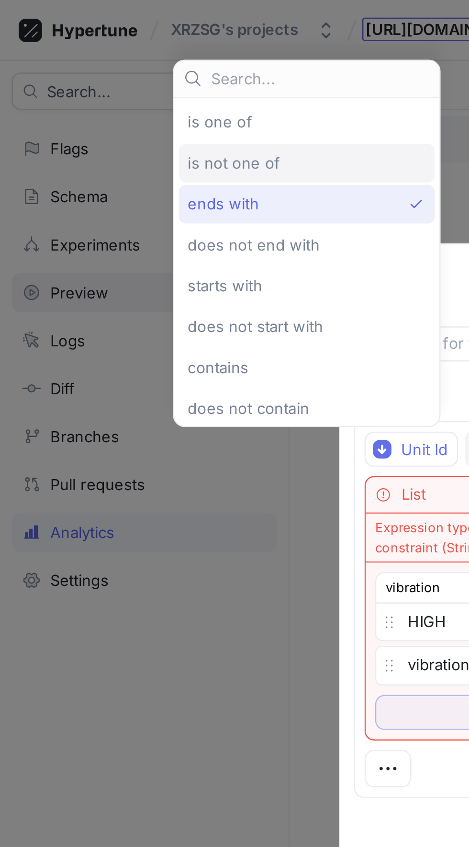
click at [133, 66] on div "is not one of" at bounding box center [123, 67] width 93 height 8
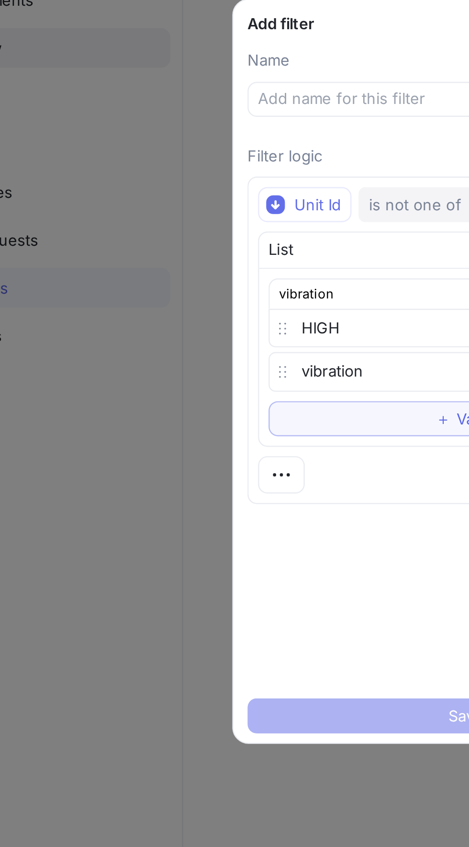
click at [212, 189] on button "is not one of" at bounding box center [219, 184] width 56 height 14
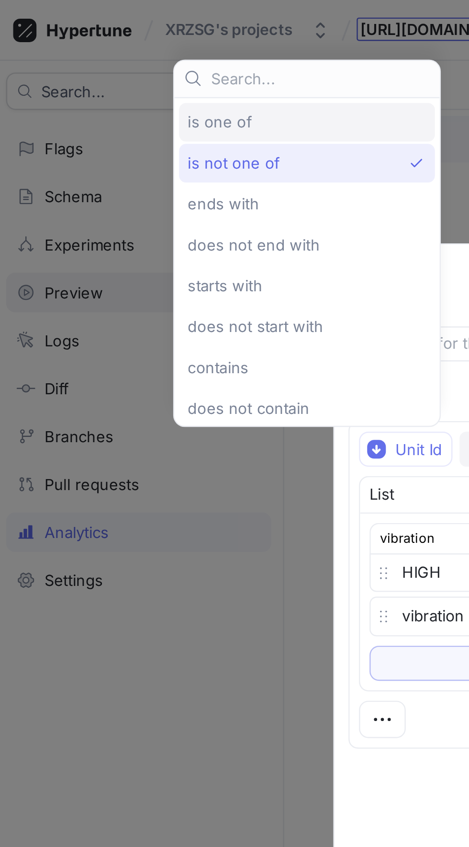
click at [155, 48] on div "is one of" at bounding box center [126, 50] width 93 height 8
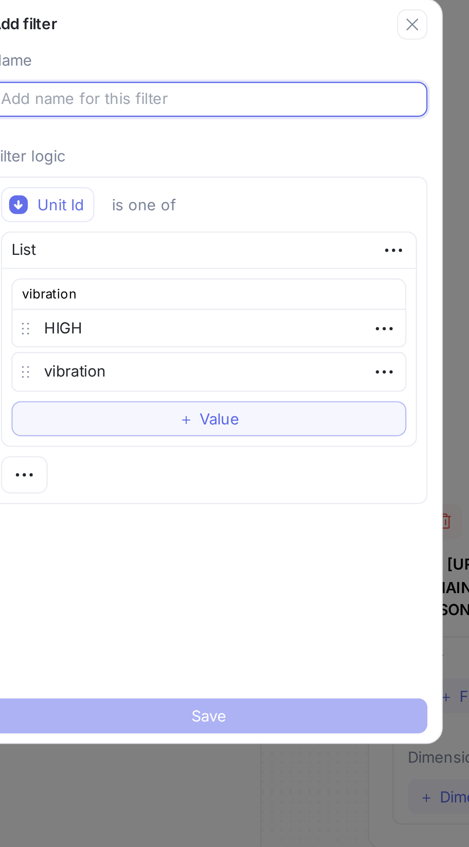
click at [198, 143] on input "text" at bounding box center [234, 141] width 171 height 10
type textarea "x"
type input "[URL][DOMAIN_NAME][PERSON_NAME]"
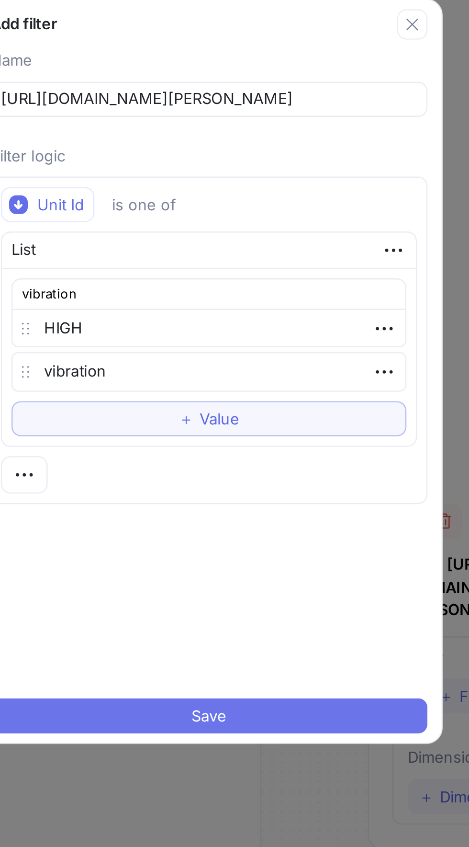
click at [270, 389] on button "Save" at bounding box center [234, 393] width 179 height 14
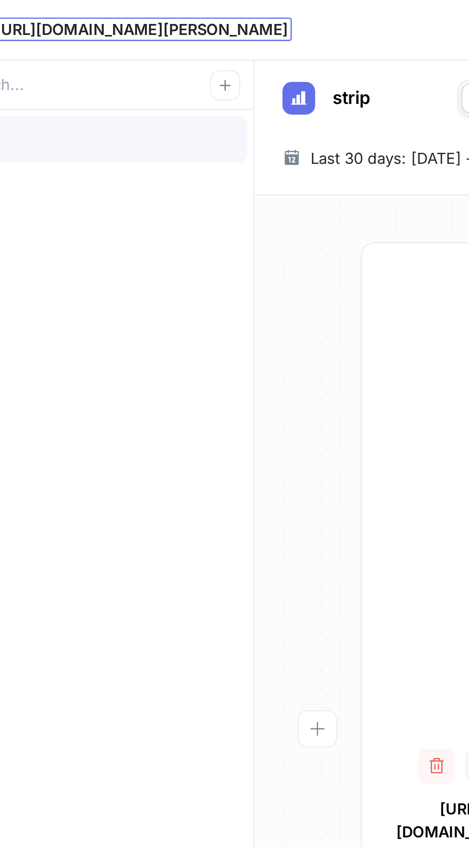
click at [281, 39] on div "strip" at bounding box center [287, 40] width 39 height 15
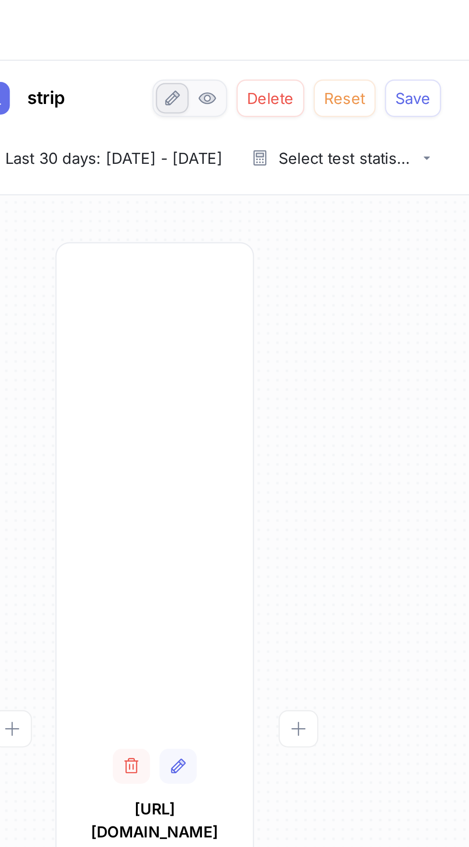
click at [353, 46] on button "button" at bounding box center [347, 40] width 13 height 12
click at [448, 46] on button "Save" at bounding box center [446, 40] width 23 height 15
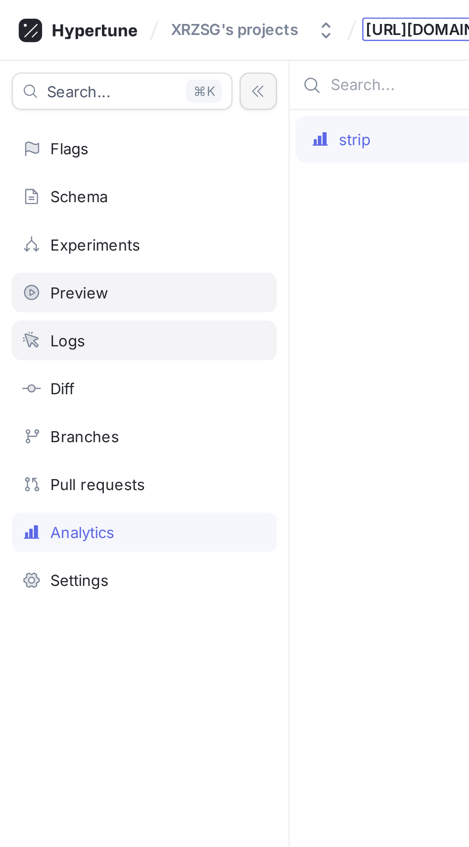
click at [37, 139] on div "Logs" at bounding box center [59, 140] width 100 height 8
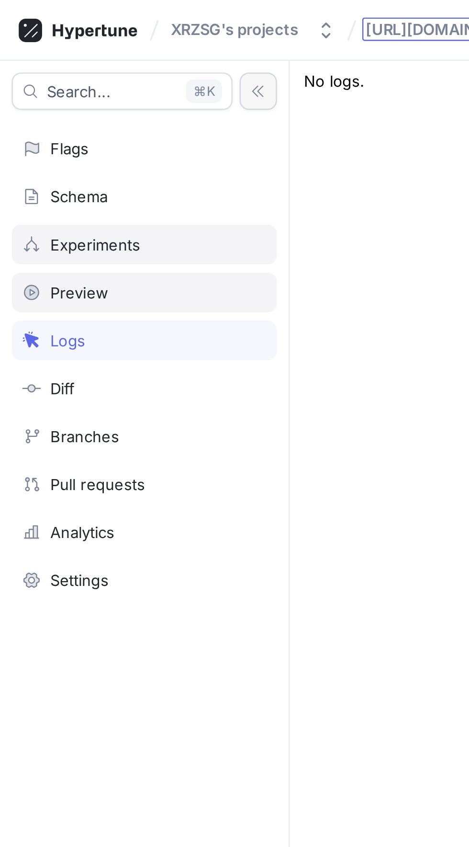
click at [58, 103] on div "Experiments" at bounding box center [59, 100] width 109 height 16
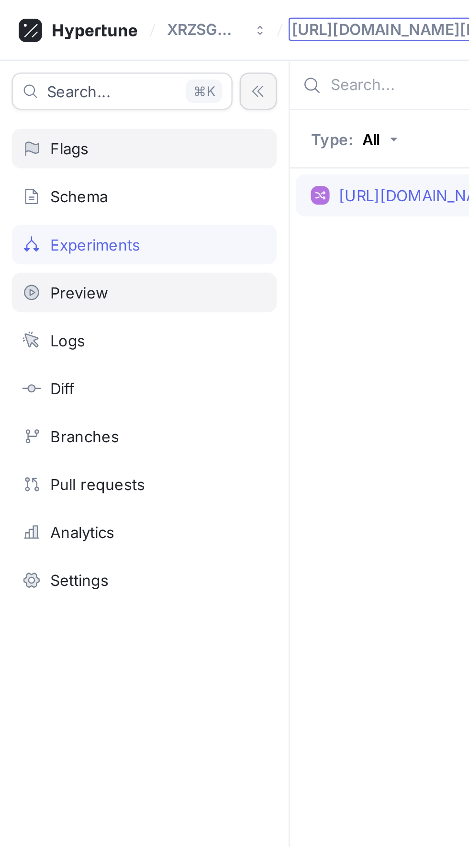
click at [67, 65] on div "Flags" at bounding box center [59, 61] width 109 height 16
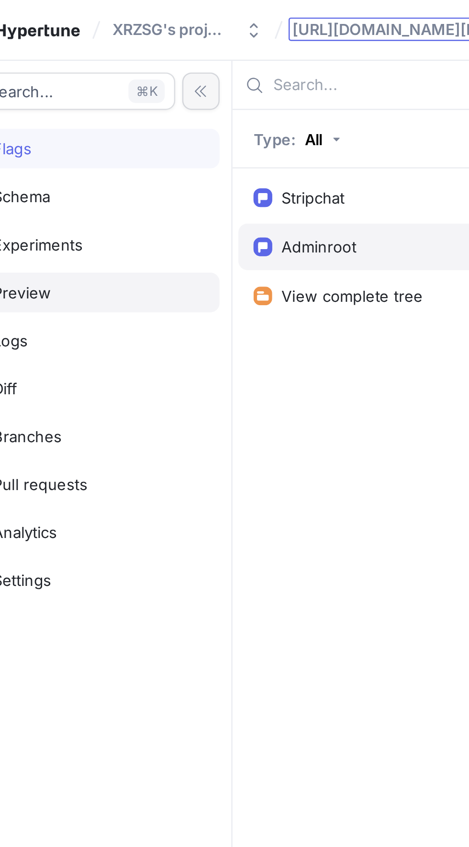
click at [169, 94] on div "Adminroot" at bounding box center [187, 100] width 132 height 19
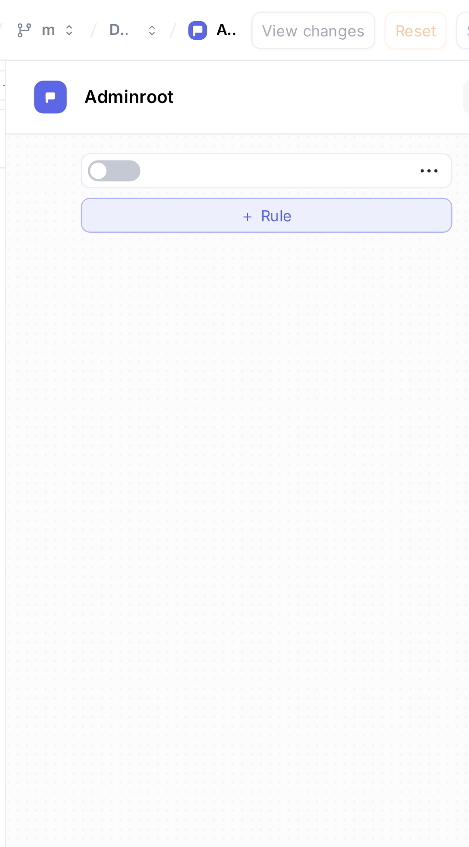
click at [385, 91] on button "＋ Rule" at bounding box center [363, 88] width 152 height 14
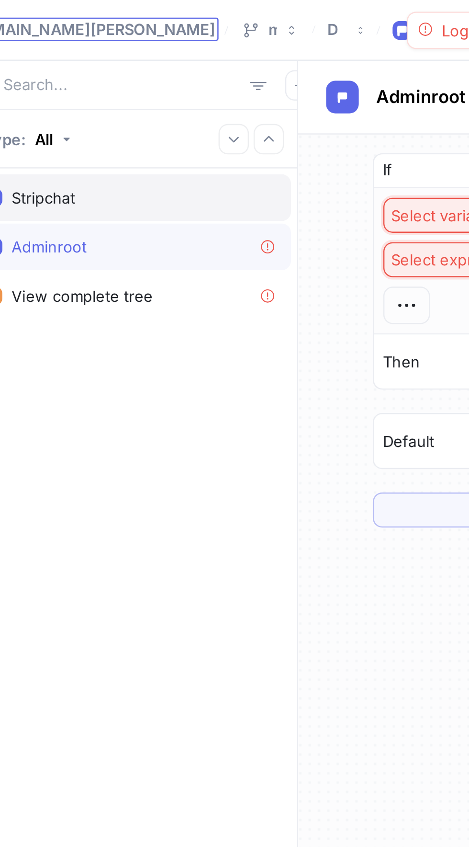
click at [209, 82] on div "Stripchat" at bounding box center [187, 81] width 120 height 8
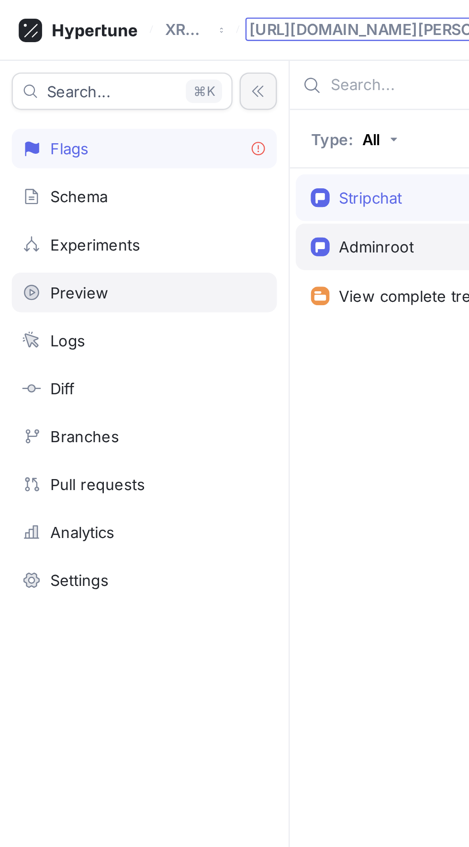
click at [148, 103] on div "Adminroot" at bounding box center [154, 101] width 31 height 8
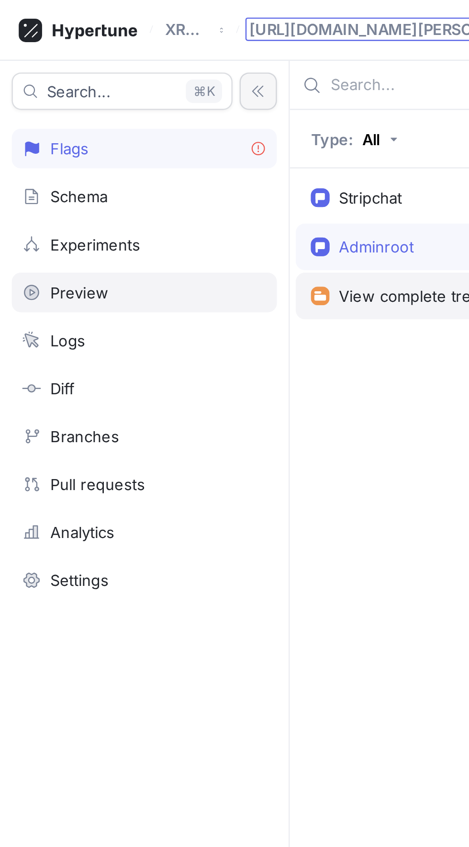
click at [144, 127] on div "View complete tree" at bounding box center [187, 121] width 132 height 19
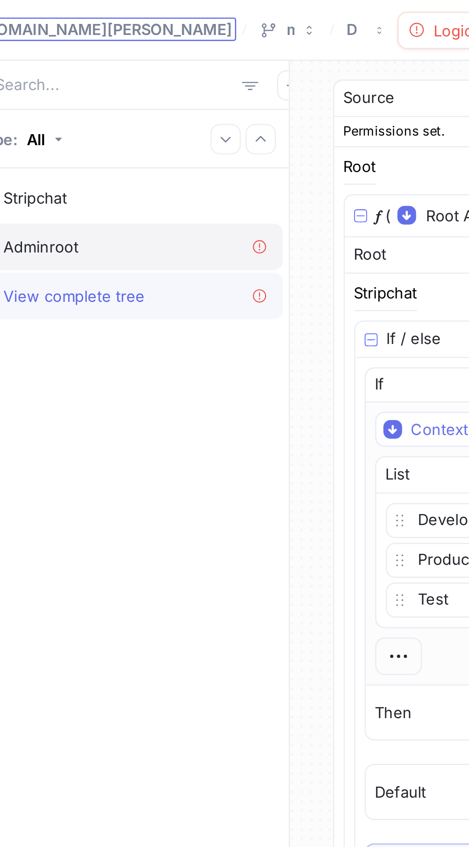
click at [202, 103] on div "Adminroot" at bounding box center [187, 101] width 120 height 8
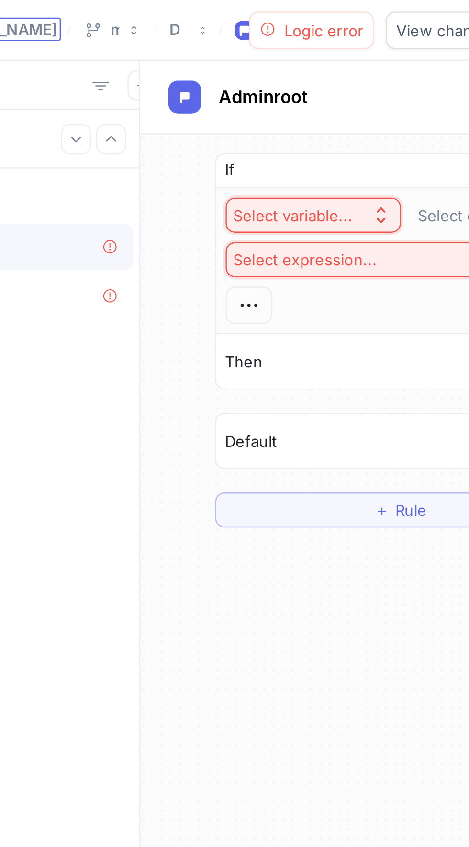
click at [338, 93] on button "Select variable..." at bounding box center [327, 88] width 72 height 14
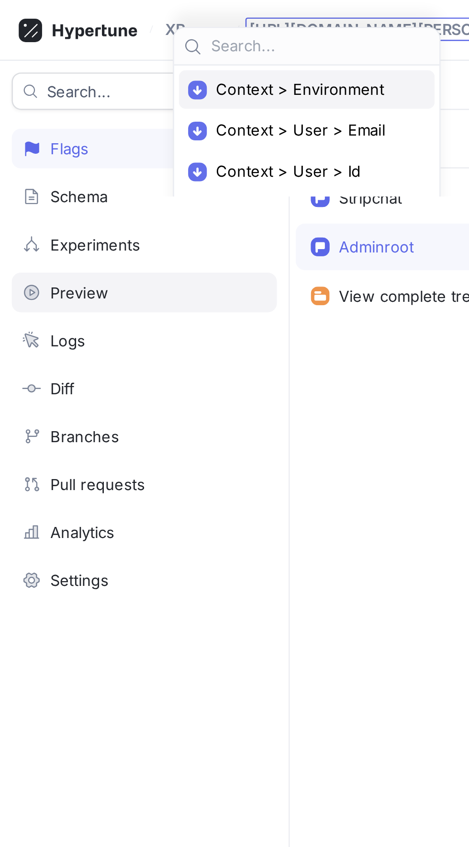
click at [159, 41] on div "Context > Environment" at bounding box center [125, 37] width 105 height 16
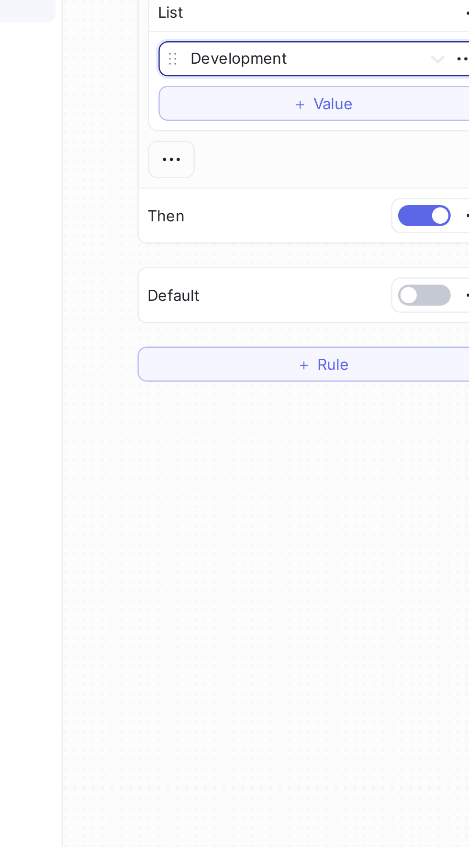
click at [415, 211] on div "Default" at bounding box center [362, 222] width 151 height 22
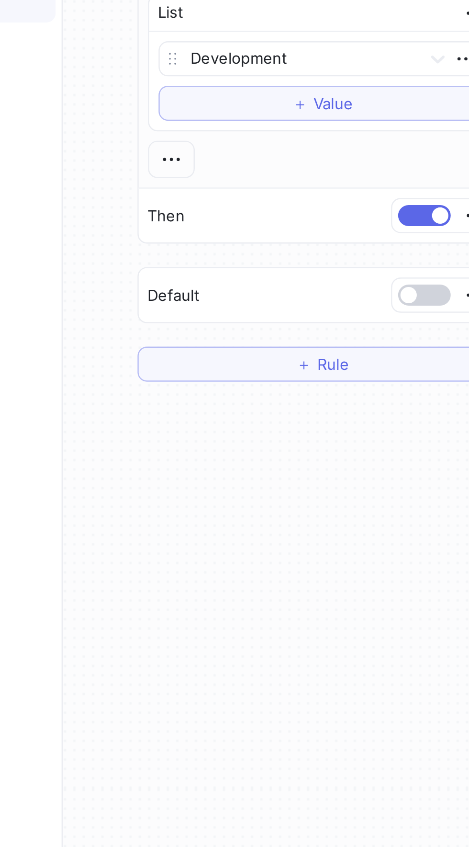
click at [410, 218] on button "button" at bounding box center [405, 222] width 22 height 9
click at [405, 224] on button "button" at bounding box center [405, 222] width 22 height 9
click at [404, 223] on button "button" at bounding box center [405, 222] width 22 height 9
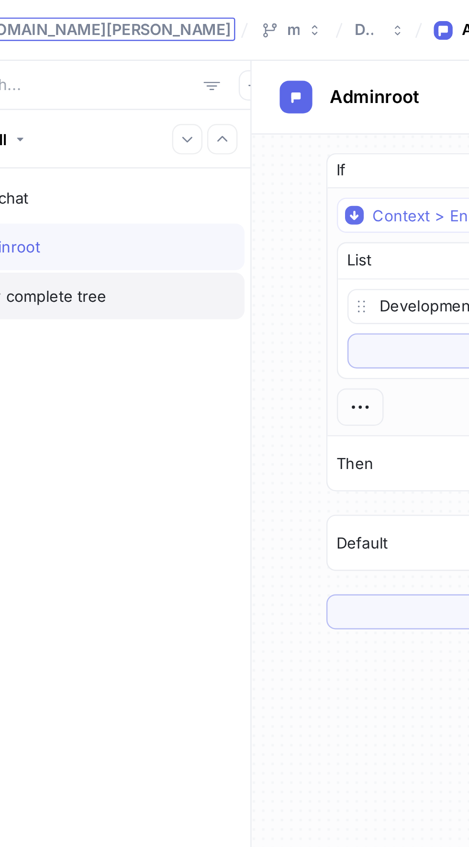
click at [217, 117] on div "View complete tree" at bounding box center [187, 121] width 120 height 8
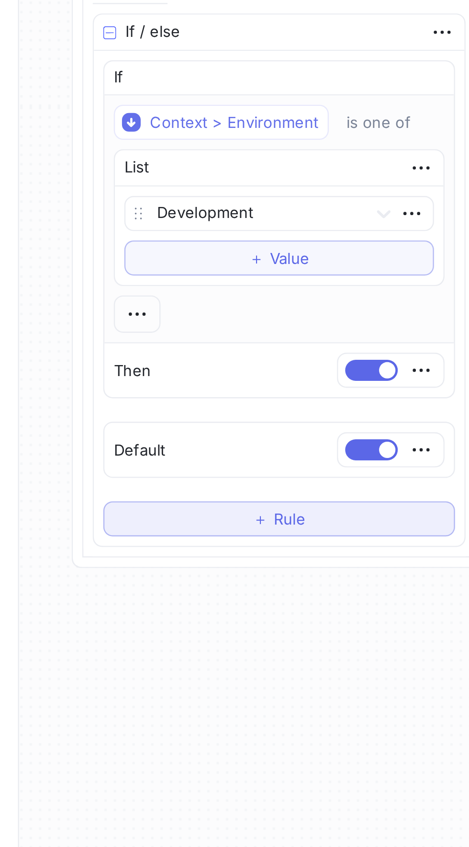
click at [398, 586] on button "＋ Rule" at bounding box center [363, 593] width 144 height 14
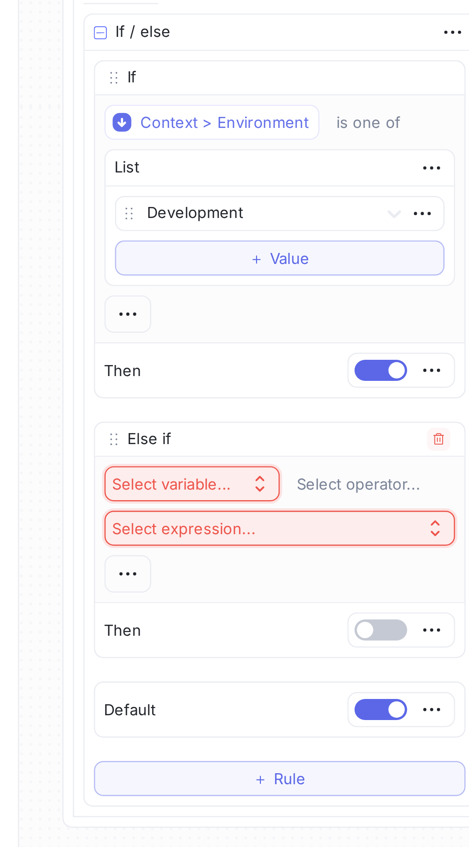
click at [359, 576] on button "Select variable..." at bounding box center [327, 578] width 72 height 14
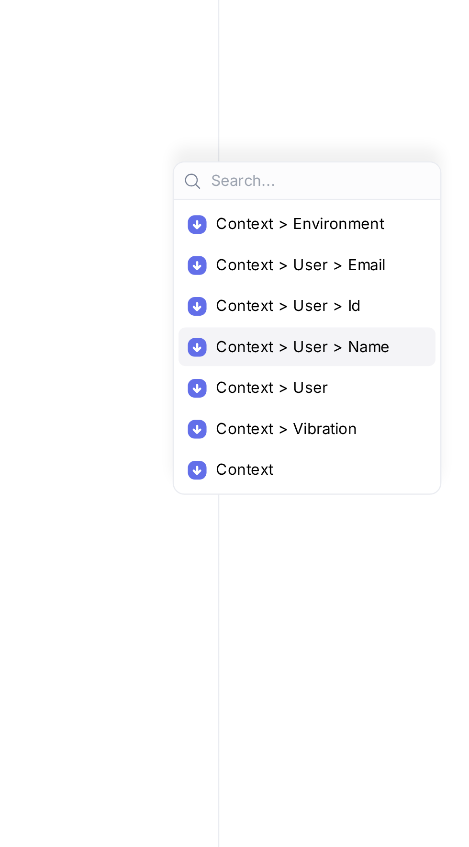
click at [182, 508] on span "Context > User > Name" at bounding box center [157, 505] width 81 height 8
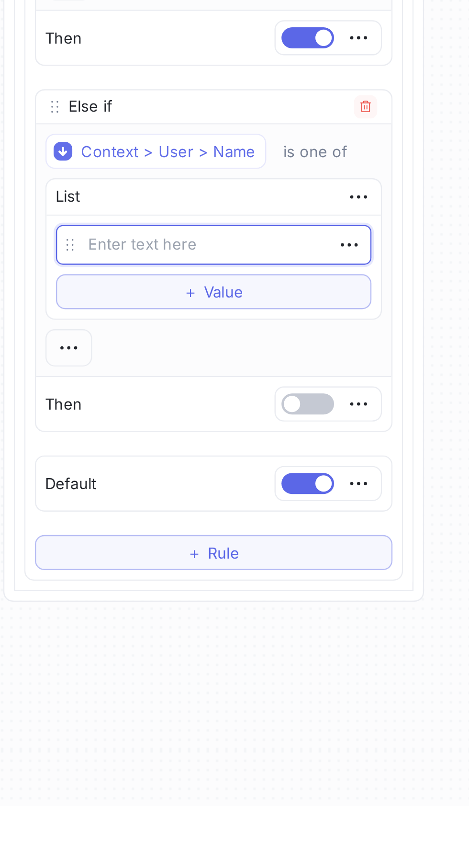
click at [380, 609] on textarea at bounding box center [362, 617] width 129 height 16
type textarea "x"
type textarea "a"
type textarea "x"
type textarea "ad"
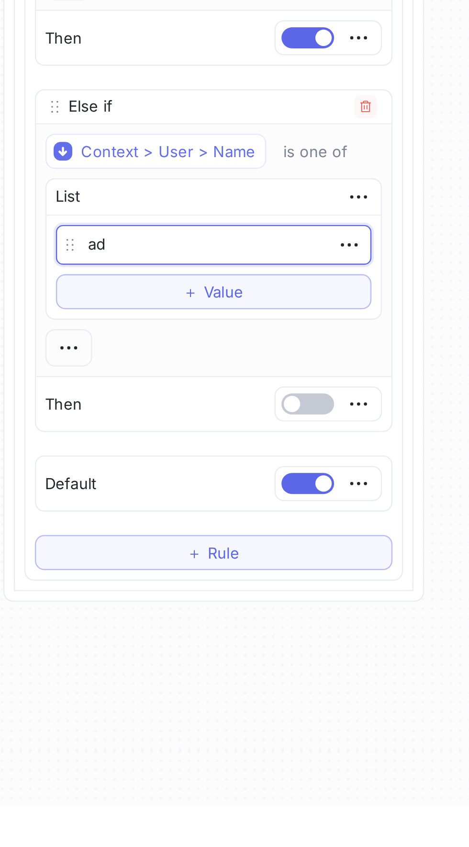
type textarea "x"
type textarea "a"
type textarea "x"
type textarea "[URL][DOMAIN_NAME][PERSON_NAME]"
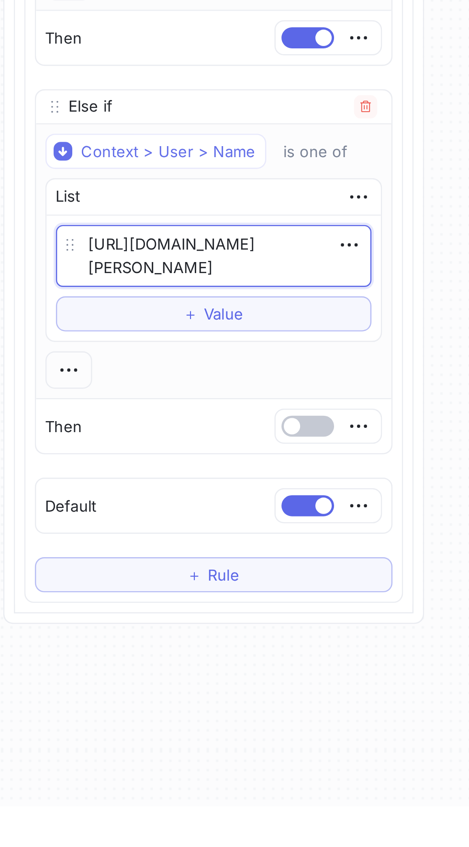
click at [346, 612] on textarea "[URL][DOMAIN_NAME][PERSON_NAME]" at bounding box center [362, 621] width 129 height 25
click at [374, 610] on textarea "[URL][DOMAIN_NAME][PERSON_NAME]" at bounding box center [362, 621] width 129 height 25
click at [396, 612] on textarea "[URL][DOMAIN_NAME][PERSON_NAME]" at bounding box center [362, 621] width 129 height 25
click at [390, 611] on textarea "[URL][DOMAIN_NAME][PERSON_NAME]" at bounding box center [362, 621] width 129 height 25
type textarea "x"
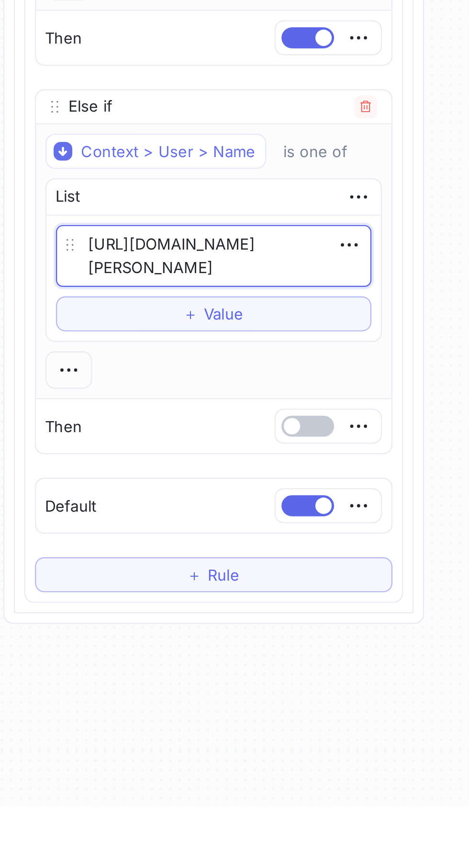
type textarea "[URL]"
type textarea "x"
type textarea "[URL]"
type textarea "x"
type textarea "[URL]"
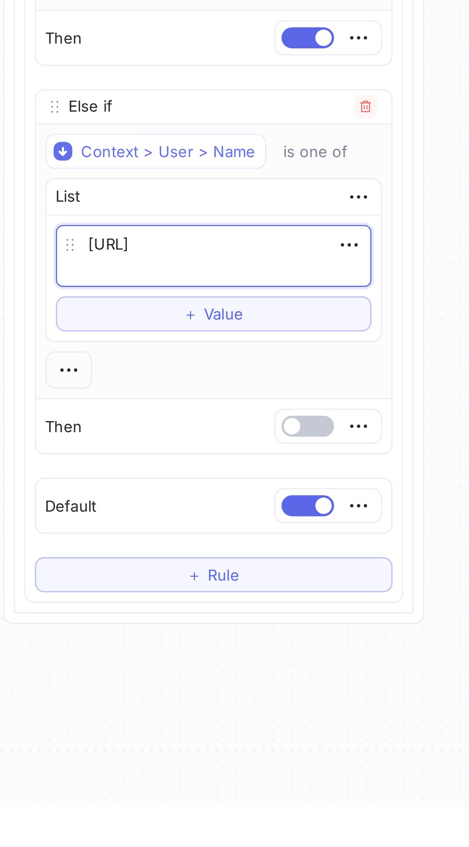
type textarea "x"
type textarea "[URL][PERSON_NAME]"
type textarea "x"
type textarea "[URL]"
type textarea "x"
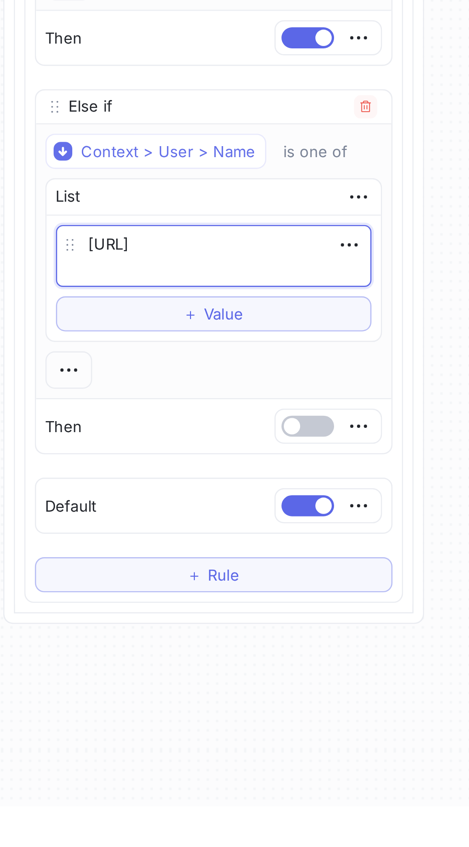
type textarea "[URL]"
type textarea "x"
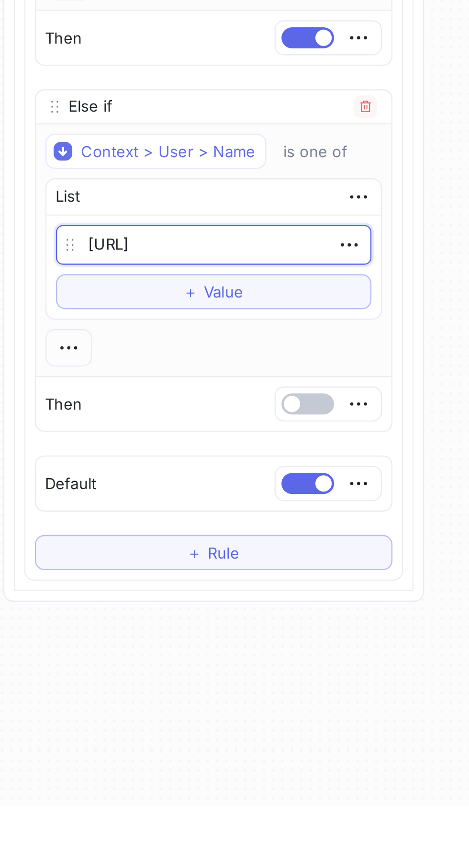
type textarea "[URL]"
type textarea "x"
type textarea "[URL]"
type textarea "x"
type textarea "[URL]"
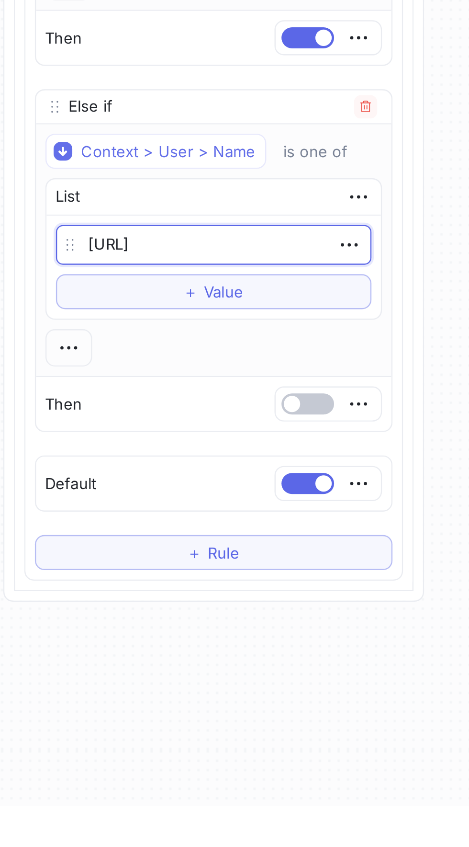
type textarea "x"
type textarea "[URL]"
type textarea "x"
type textarea "[PERSON_NAME]-Brizo"
type textarea "x"
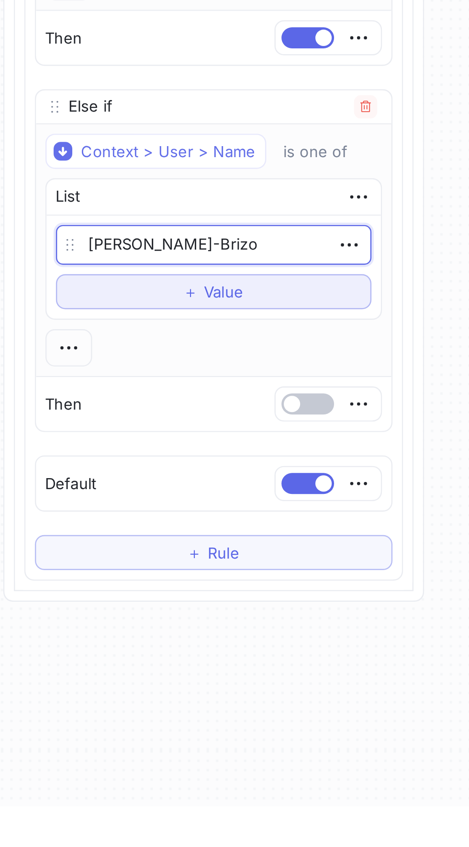
type textarea "[PERSON_NAME]-Brizo"
click at [411, 629] on button "＋ Value" at bounding box center [362, 636] width 129 height 14
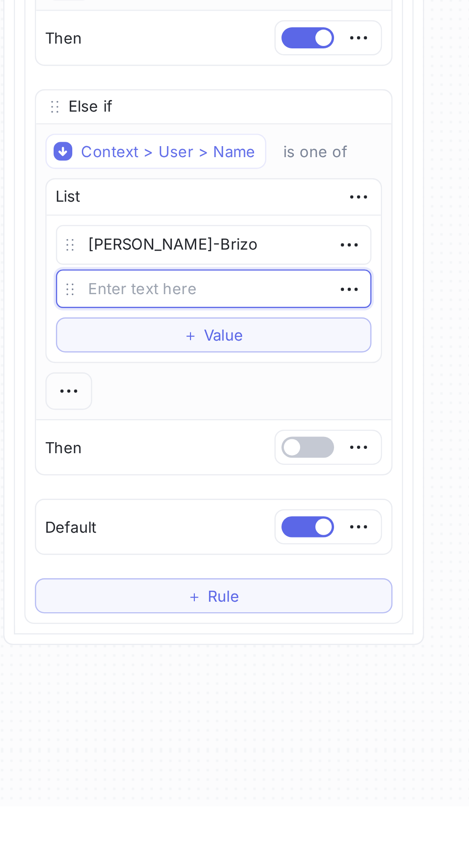
click at [446, 626] on div "Source Permissions set. Root 𝑓 ( Root Args ▾ {} ▸ context: Context ) Root Strip…" at bounding box center [363, 407] width 172 height 748
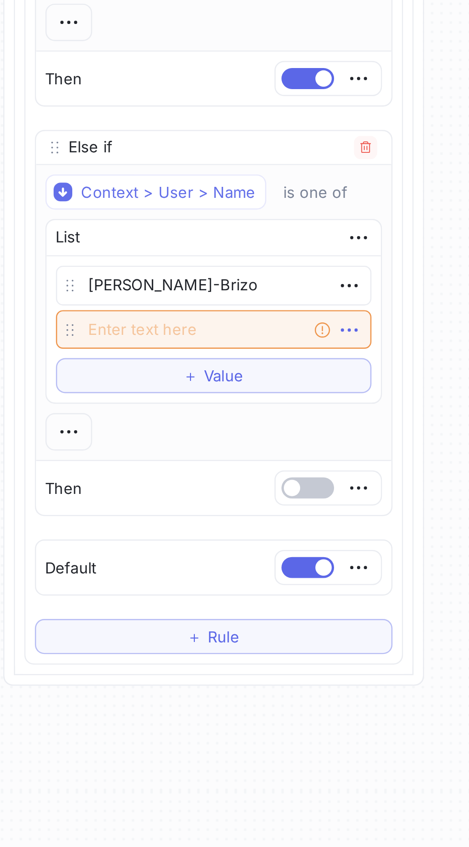
click at [419, 632] on icon "button" at bounding box center [418, 635] width 11 height 11
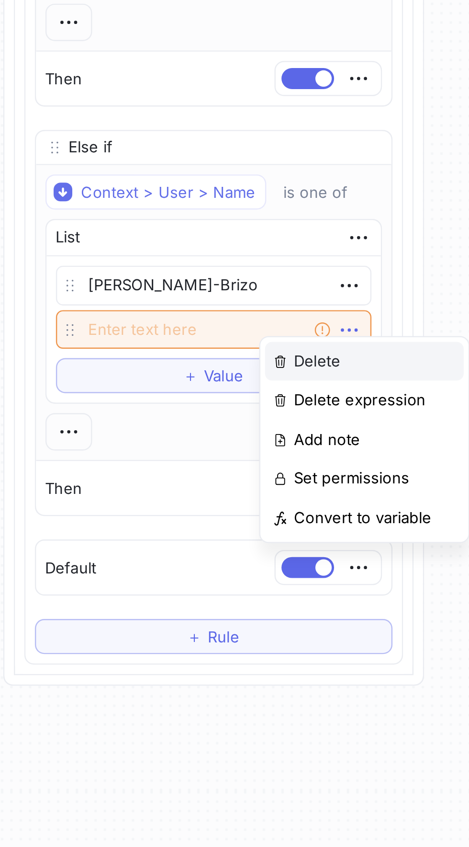
click at [432, 643] on div "Delete" at bounding box center [424, 648] width 81 height 16
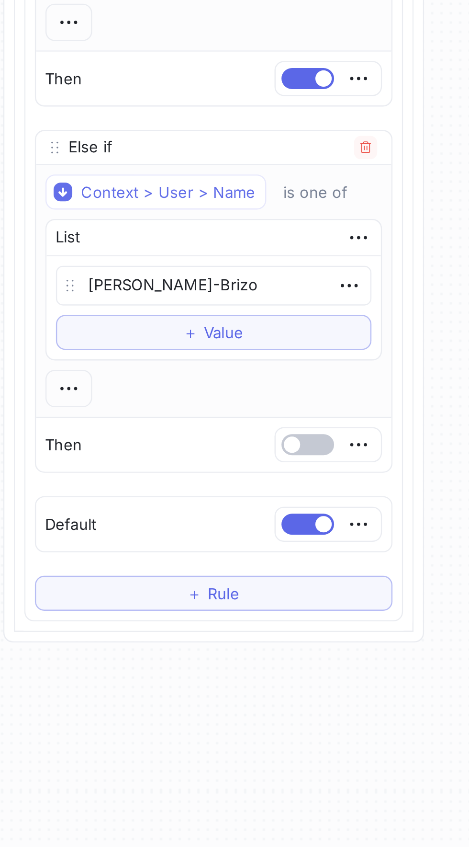
click at [431, 598] on div "Context > User > Name is one of List [PERSON_NAME]-Brizo To pick up a draggable…" at bounding box center [363, 619] width 146 height 103
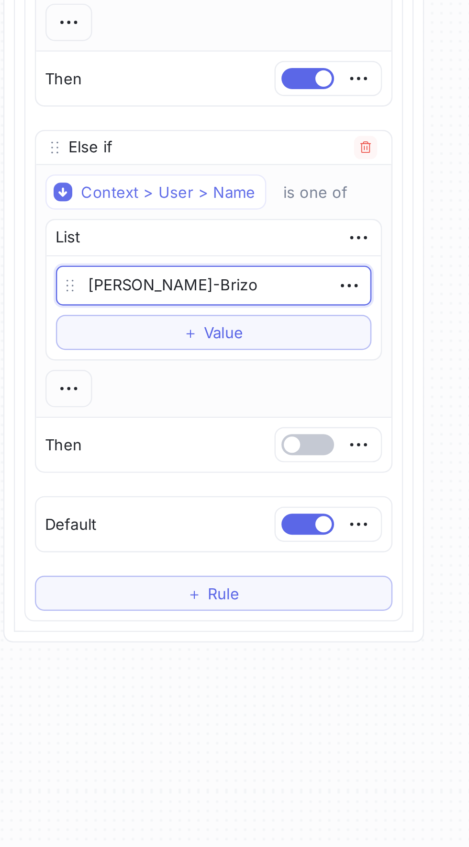
click at [423, 609] on textarea "[PERSON_NAME]-Brizo" at bounding box center [362, 617] width 129 height 16
click at [421, 592] on icon "button" at bounding box center [422, 597] width 11 height 11
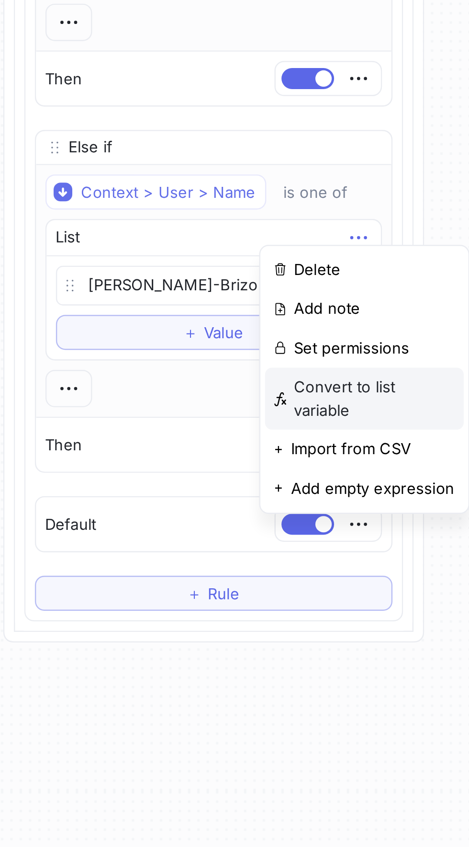
click at [454, 656] on p "Convert to list variable" at bounding box center [429, 663] width 66 height 19
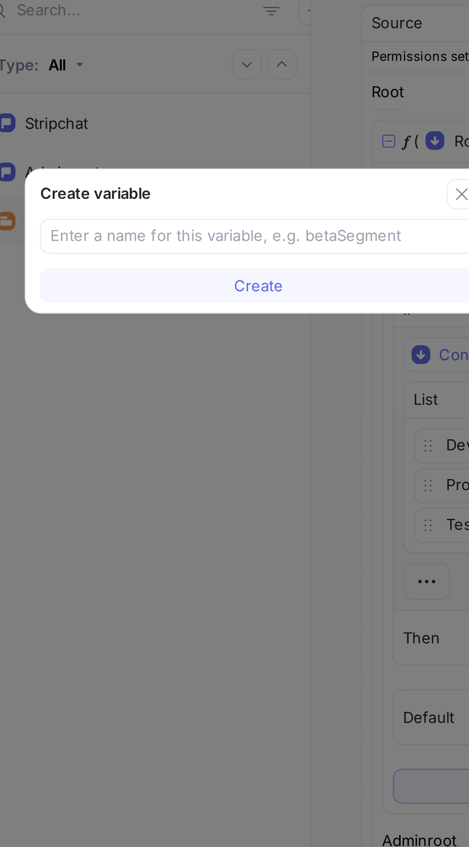
type textarea "x"
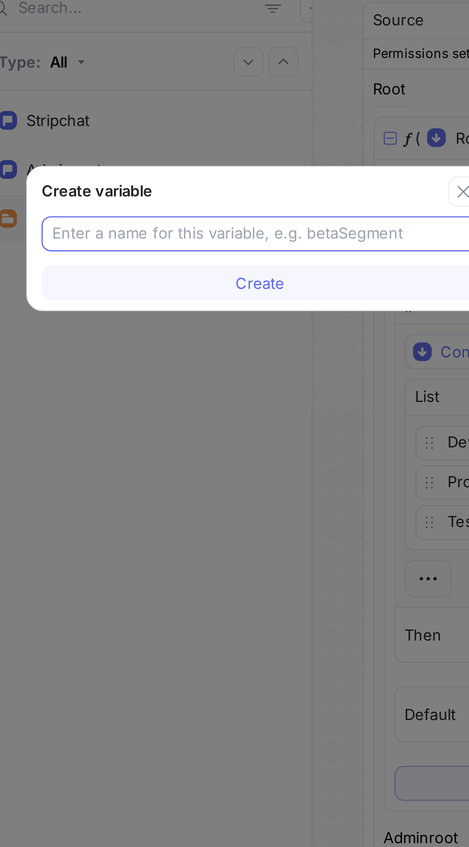
click at [282, 124] on input "text" at bounding box center [234, 128] width 171 height 10
type input "vibration"
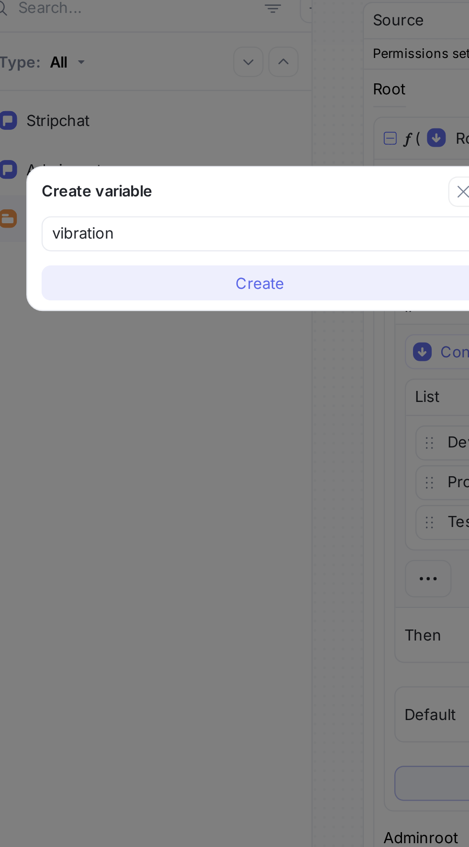
click at [277, 151] on button "Create" at bounding box center [234, 147] width 179 height 14
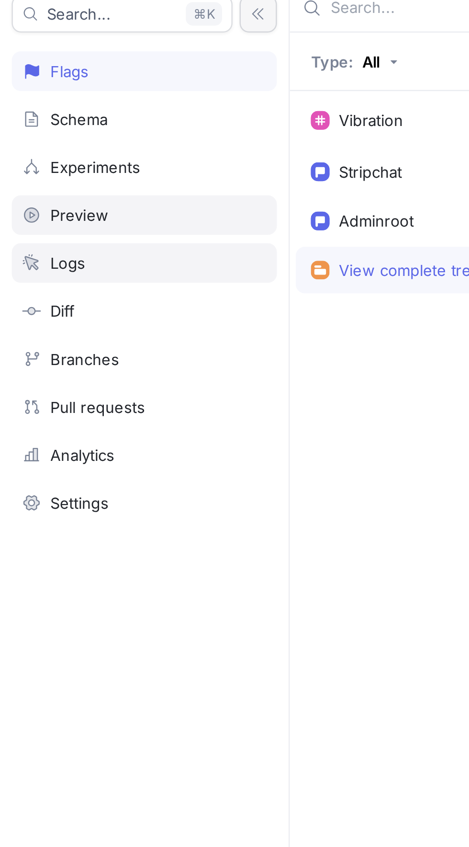
click at [60, 131] on div "Logs" at bounding box center [59, 139] width 109 height 16
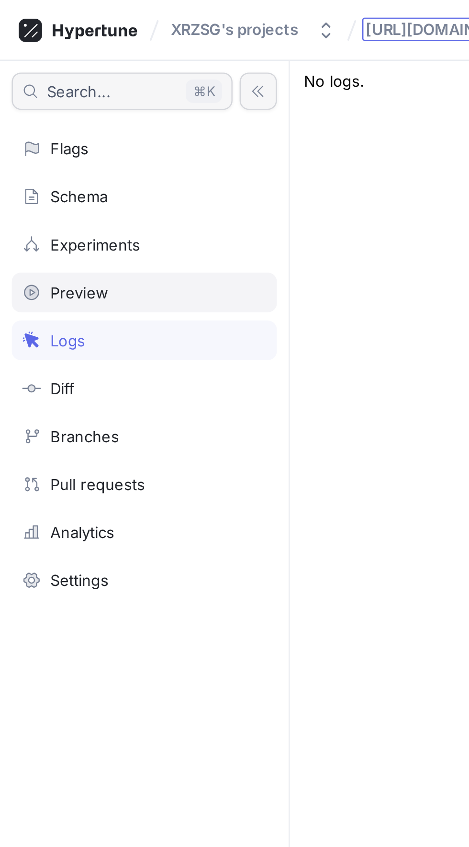
click at [70, 43] on button "Search... K" at bounding box center [50, 37] width 91 height 15
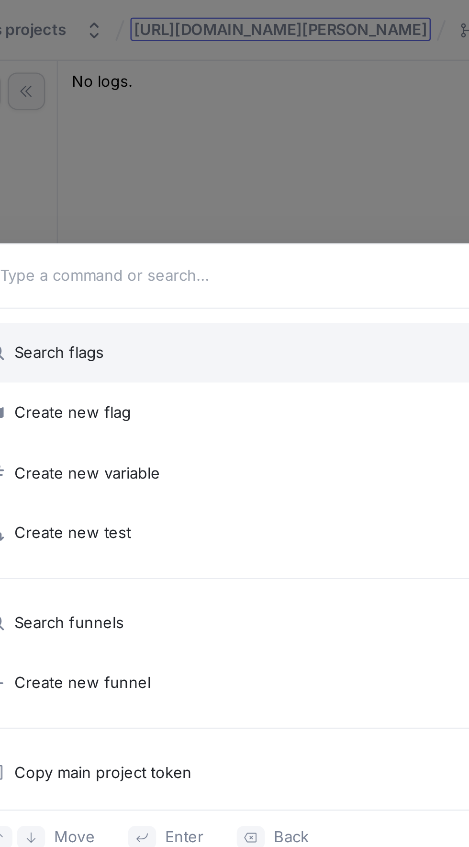
click at [190, 17] on div "Clear Search flags Create new flag Create new variable Create new test Search f…" at bounding box center [234, 423] width 469 height 847
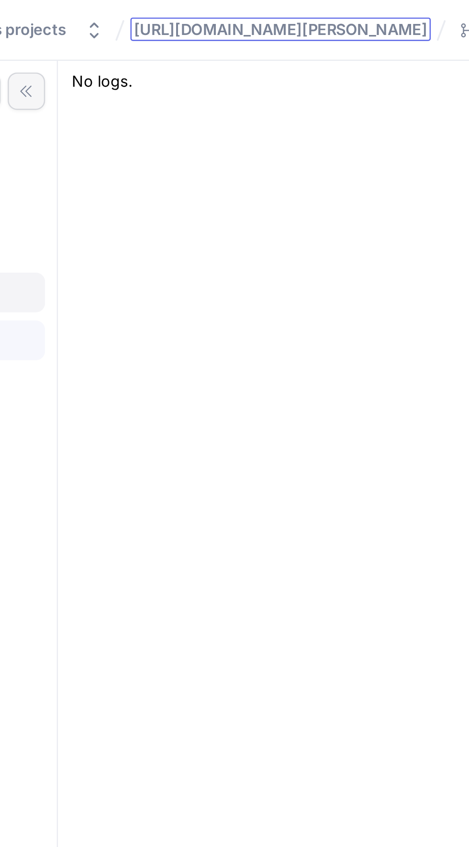
click at [201, 14] on span "[URL][DOMAIN_NAME][PERSON_NAME]" at bounding box center [210, 12] width 120 height 7
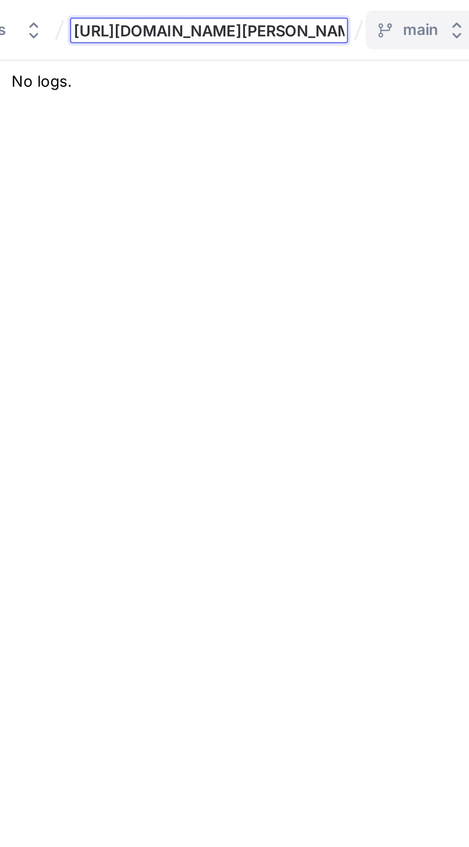
click at [282, 16] on button "main" at bounding box center [292, 12] width 45 height 16
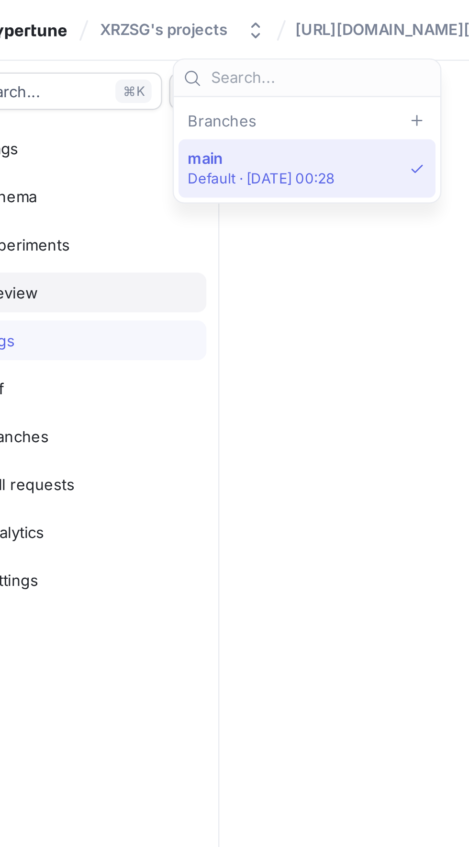
click at [157, 63] on span "main" at bounding box center [136, 65] width 60 height 8
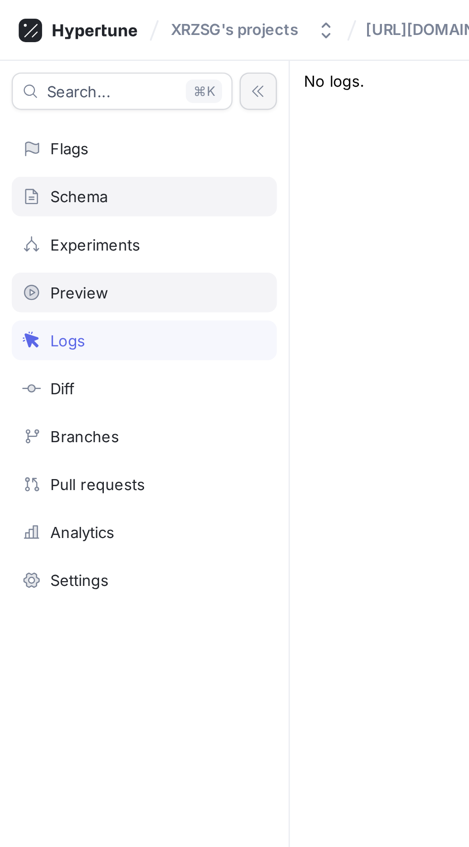
click at [59, 83] on div "Schema" at bounding box center [59, 81] width 100 height 8
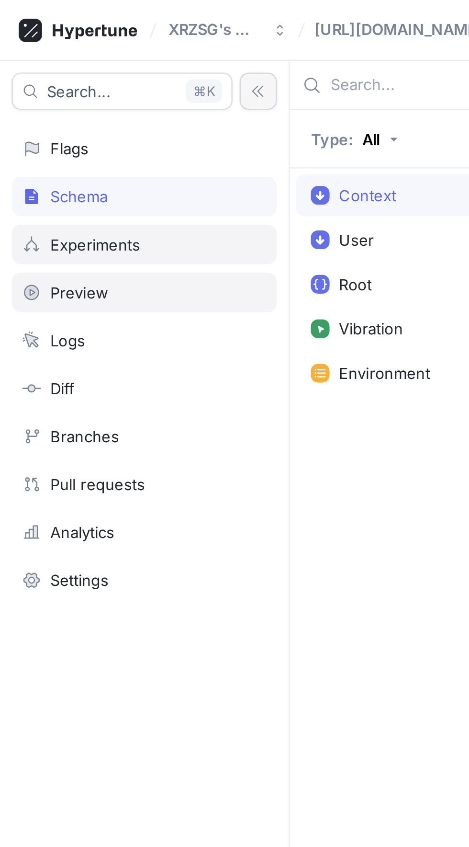
click at [70, 93] on div "Experiments" at bounding box center [59, 100] width 109 height 16
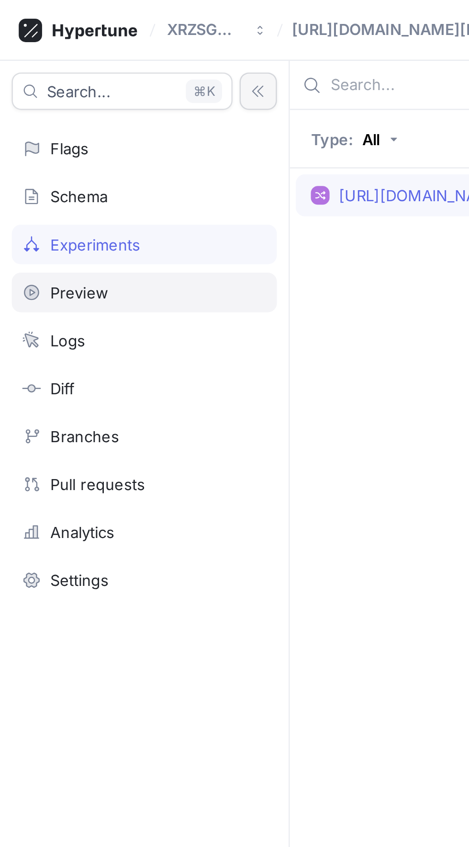
click at [148, 86] on div "[URL][DOMAIN_NAME][PERSON_NAME]" at bounding box center [187, 79] width 132 height 17
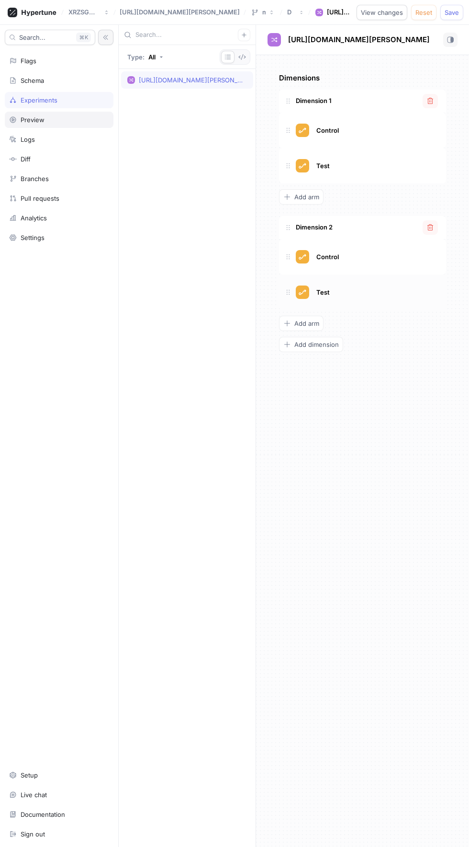
click at [339, 279] on div "Test" at bounding box center [362, 291] width 167 height 35
click at [336, 256] on span "Control" at bounding box center [328, 257] width 23 height 8
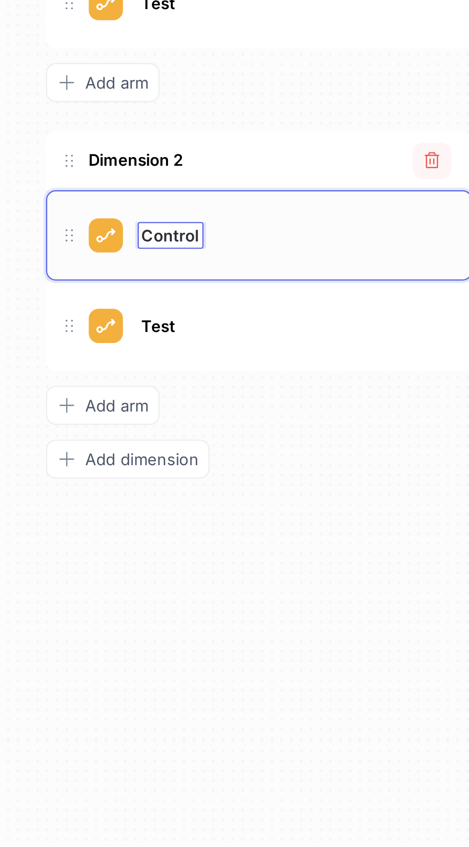
click at [410, 251] on div "Control Control" at bounding box center [375, 256] width 123 height 11
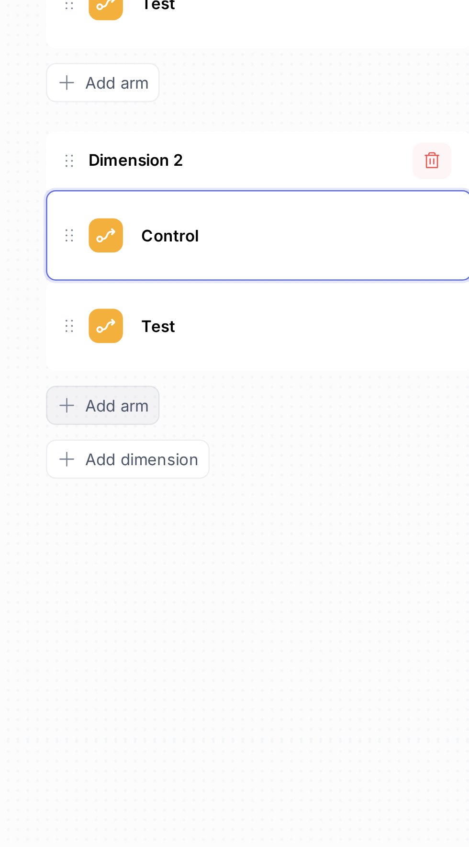
click at [310, 322] on span "Add arm" at bounding box center [307, 323] width 25 height 6
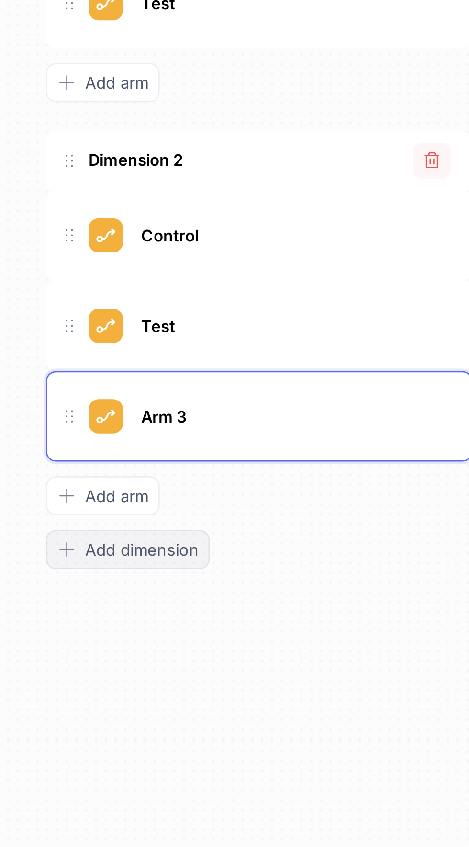
click at [325, 377] on span "Add dimension" at bounding box center [317, 380] width 45 height 6
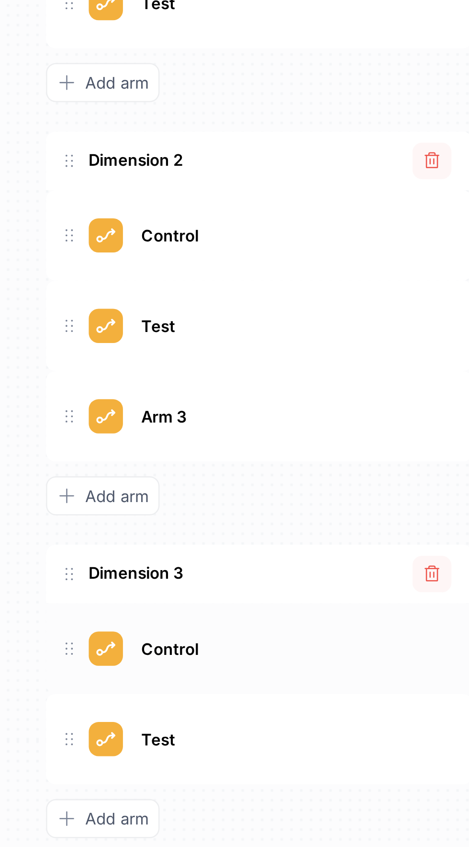
click at [355, 416] on div "Control" at bounding box center [375, 418] width 123 height 11
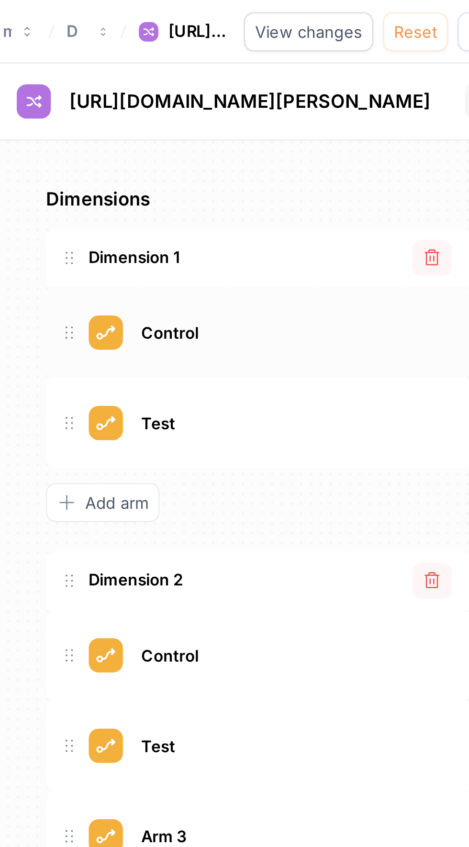
click at [381, 139] on div "Control" at bounding box center [362, 130] width 167 height 35
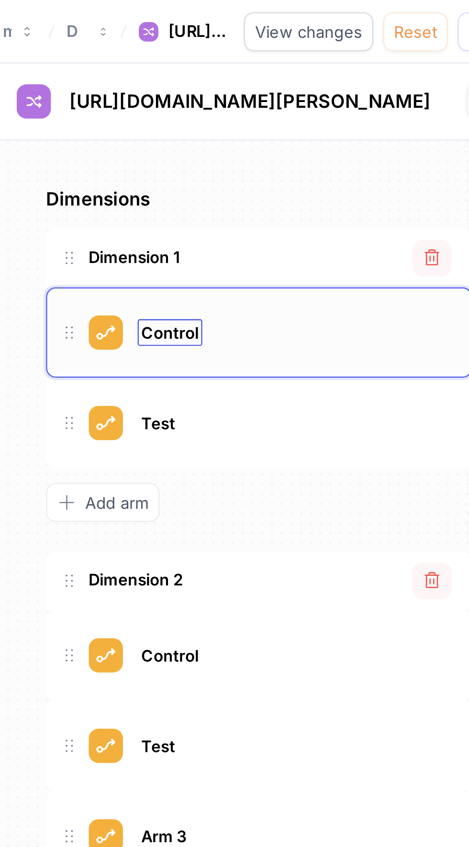
click at [335, 127] on span "Control" at bounding box center [328, 130] width 23 height 8
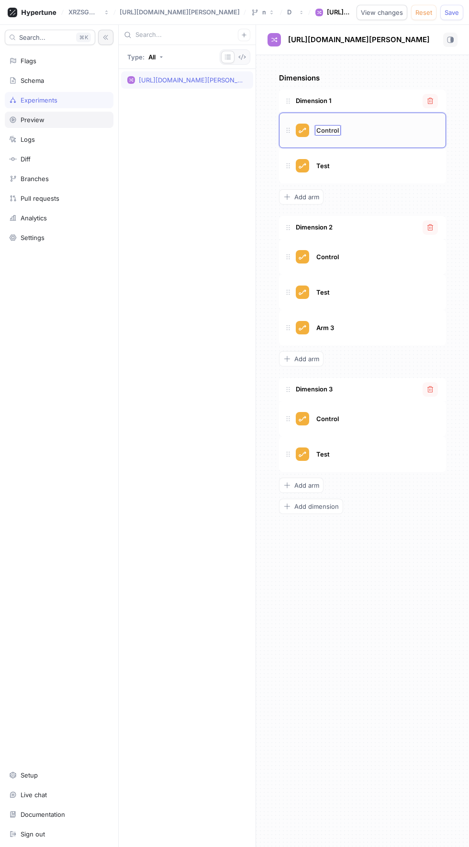
click at [201, 80] on div "[URL][DOMAIN_NAME][PERSON_NAME]" at bounding box center [191, 80] width 104 height 8
click at [282, 129] on span at bounding box center [288, 130] width 15 height 15
click at [80, 138] on div "Logs" at bounding box center [59, 140] width 100 height 8
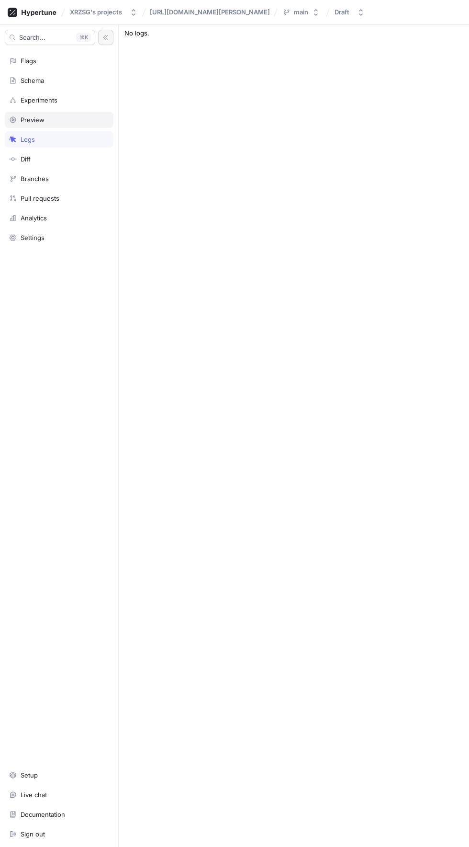
click at [85, 119] on div "Preview" at bounding box center [59, 120] width 100 height 8
type textarea "x"
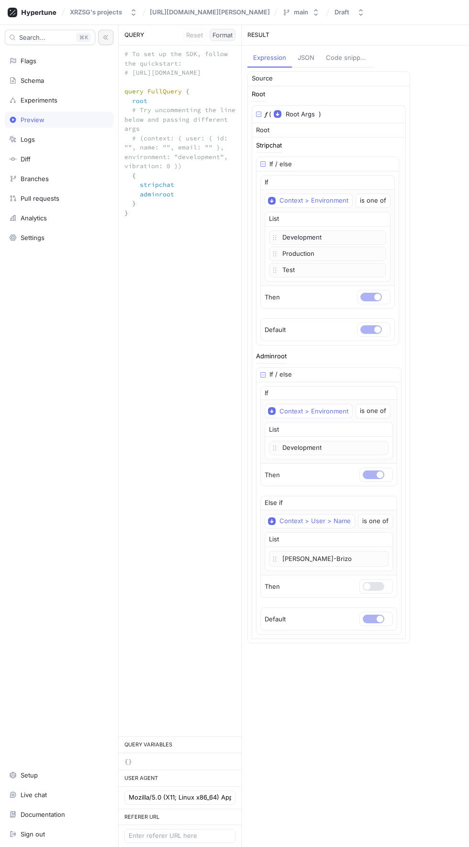
click at [213, 32] on span "Format" at bounding box center [223, 35] width 20 height 6
type textarea "query FullQuery { root { stripchat adminroot } }"
click at [29, 119] on div "Preview" at bounding box center [33, 120] width 24 height 8
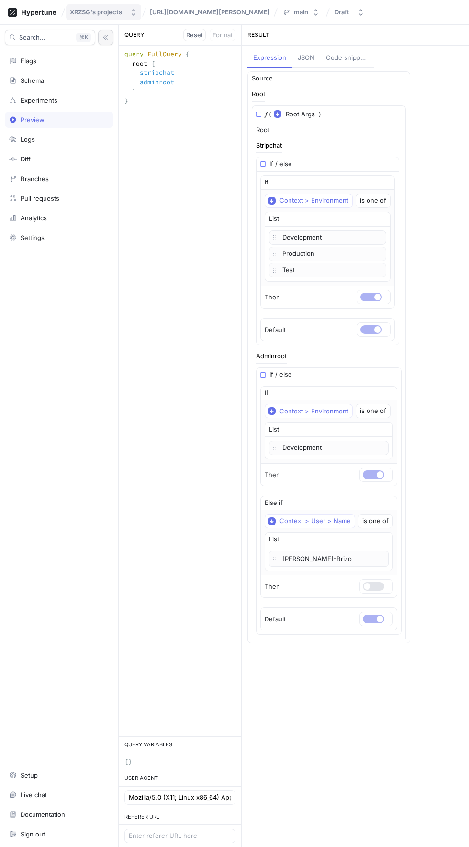
click at [133, 14] on icon "button" at bounding box center [134, 12] width 4 height 7
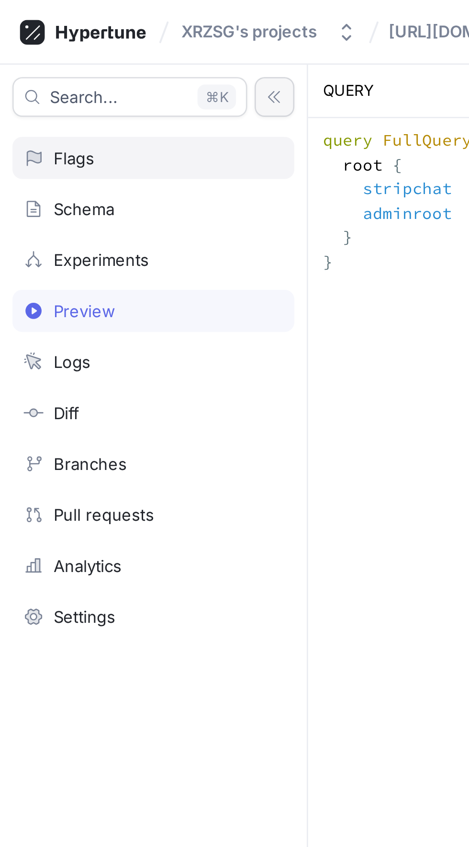
click at [68, 60] on div "Flags" at bounding box center [59, 61] width 100 height 8
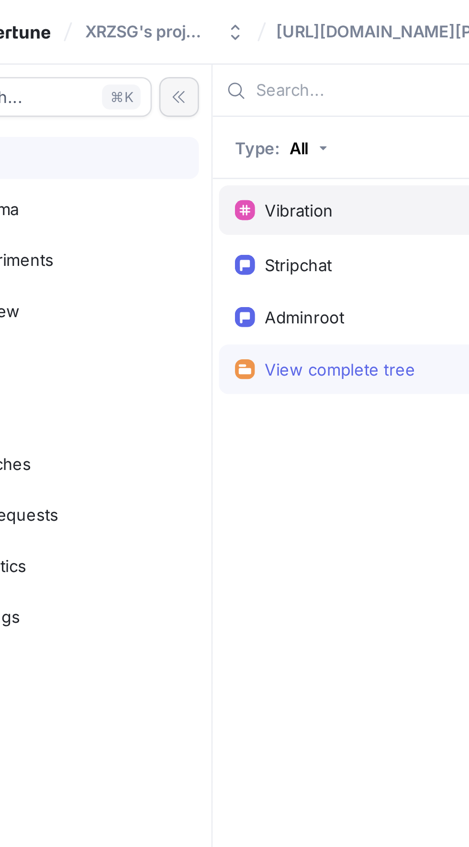
click at [183, 88] on div "Vibration" at bounding box center [187, 80] width 132 height 19
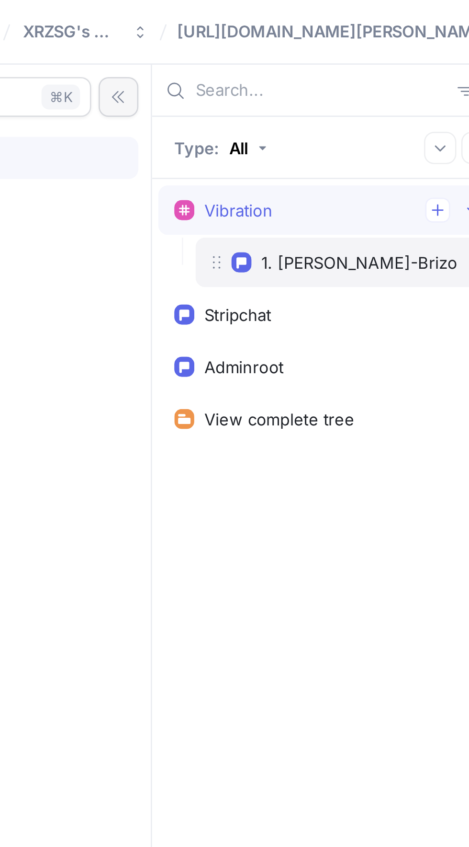
click at [196, 102] on div "1. [PERSON_NAME]-Brizo" at bounding box center [199, 101] width 76 height 8
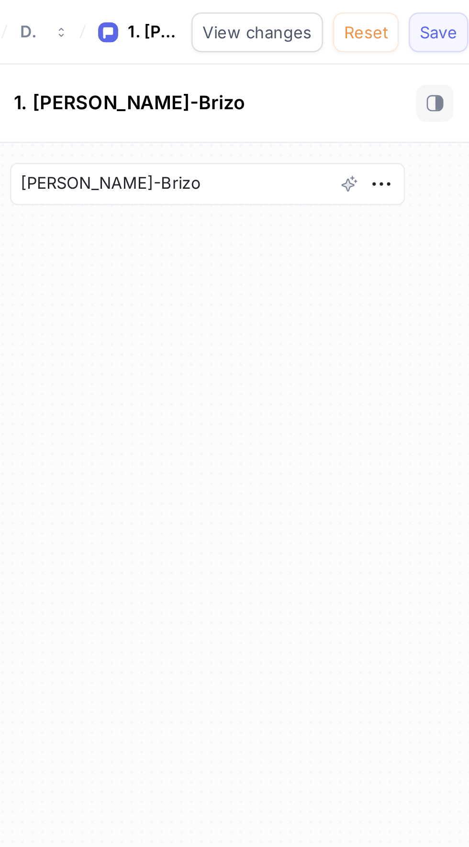
click at [451, 19] on button "Save" at bounding box center [452, 12] width 23 height 15
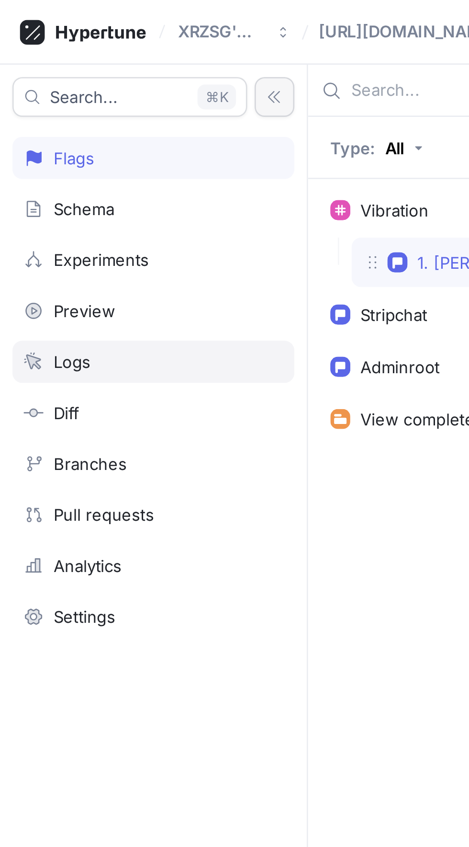
click at [74, 139] on div "Logs" at bounding box center [59, 140] width 100 height 8
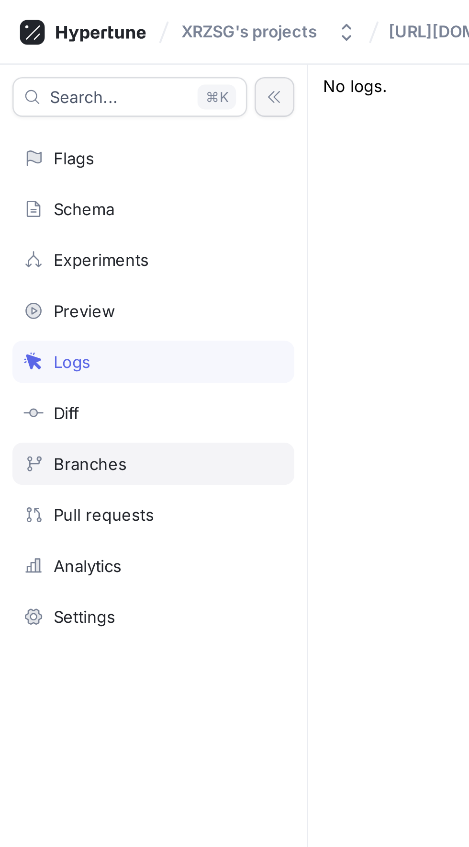
click at [75, 179] on div "Branches" at bounding box center [59, 179] width 100 height 8
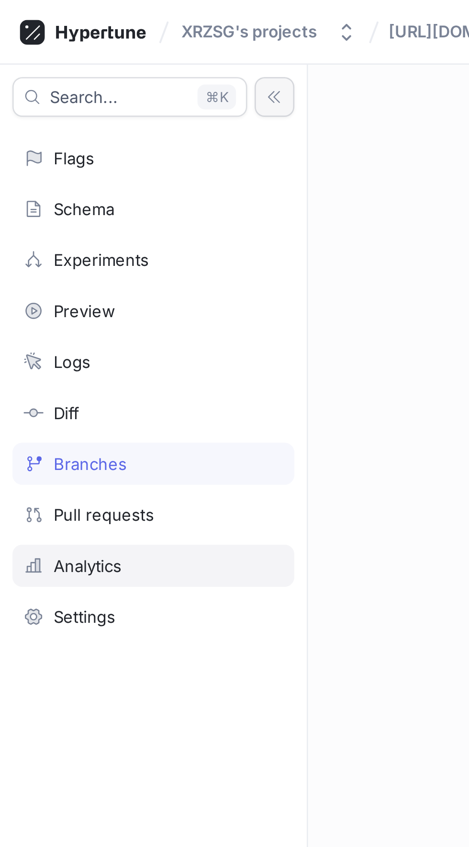
click at [77, 211] on div "Analytics" at bounding box center [59, 218] width 109 height 16
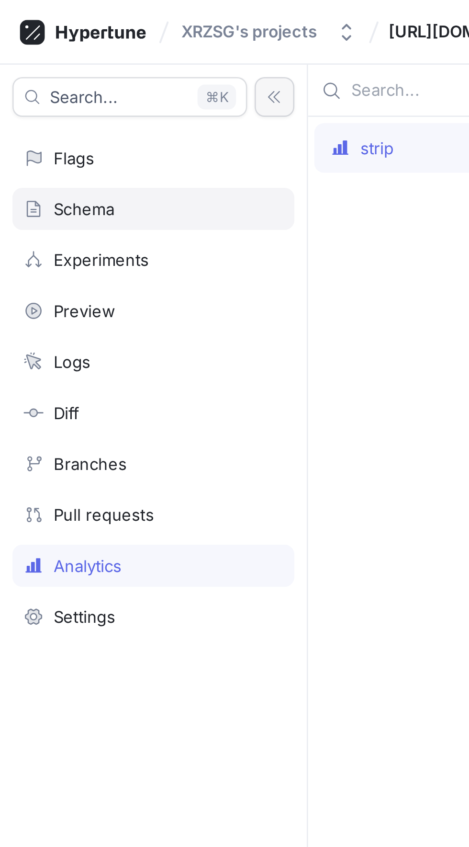
click at [74, 74] on div "Schema" at bounding box center [59, 80] width 109 height 16
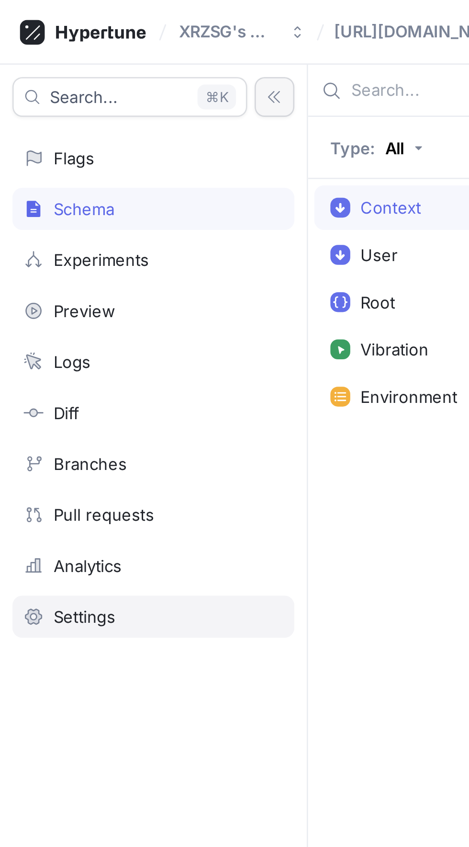
click at [74, 234] on div "Settings" at bounding box center [59, 238] width 100 height 8
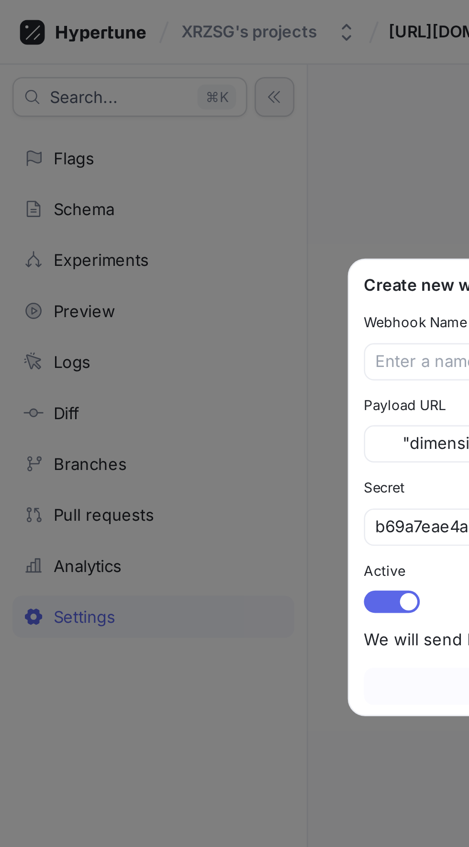
scroll to position [0, 1352]
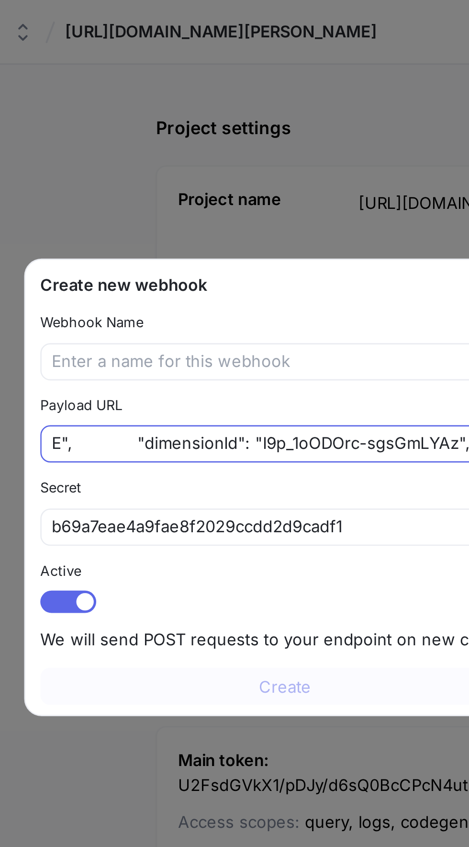
click at [279, 164] on div "{ "maf-5kbyfDUU4sC39jYU3": { "id": "maf-5kbyfDUU4sC39jYU3", "type": "ml", "name…" at bounding box center [234, 171] width 189 height 14
click at [287, 170] on input "{ "maf-5kbyfDUU4sC39jYU3": { "id": "maf-5kbyfDUU4sC39jYU3", "type": "ml", "name…" at bounding box center [235, 171] width 180 height 10
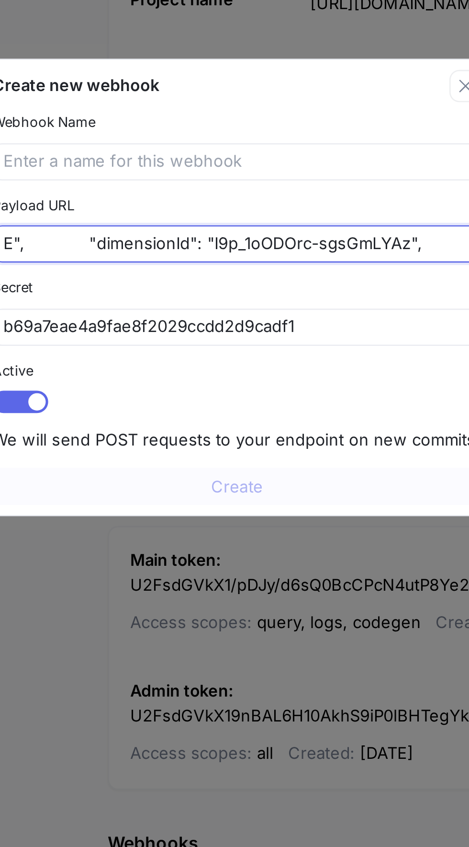
type textarea "x"
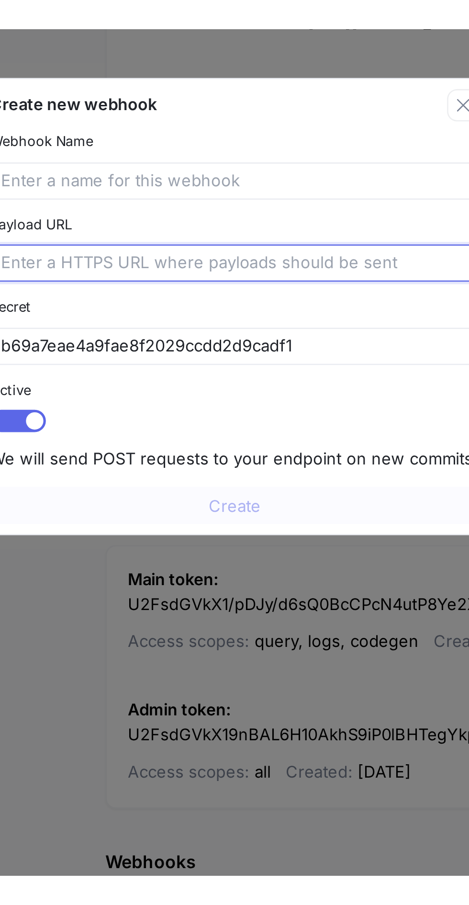
scroll to position [0, 0]
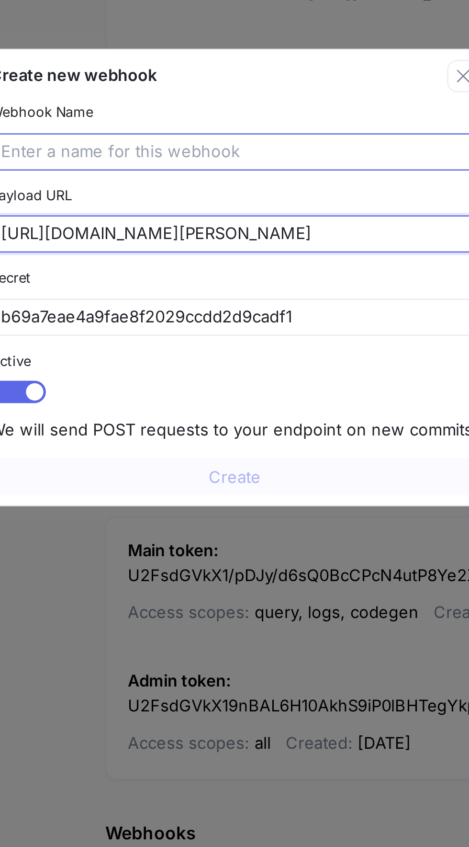
type input "[URL][DOMAIN_NAME][PERSON_NAME]"
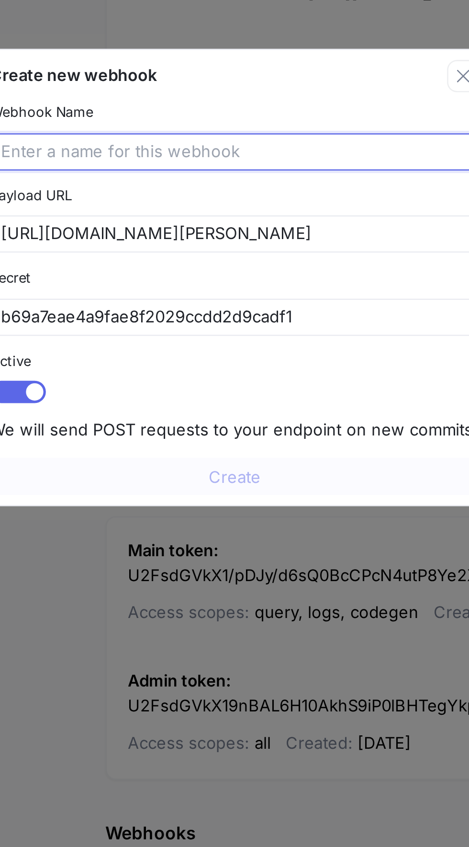
click at [267, 136] on input "text" at bounding box center [235, 140] width 180 height 10
type textarea "x"
type input "vibration"
type textarea "x"
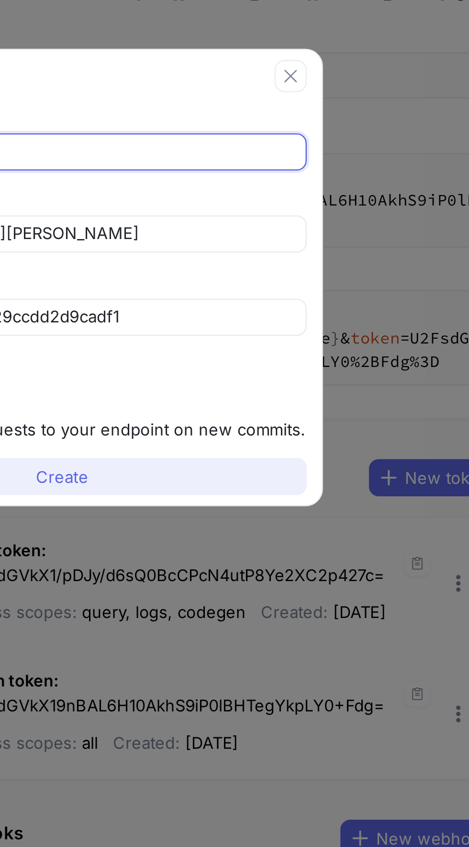
type input "vibration"
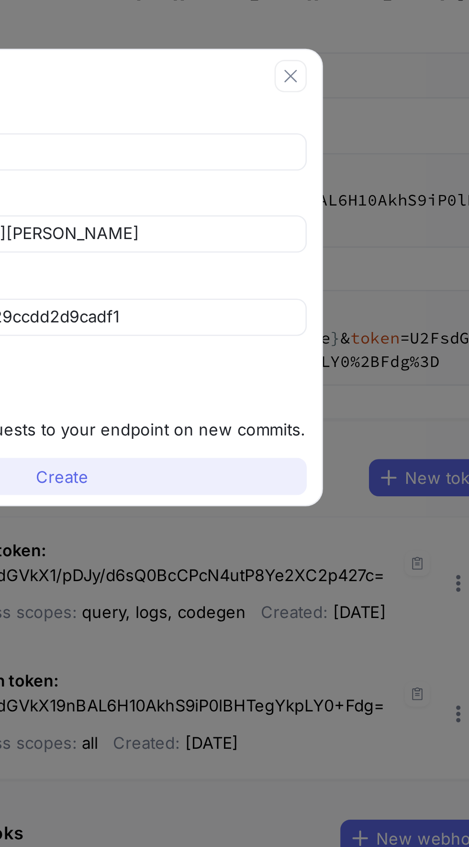
click at [302, 266] on button "Create" at bounding box center [234, 264] width 189 height 14
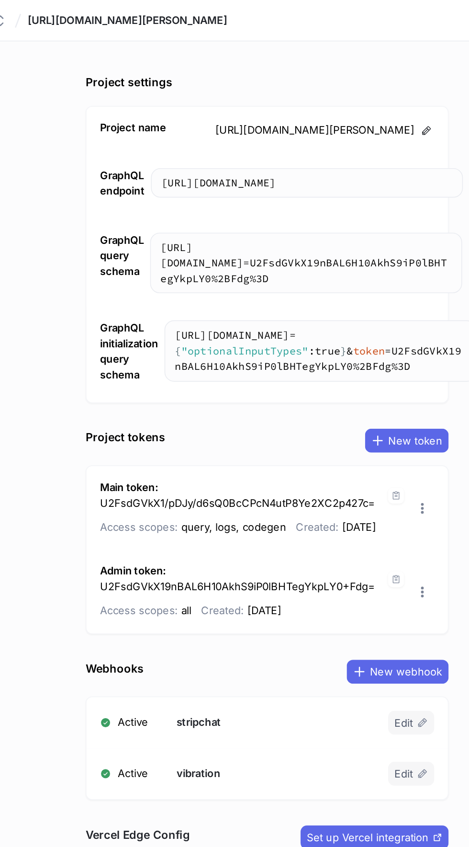
click at [216, 299] on span "U2FsdGVkX1/pDJy/d6sQ0BcCPcN4utP8Ye2XC2p427c=" at bounding box center [276, 302] width 166 height 8
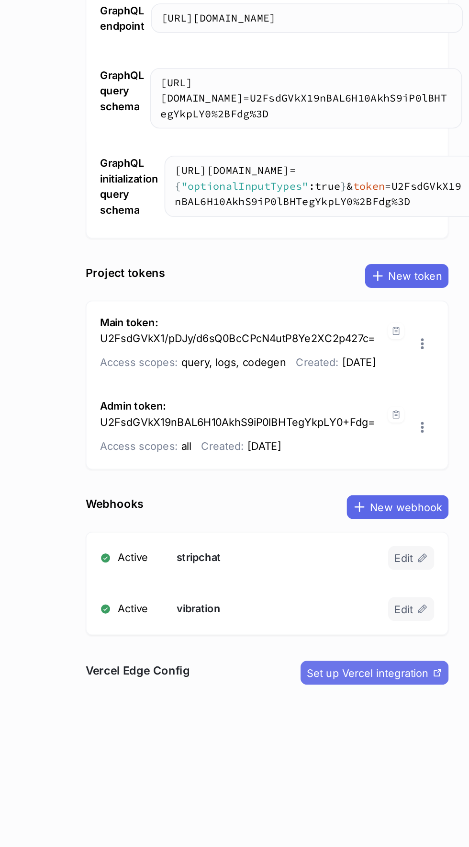
click at [374, 501] on span "Set up Vercel integration" at bounding box center [354, 504] width 73 height 6
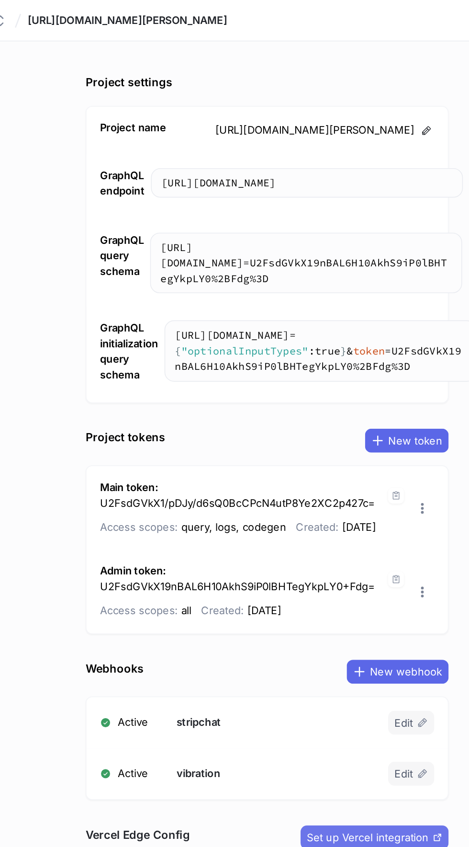
type textarea "x"
